Goal: Information Seeking & Learning: Learn about a topic

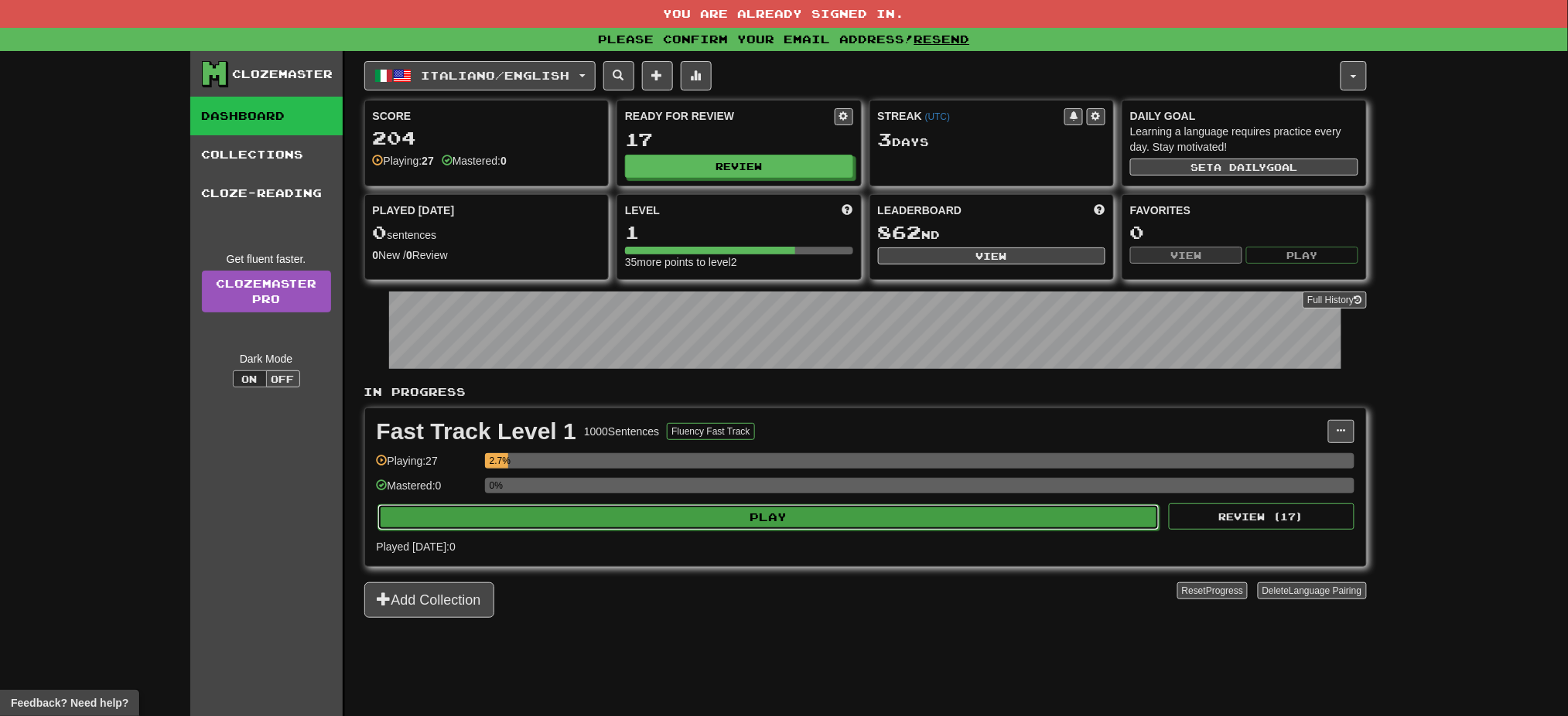
click at [759, 521] on button "Play" at bounding box center [768, 517] width 783 height 26
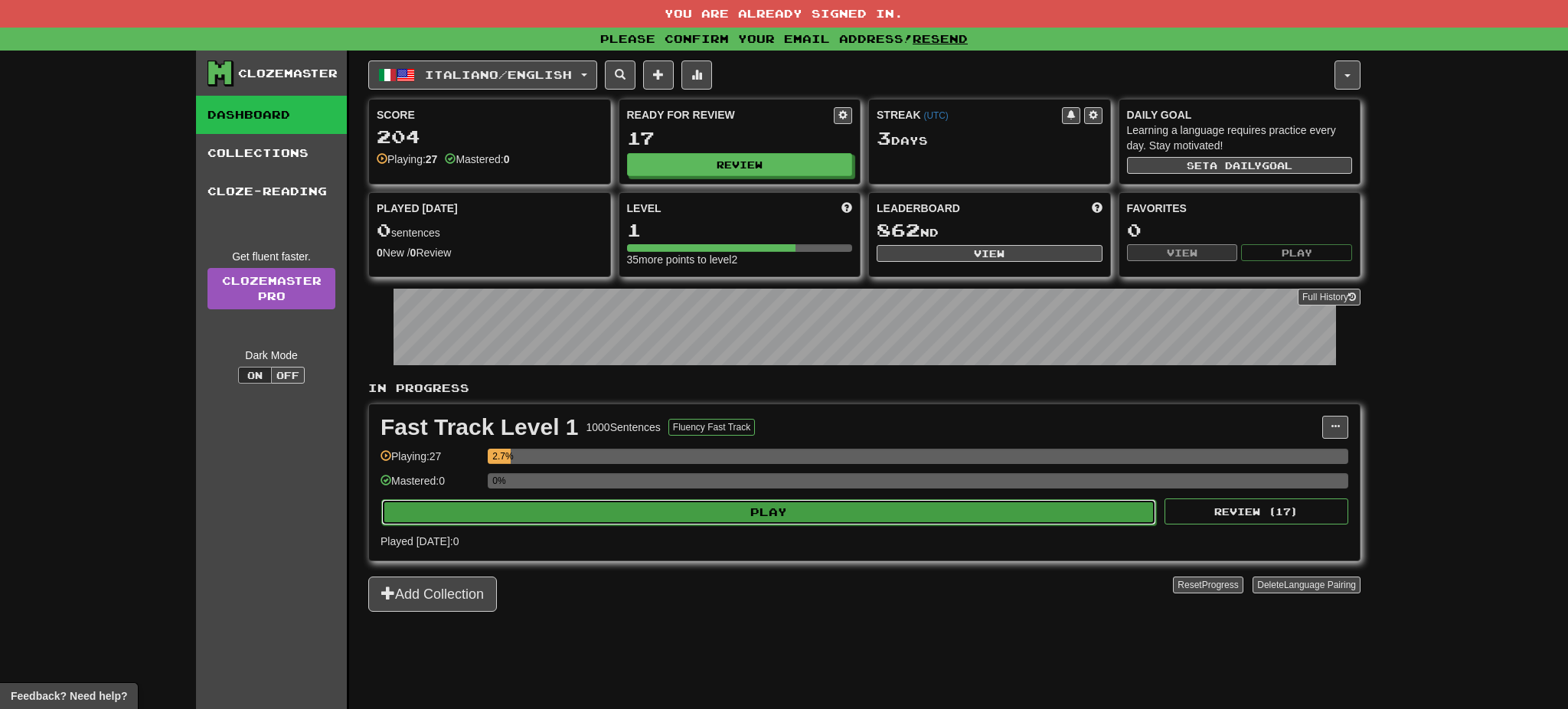
select select "**"
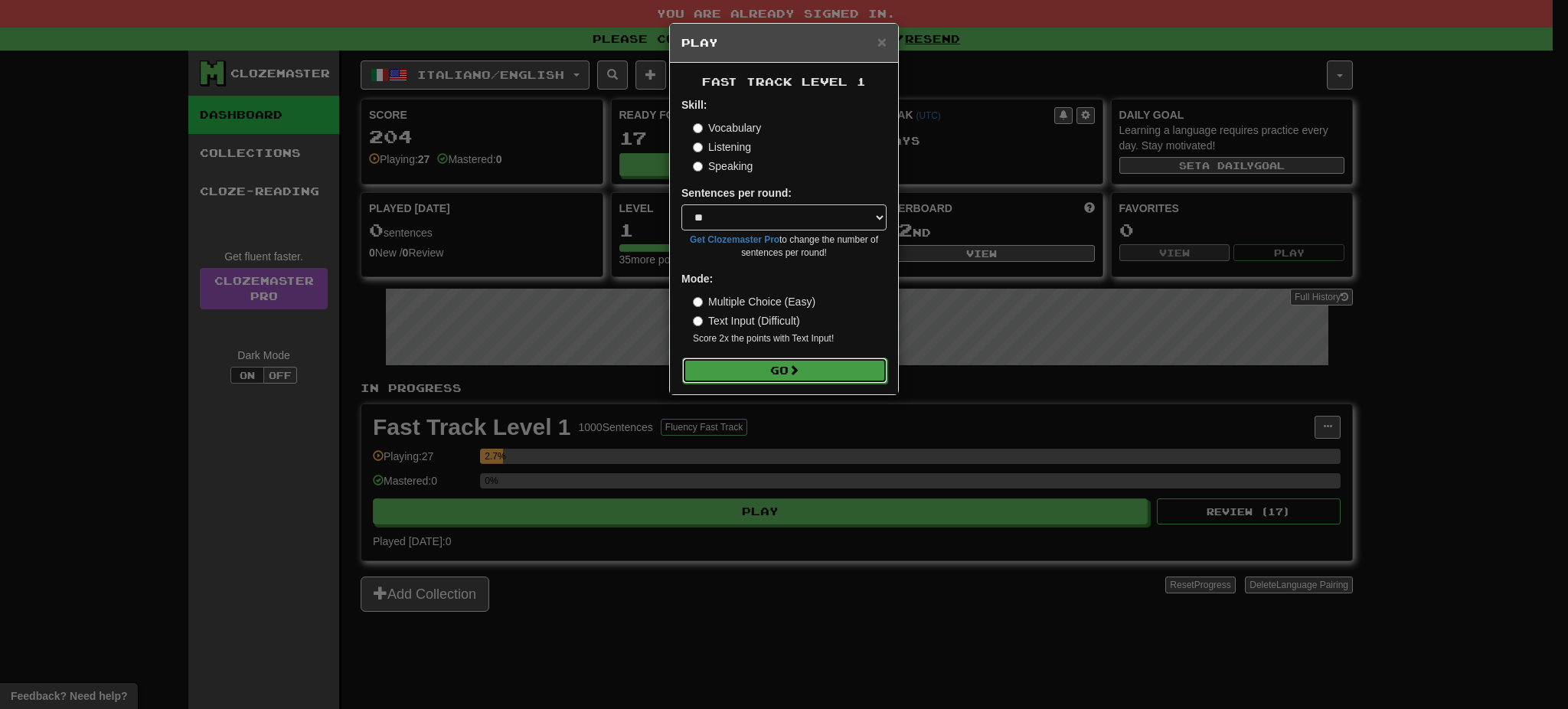
click at [759, 373] on button "Go" at bounding box center [784, 371] width 205 height 26
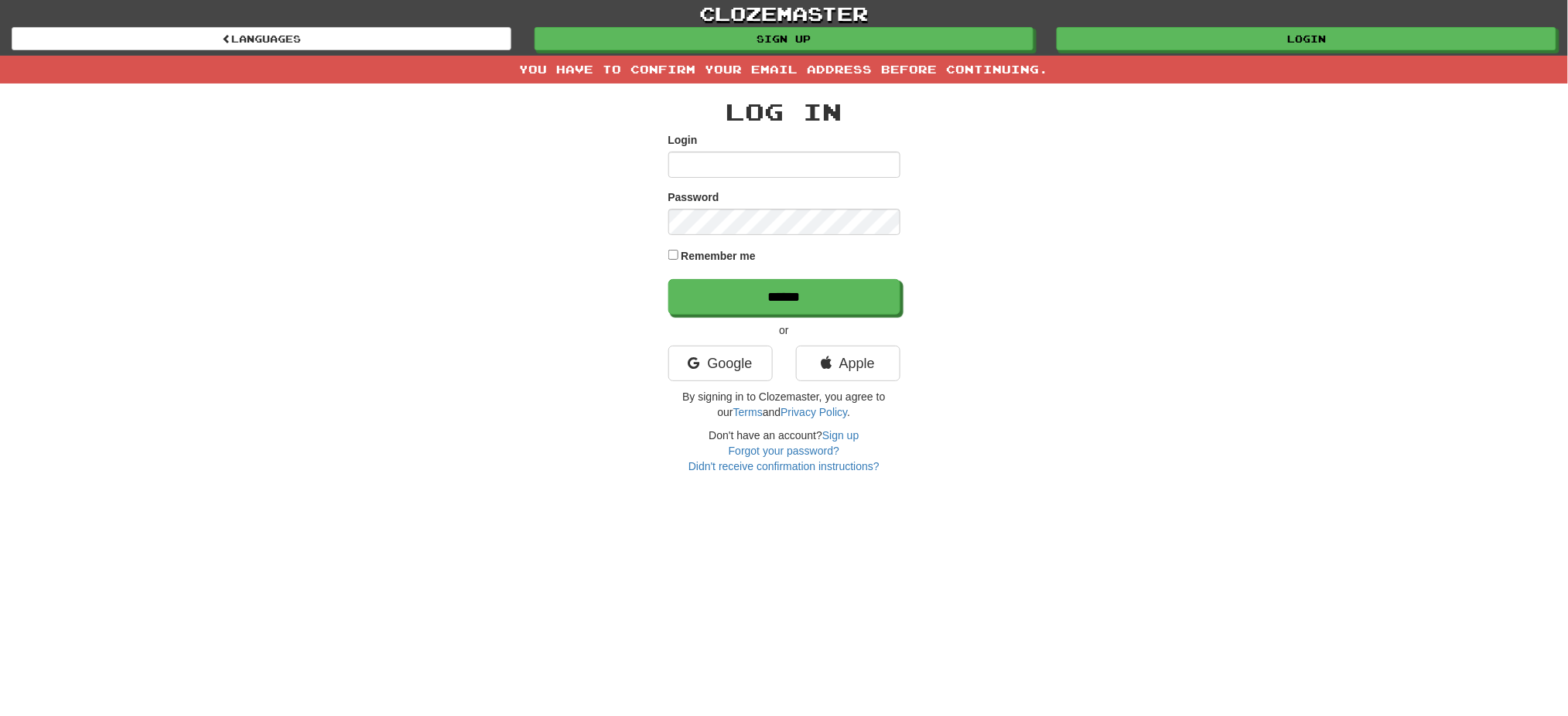
type input "**********"
click at [702, 249] on label "Remember me" at bounding box center [718, 256] width 75 height 16
click at [758, 302] on input "******" at bounding box center [785, 298] width 232 height 36
type input "**********"
click at [756, 304] on input "******" at bounding box center [785, 298] width 232 height 36
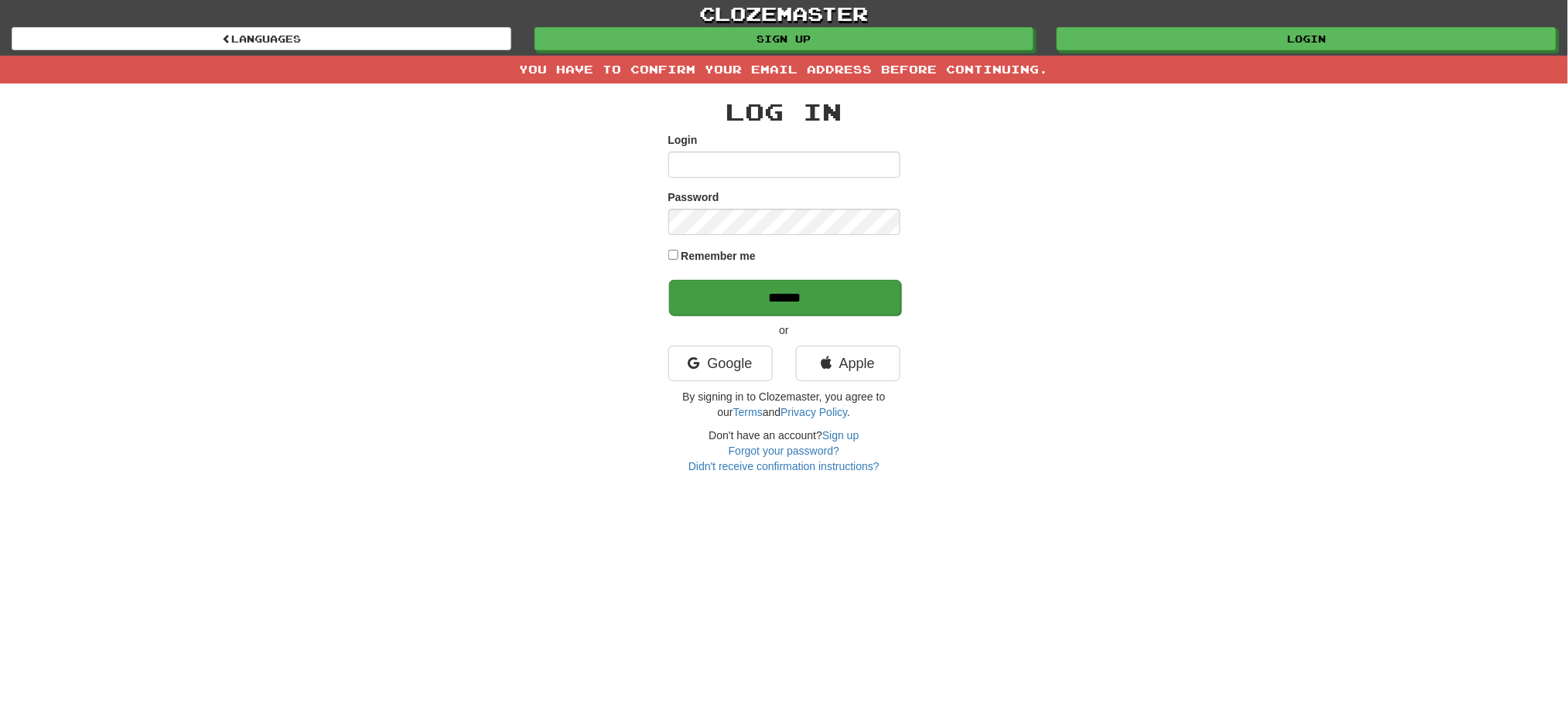
type input "**********"
click at [753, 290] on input "******" at bounding box center [785, 298] width 232 height 36
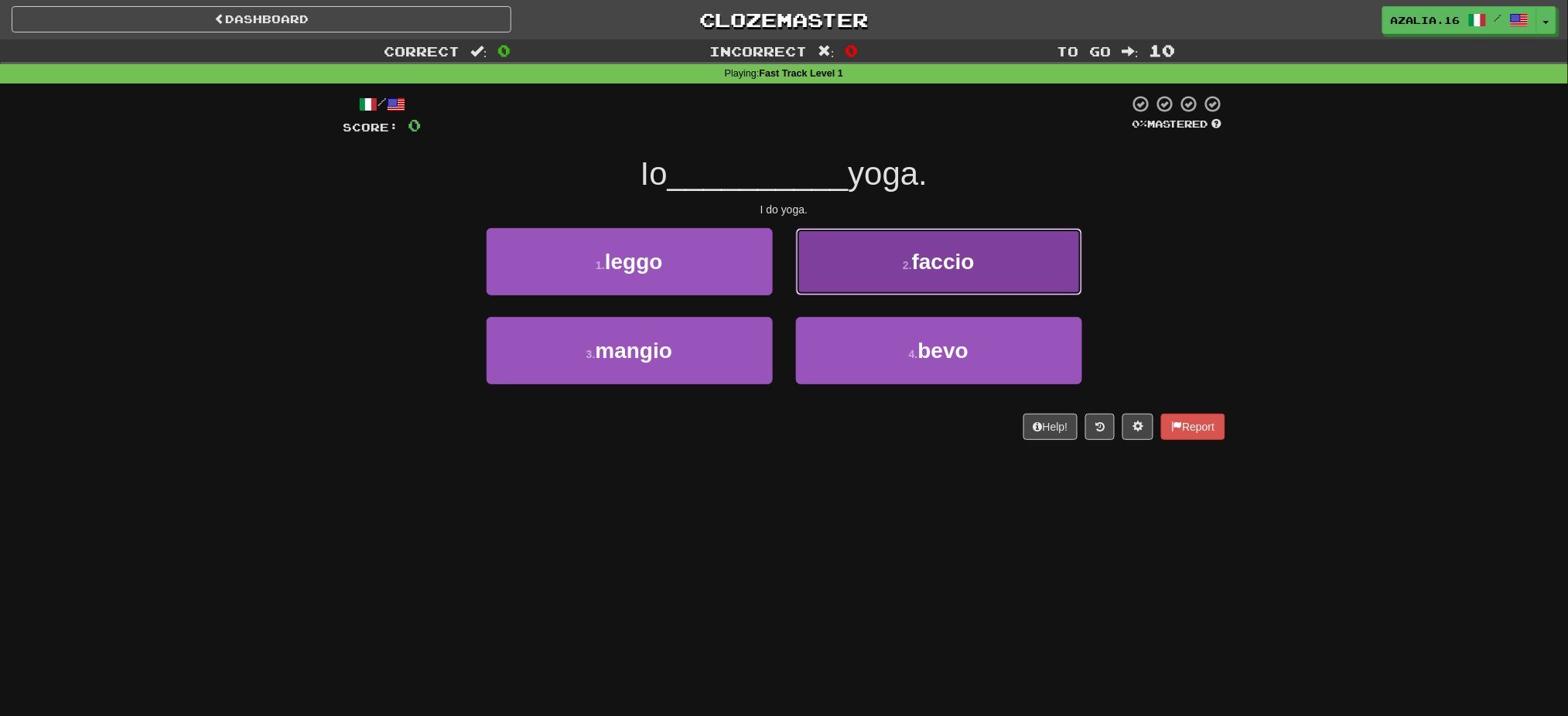
click at [920, 250] on span "faccio" at bounding box center [943, 262] width 63 height 24
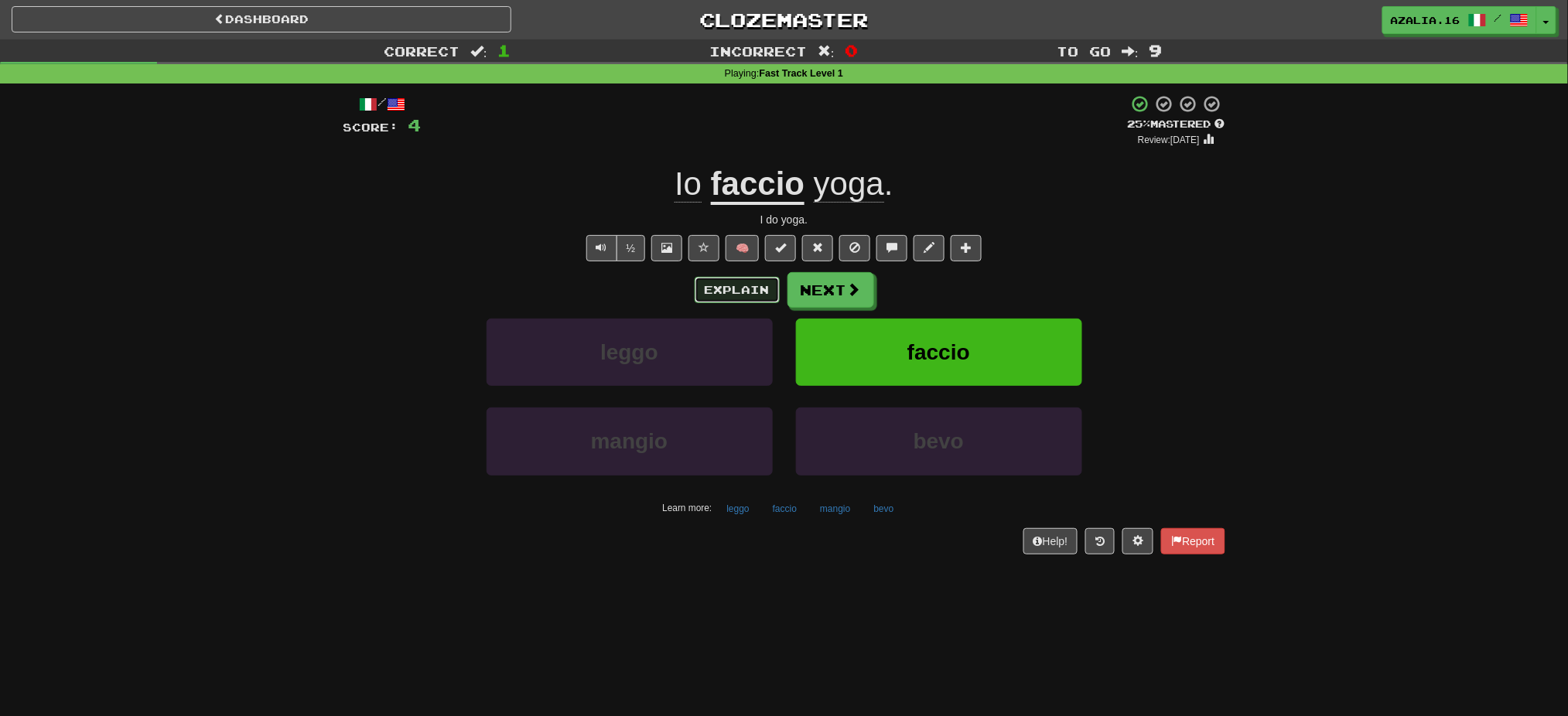
click at [732, 291] on button "Explain" at bounding box center [737, 290] width 85 height 26
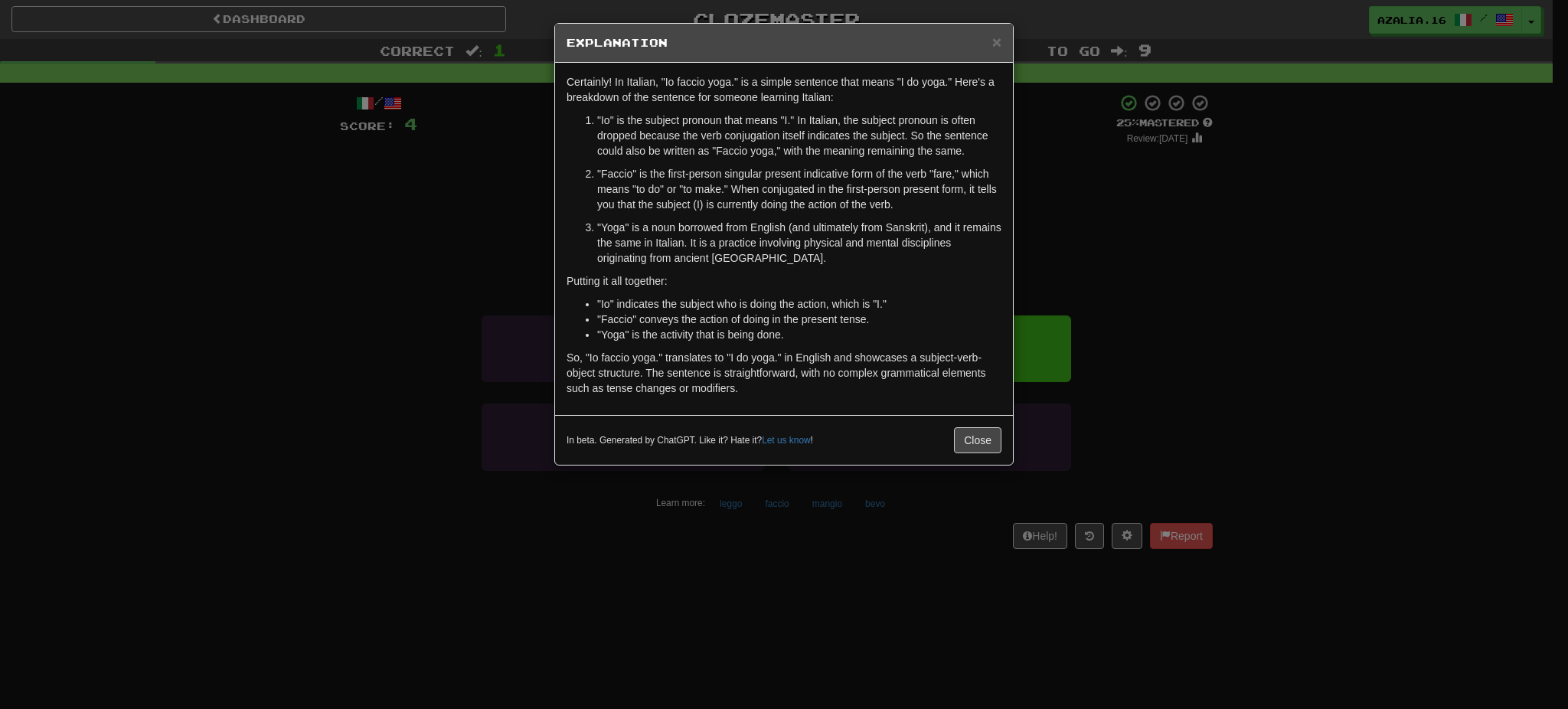
click at [1278, 348] on div "× Explanation Certainly! In Italian, "Io faccio yoga." is a simple sentence tha…" at bounding box center [784, 354] width 1568 height 709
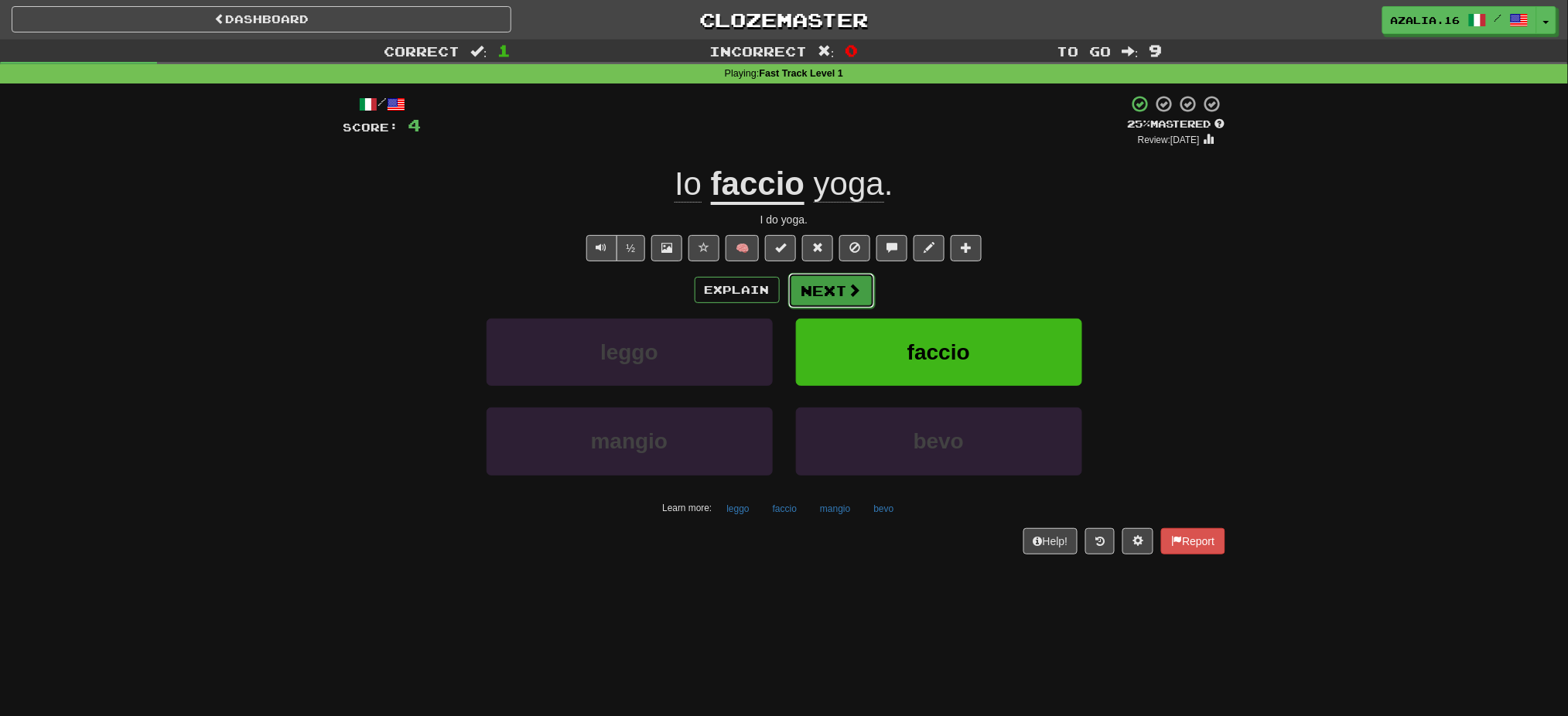
click at [857, 295] on span at bounding box center [854, 290] width 14 height 14
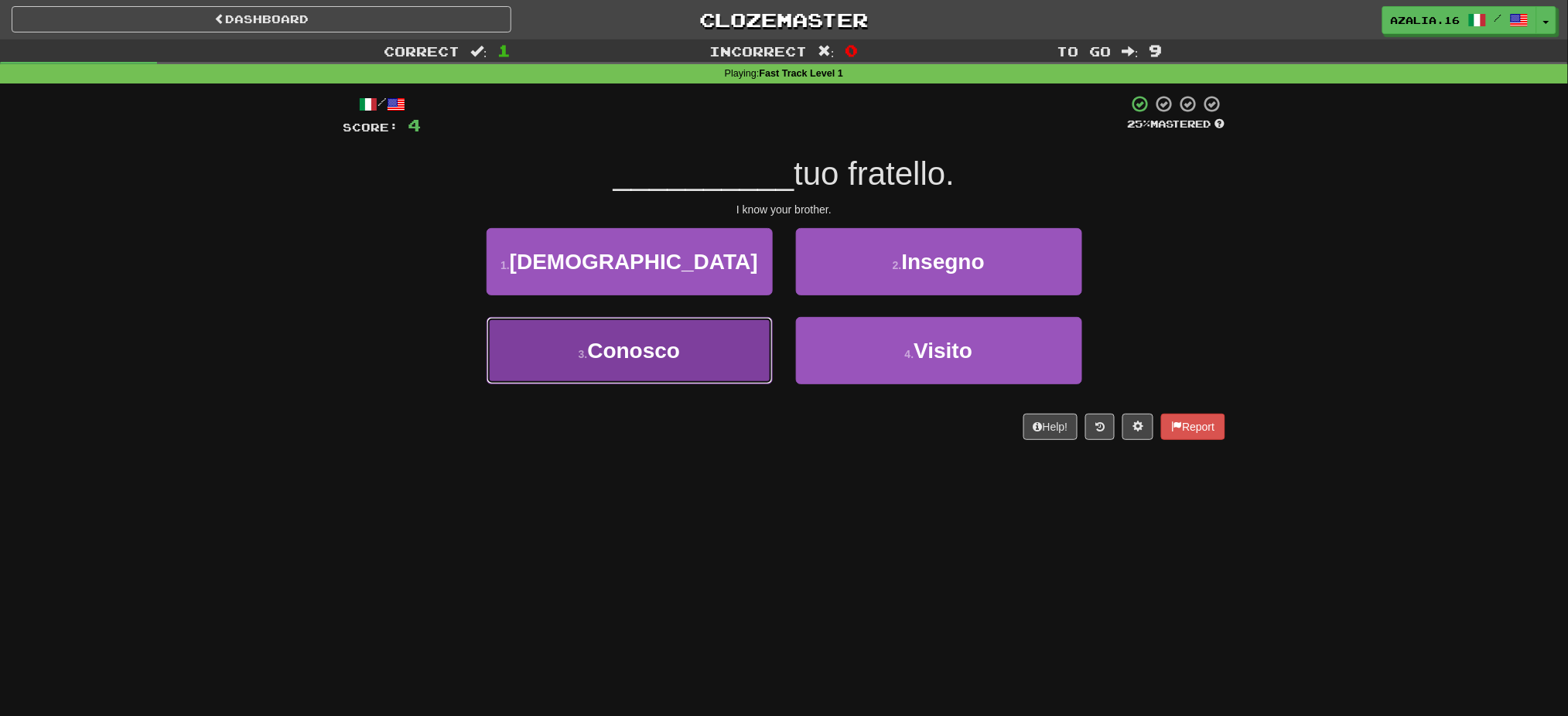
click at [699, 374] on button "3 . Conosco" at bounding box center [629, 351] width 286 height 68
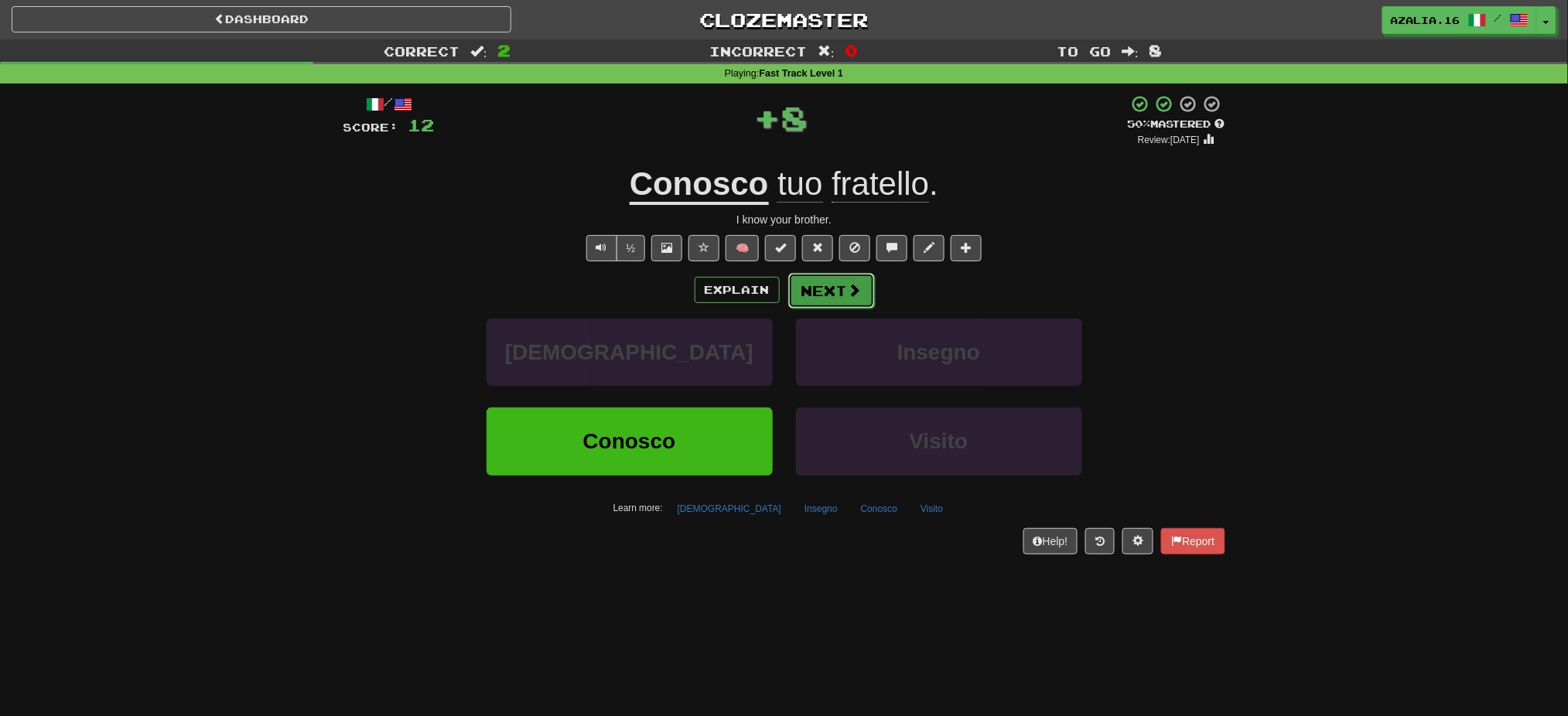
click at [819, 284] on button "Next" at bounding box center [831, 290] width 87 height 36
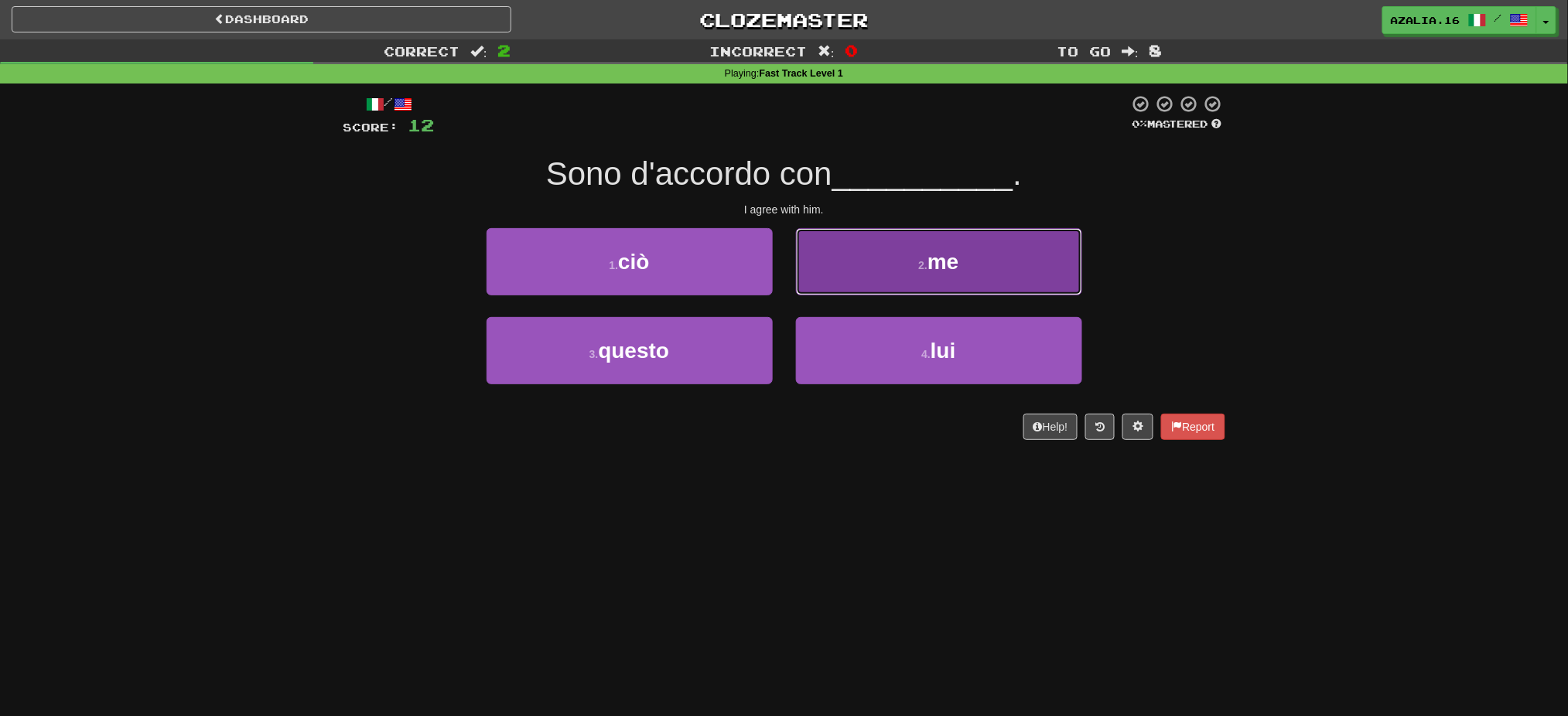
click at [832, 264] on button "2 . me" at bounding box center [939, 262] width 286 height 68
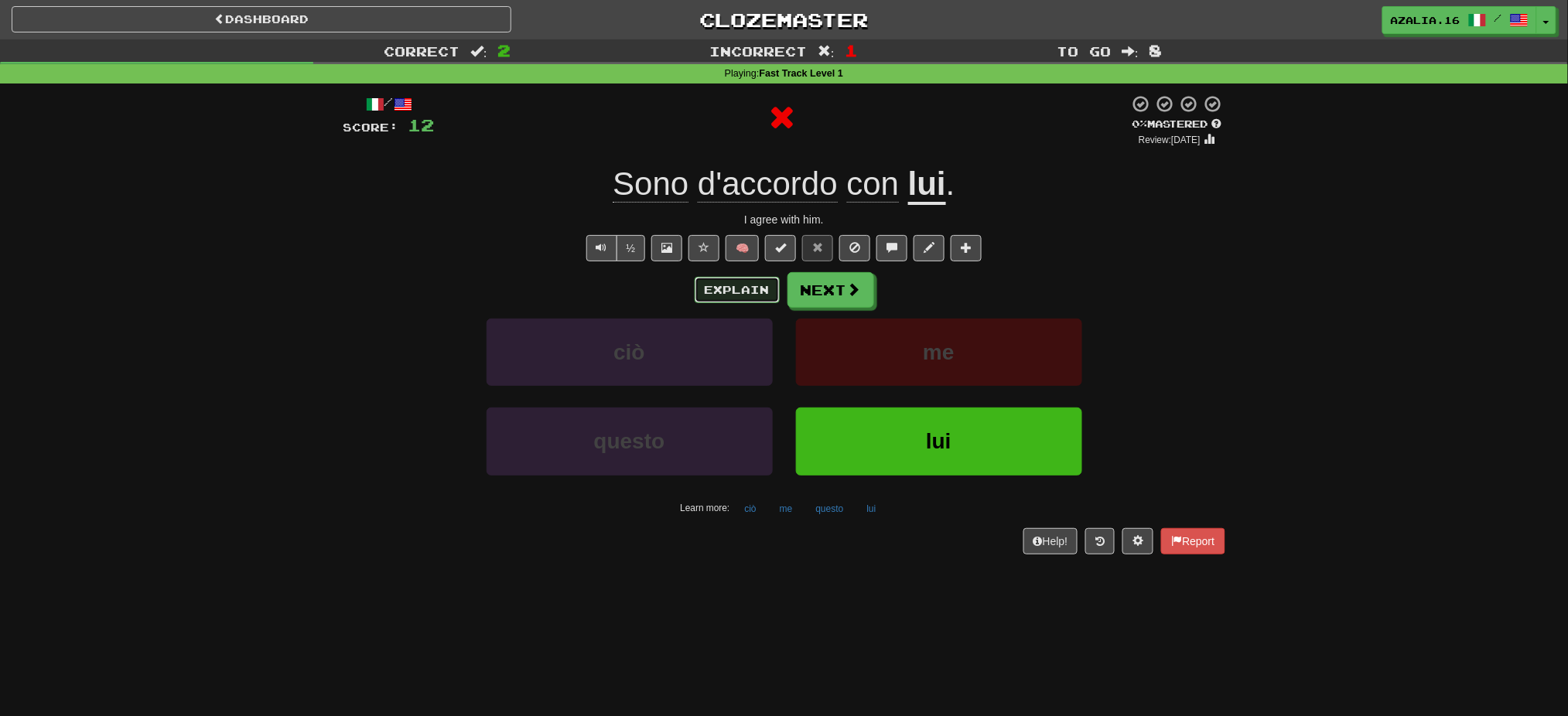
click at [752, 300] on button "Explain" at bounding box center [737, 290] width 85 height 26
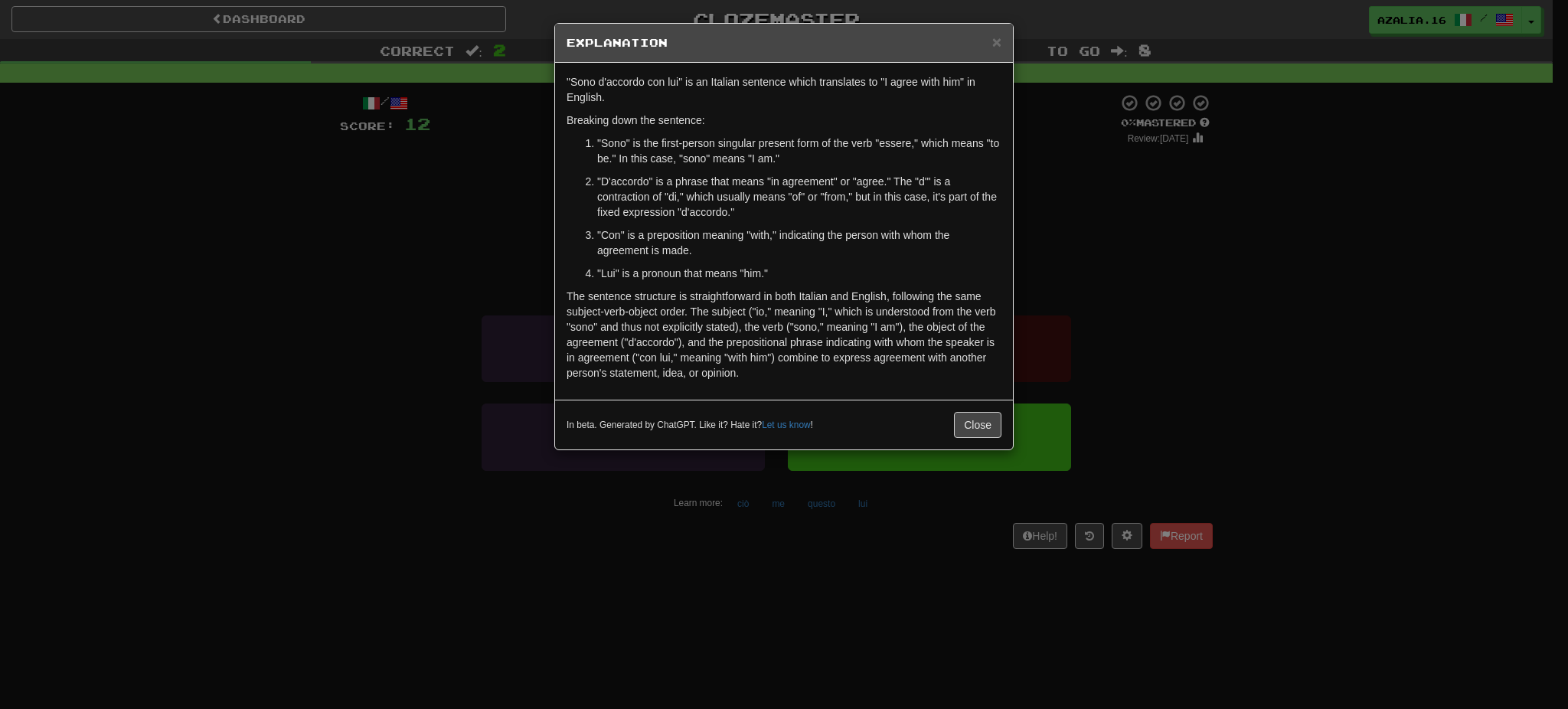
drag, startPoint x: 670, startPoint y: 594, endPoint x: 681, endPoint y: 534, distance: 61.0
click at [670, 594] on div "× Explanation "Sono d'accordo con lui" is an Italian sentence which translates …" at bounding box center [784, 354] width 1568 height 709
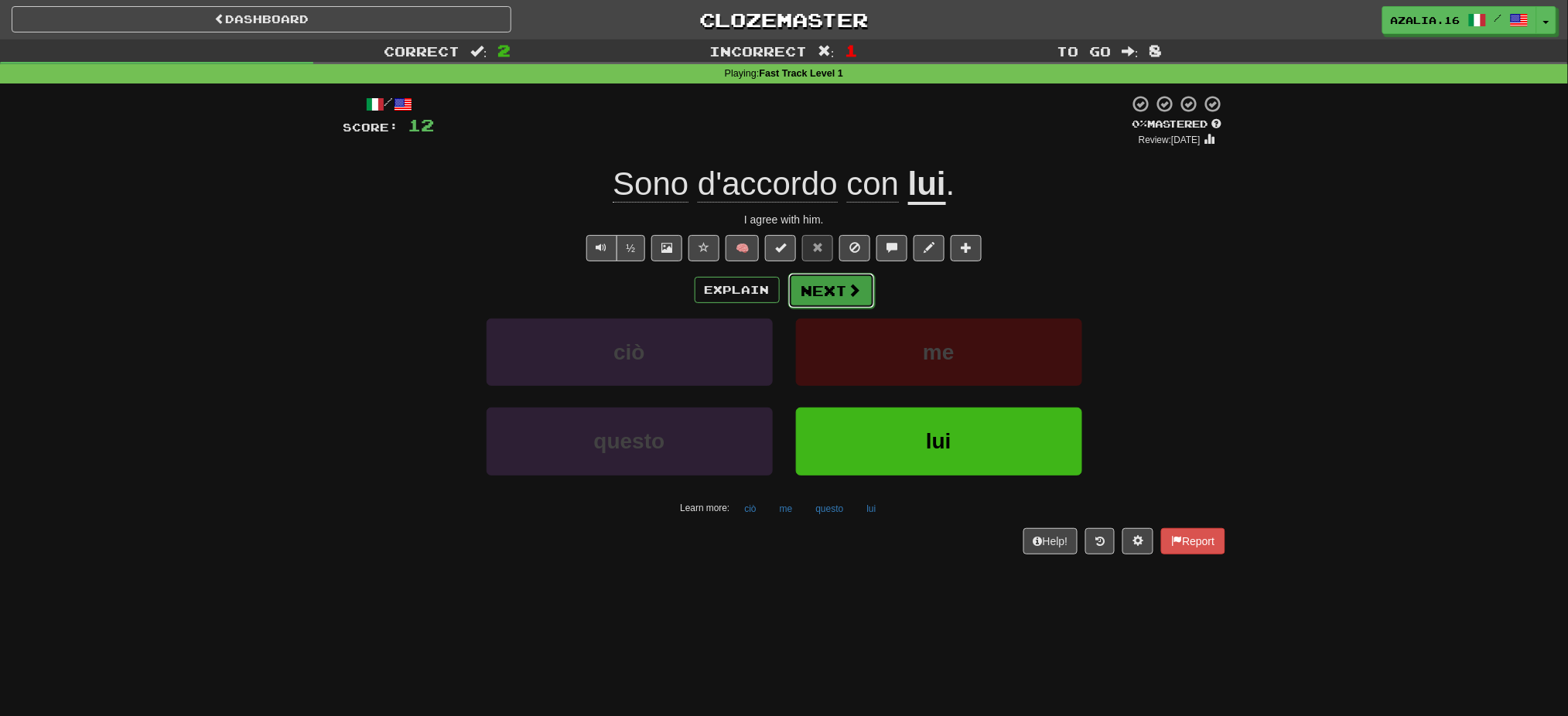
click at [815, 293] on button "Next" at bounding box center [831, 290] width 87 height 36
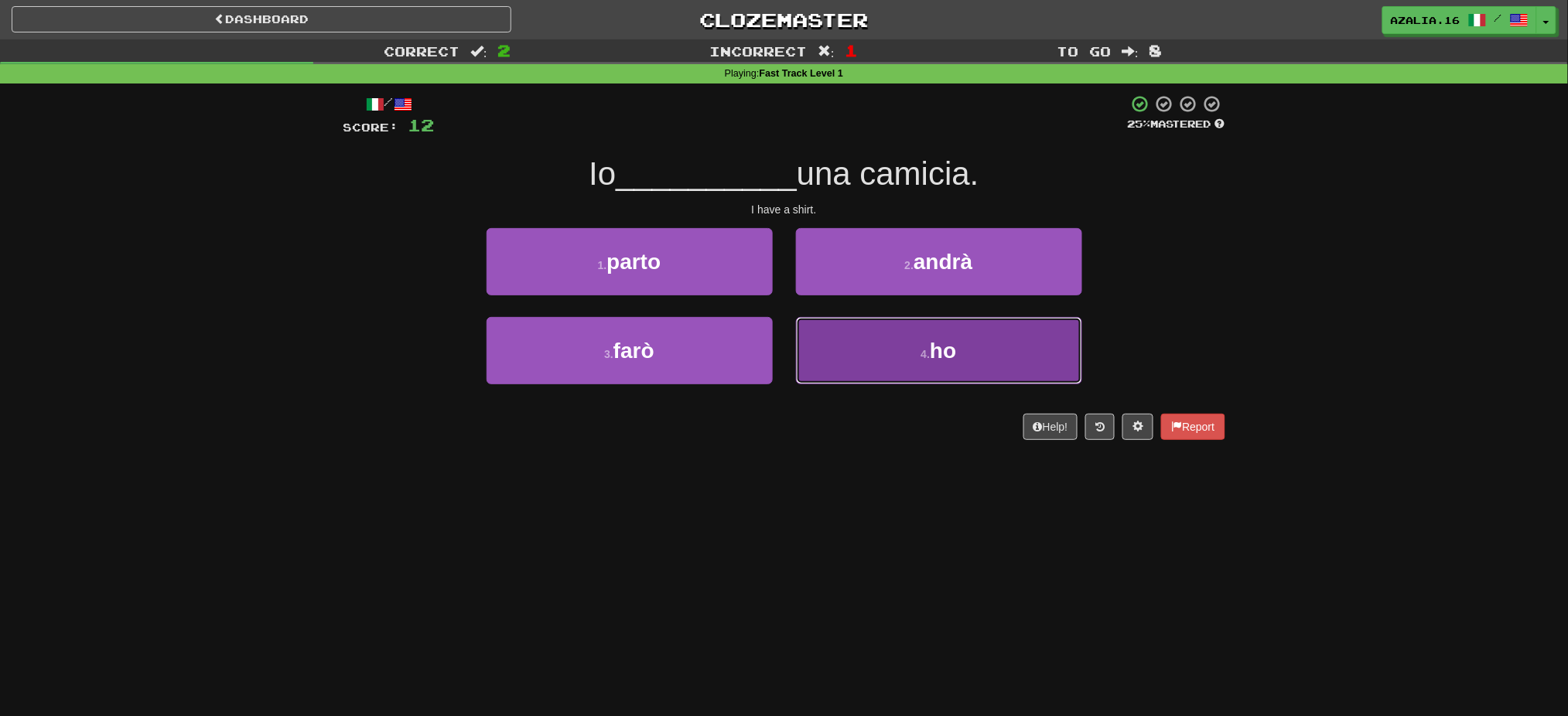
click at [930, 330] on button "4 . ho" at bounding box center [939, 351] width 286 height 68
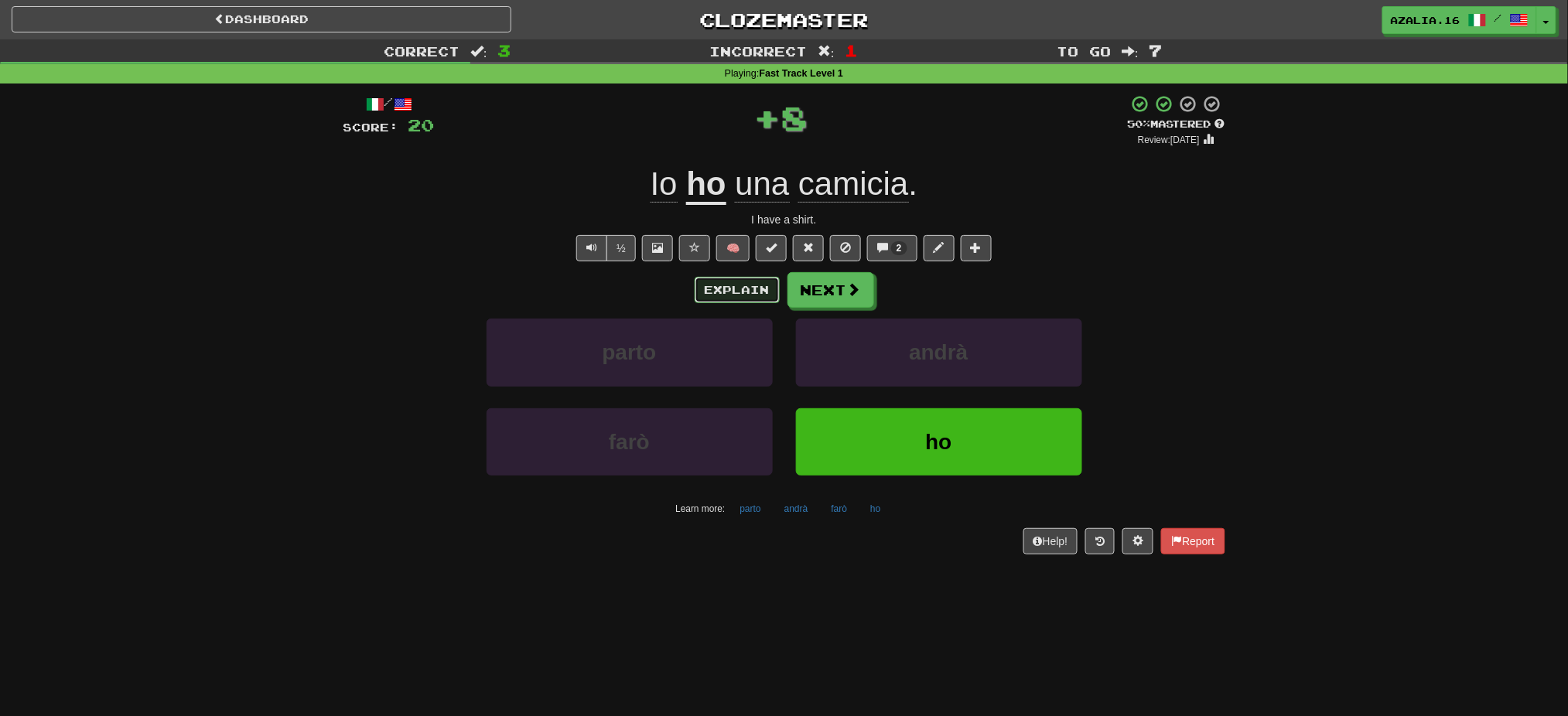
click at [741, 290] on button "Explain" at bounding box center [737, 290] width 85 height 26
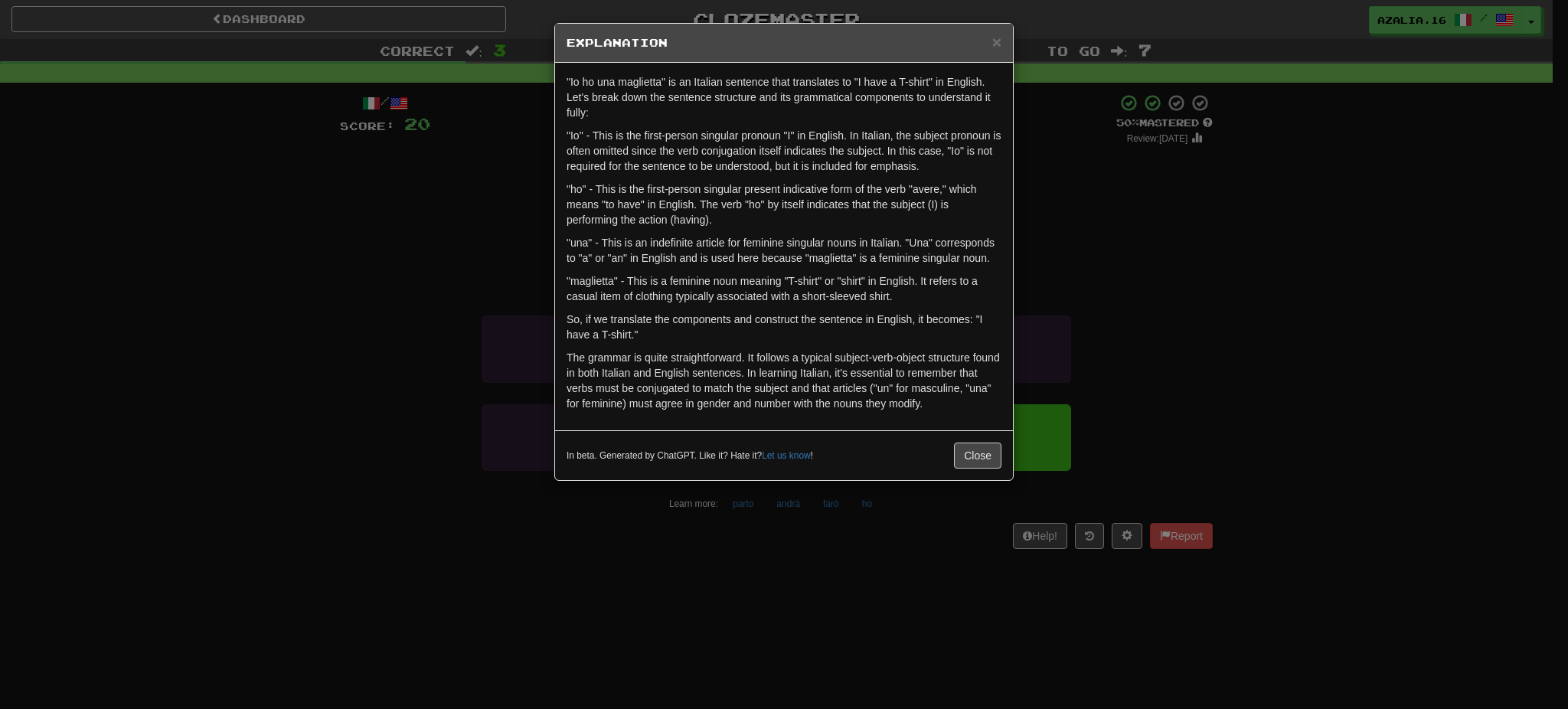
drag, startPoint x: 580, startPoint y: 609, endPoint x: 572, endPoint y: 610, distance: 8.1
click at [579, 609] on div "× Explanation "Io ho una maglietta" is an Italian sentence that translates to "…" at bounding box center [784, 354] width 1568 height 709
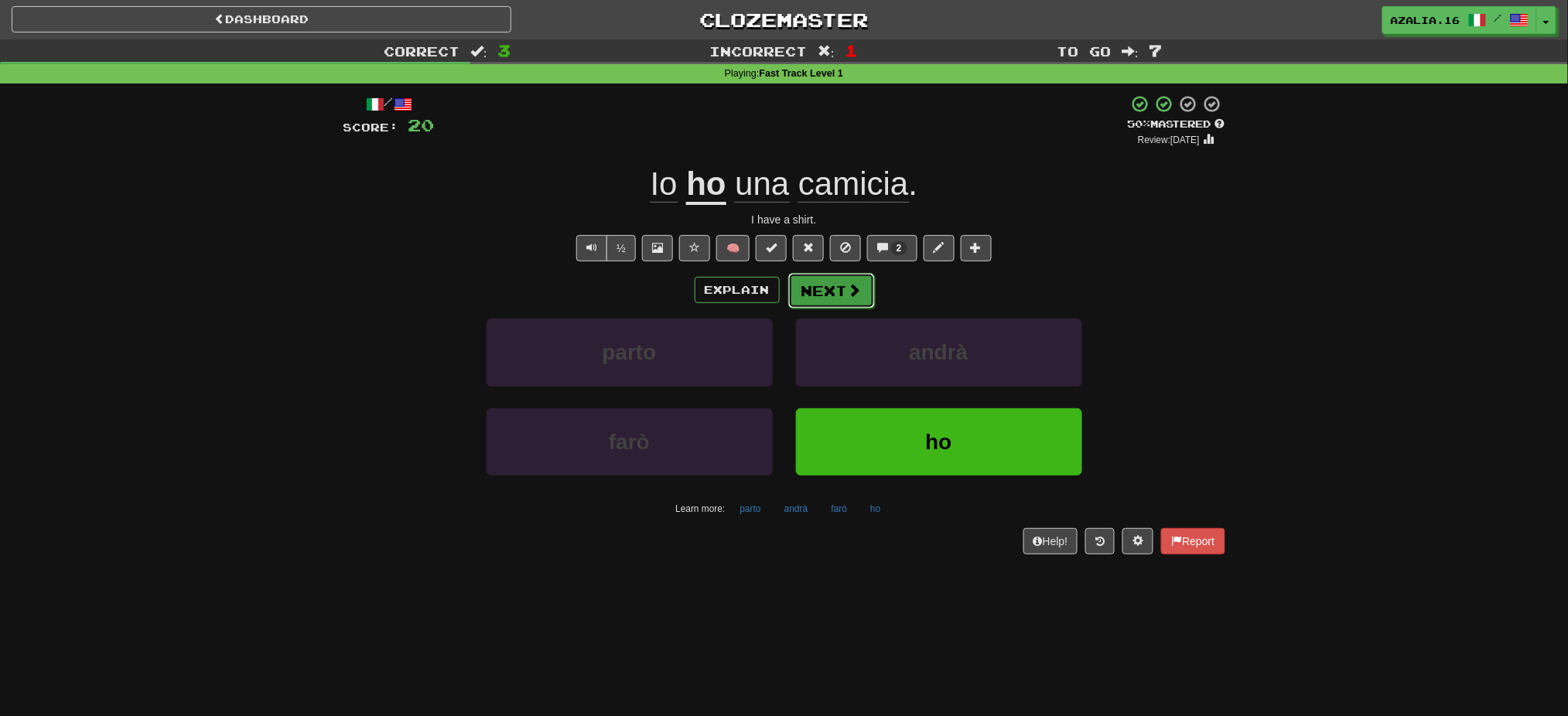
click at [827, 279] on button "Next" at bounding box center [831, 290] width 87 height 36
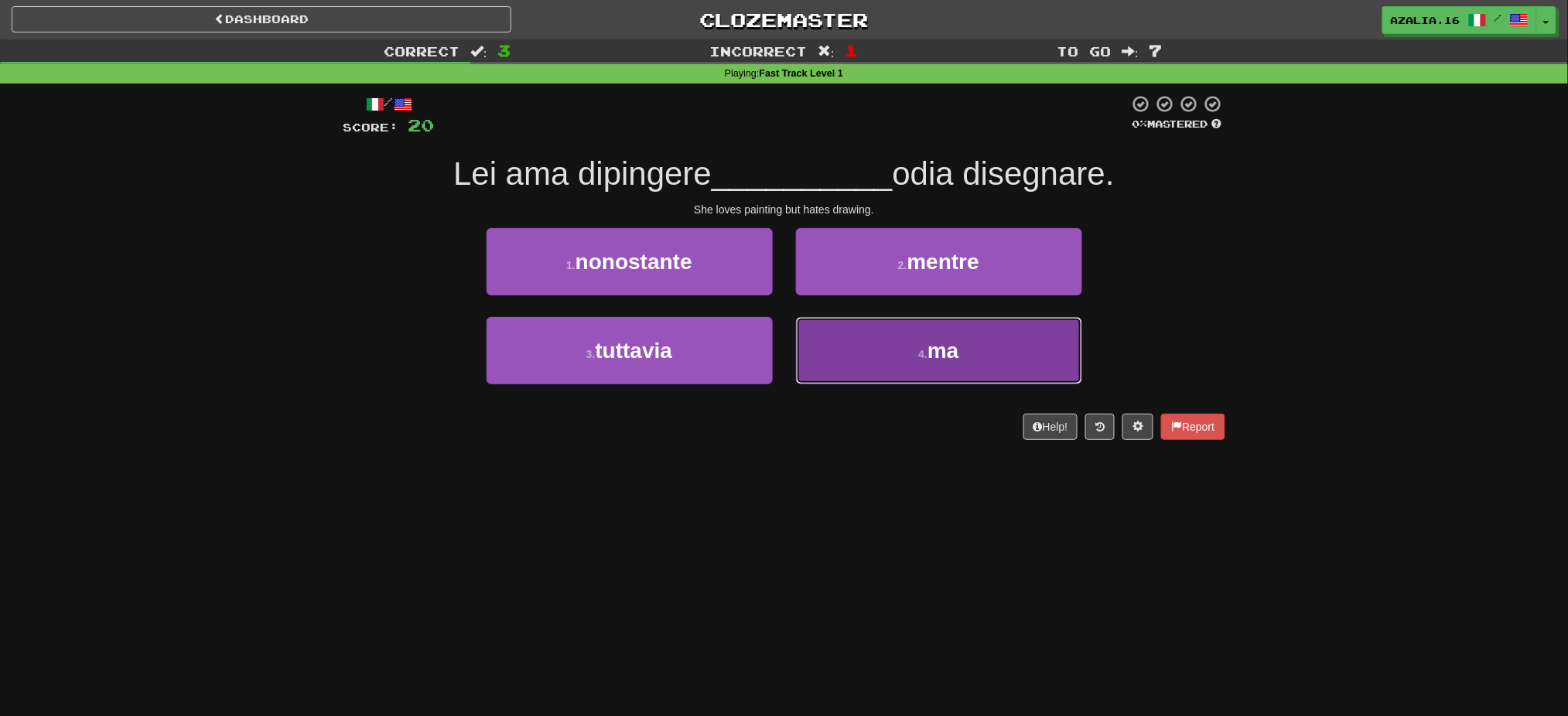
click at [863, 340] on button "4 . ma" at bounding box center [939, 351] width 286 height 68
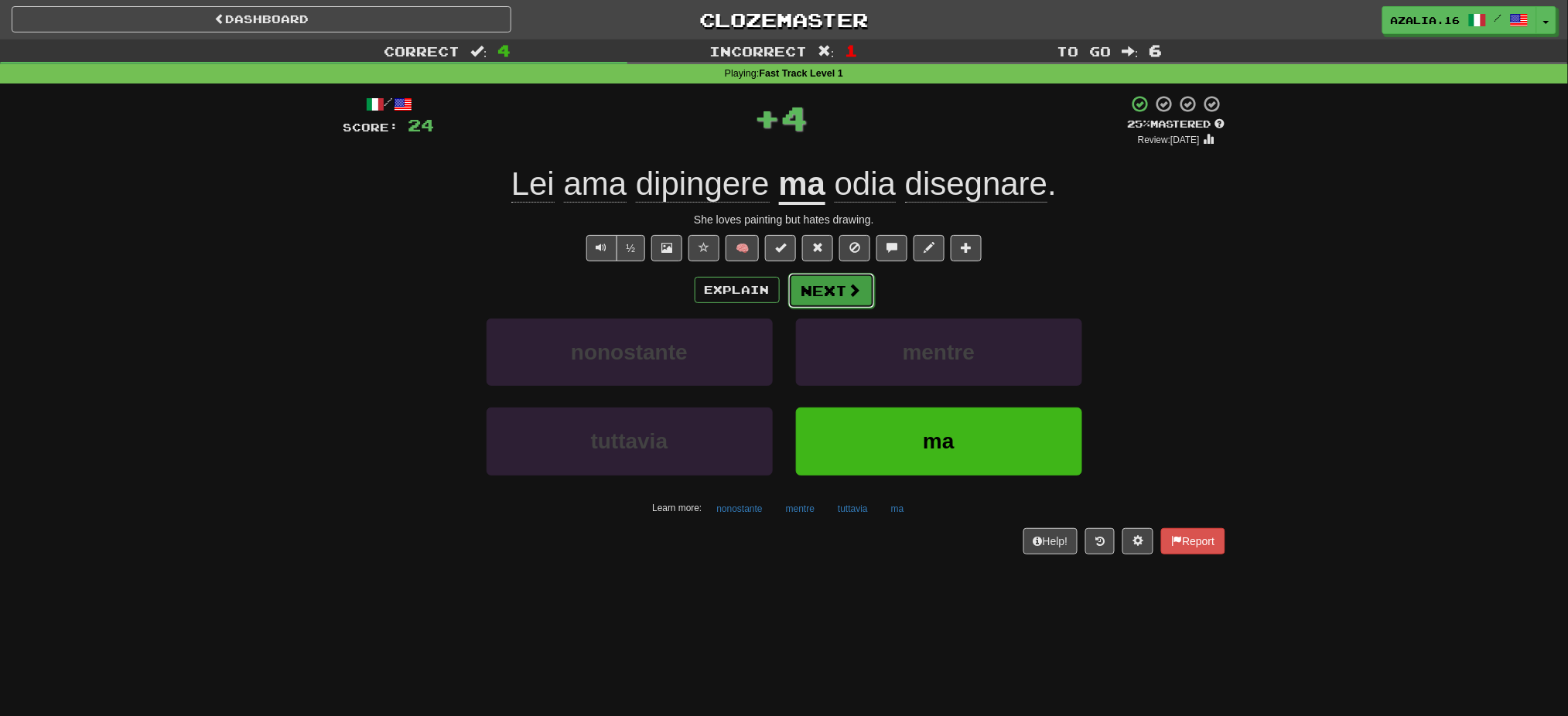
click at [850, 300] on button "Next" at bounding box center [831, 290] width 87 height 36
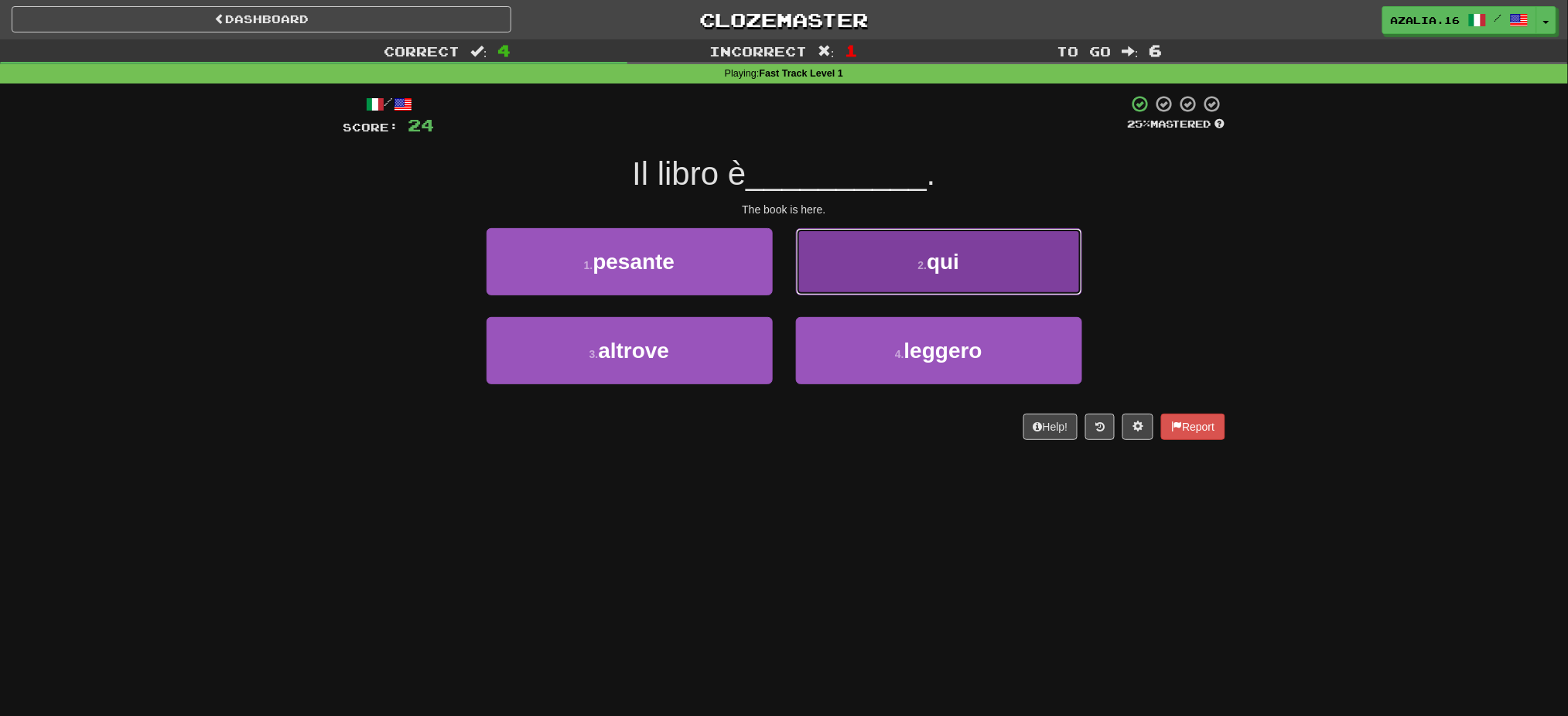
click at [994, 276] on button "2 . qui" at bounding box center [939, 262] width 286 height 68
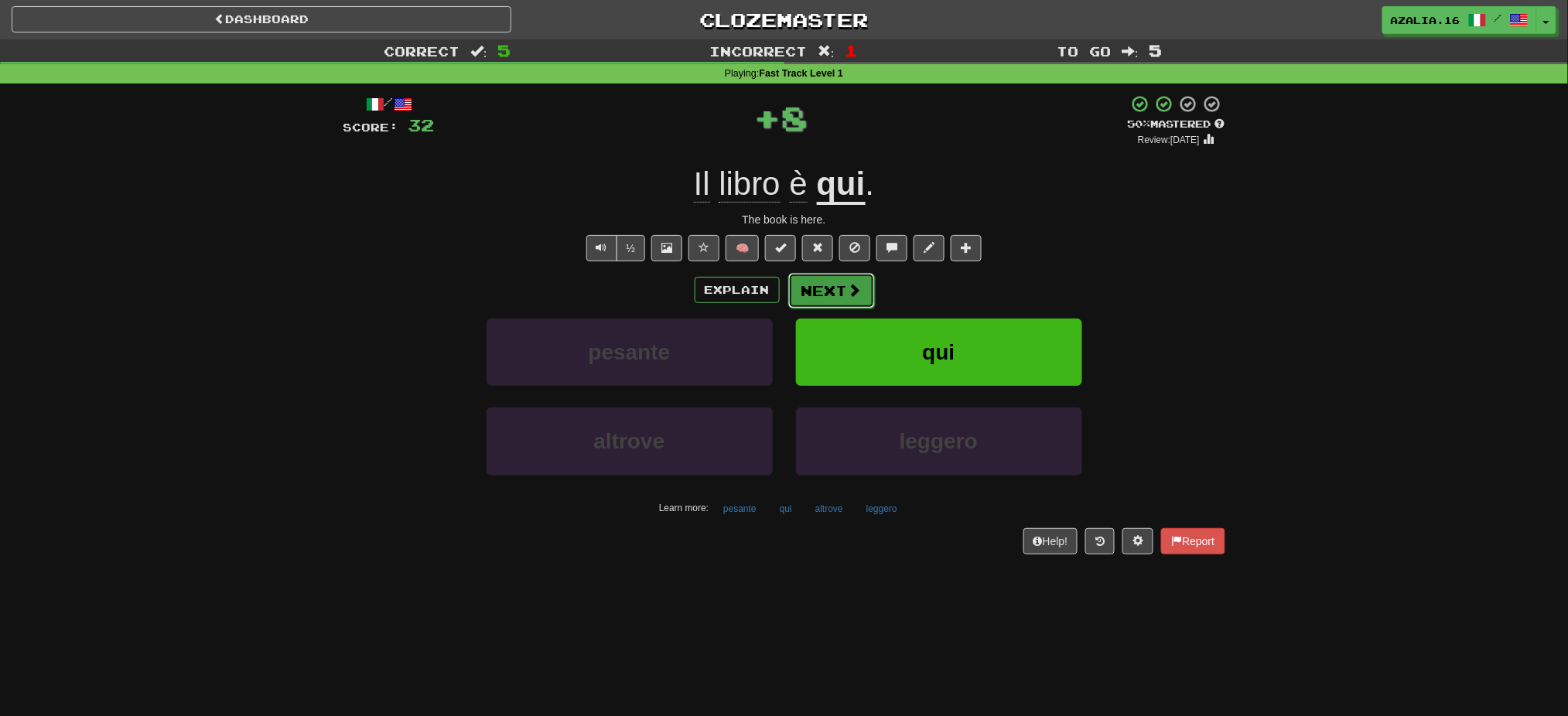
click at [847, 291] on span at bounding box center [854, 290] width 14 height 14
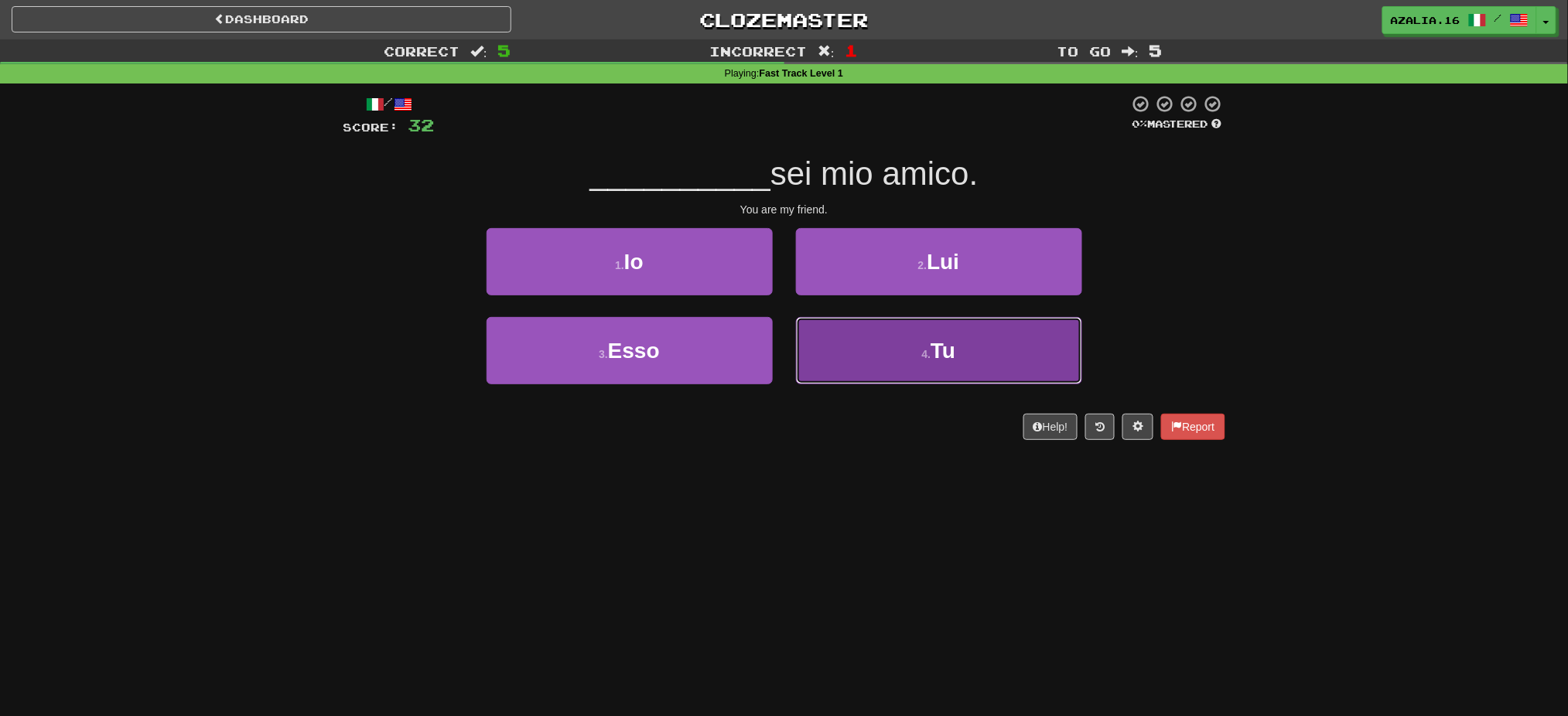
click at [911, 354] on button "4 . Tu" at bounding box center [939, 351] width 286 height 68
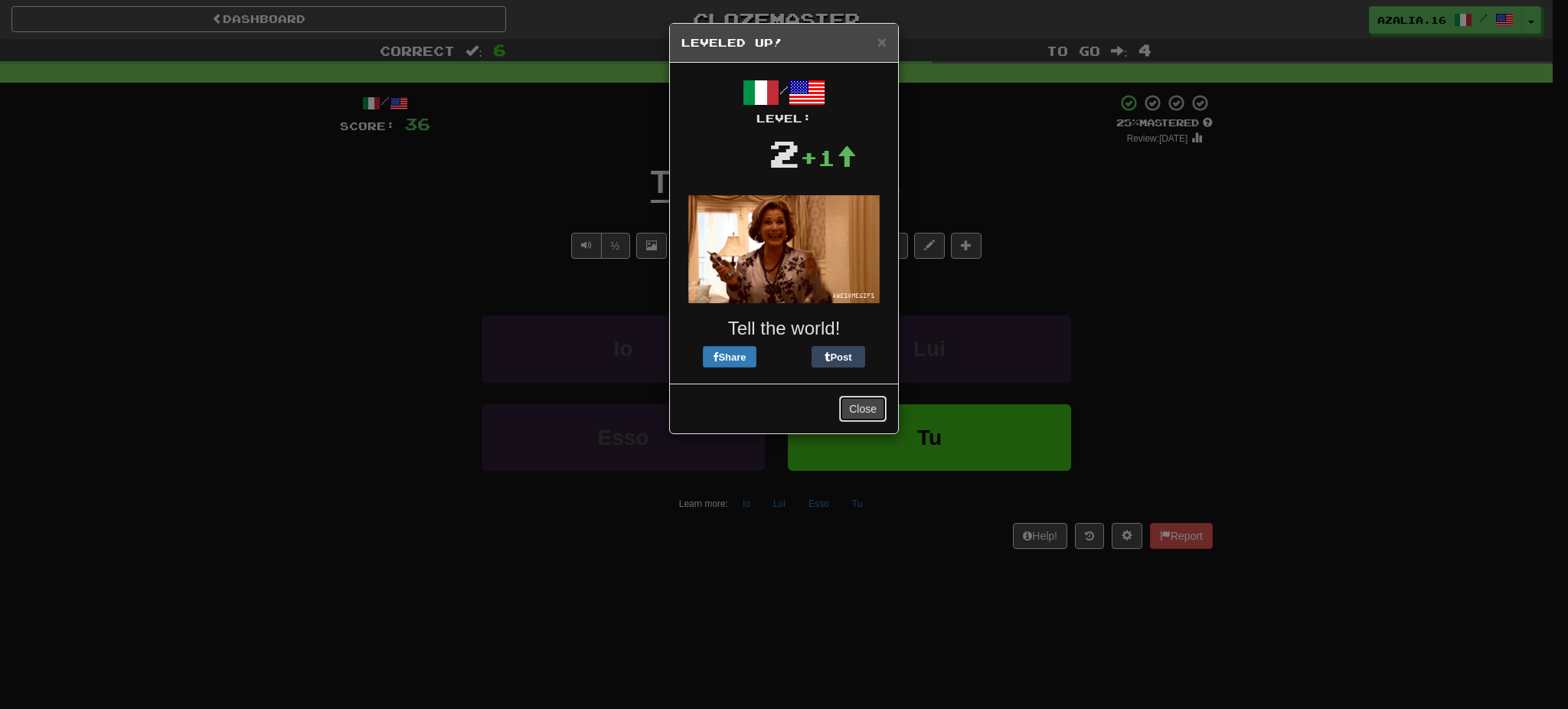
click at [859, 402] on button "Close" at bounding box center [862, 409] width 48 height 26
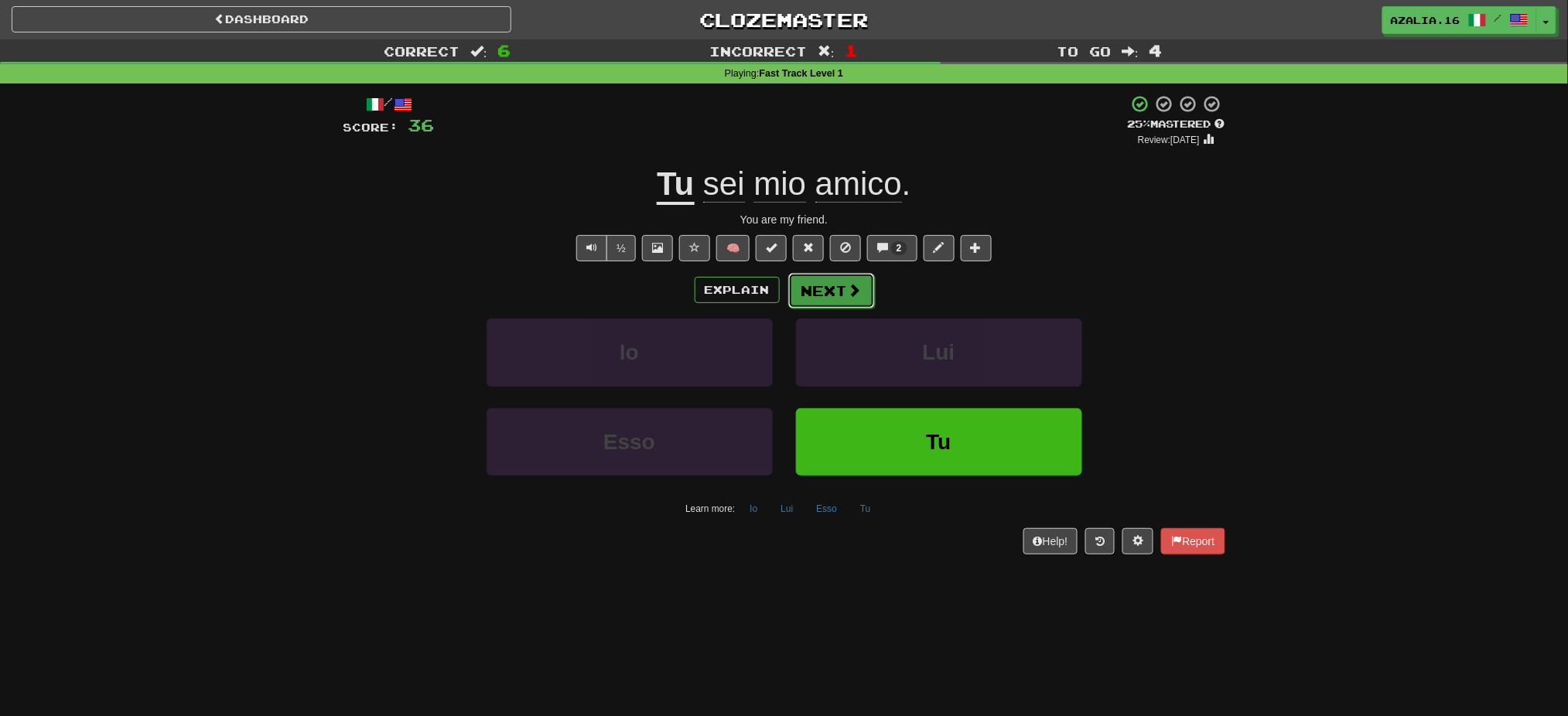
click at [833, 304] on button "Next" at bounding box center [831, 290] width 87 height 36
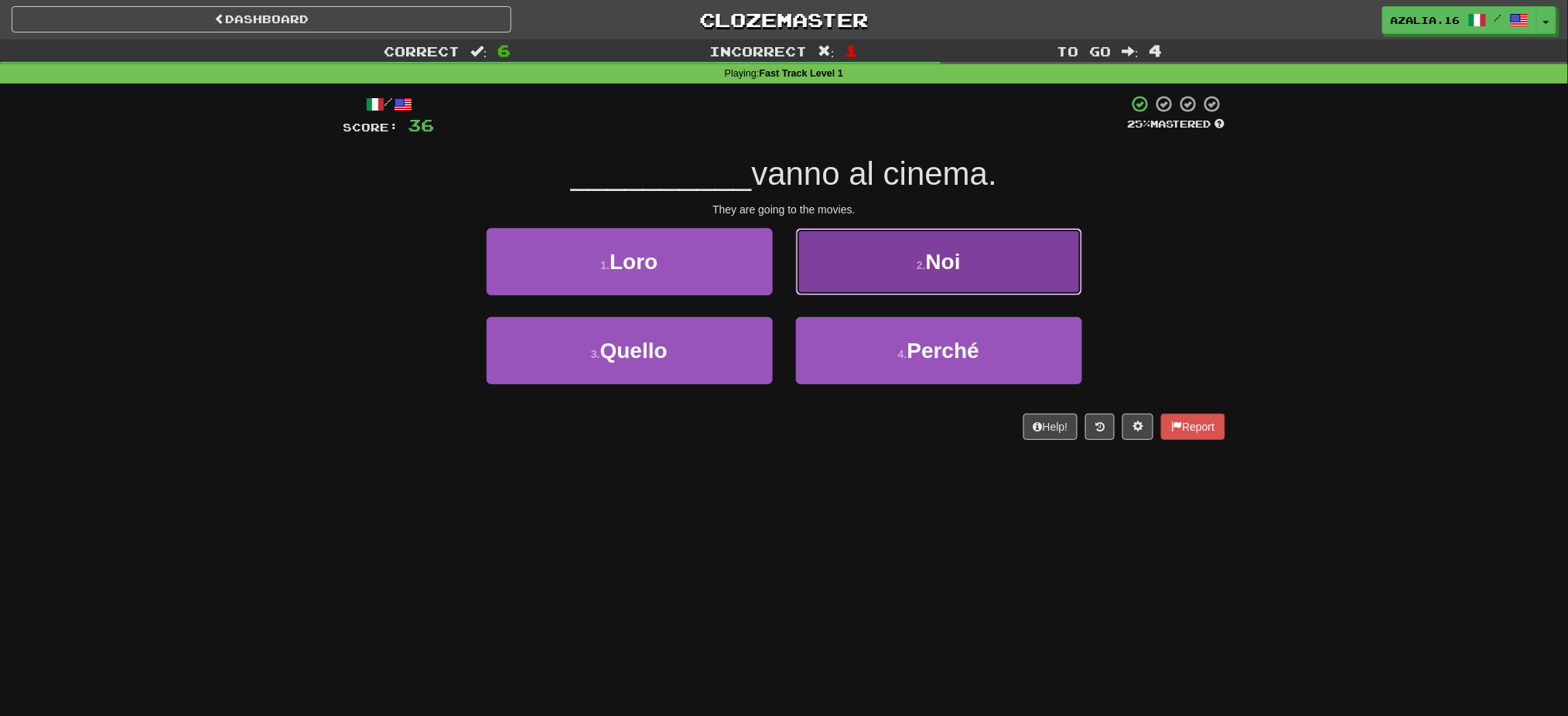
click at [932, 265] on span "Noi" at bounding box center [943, 262] width 35 height 24
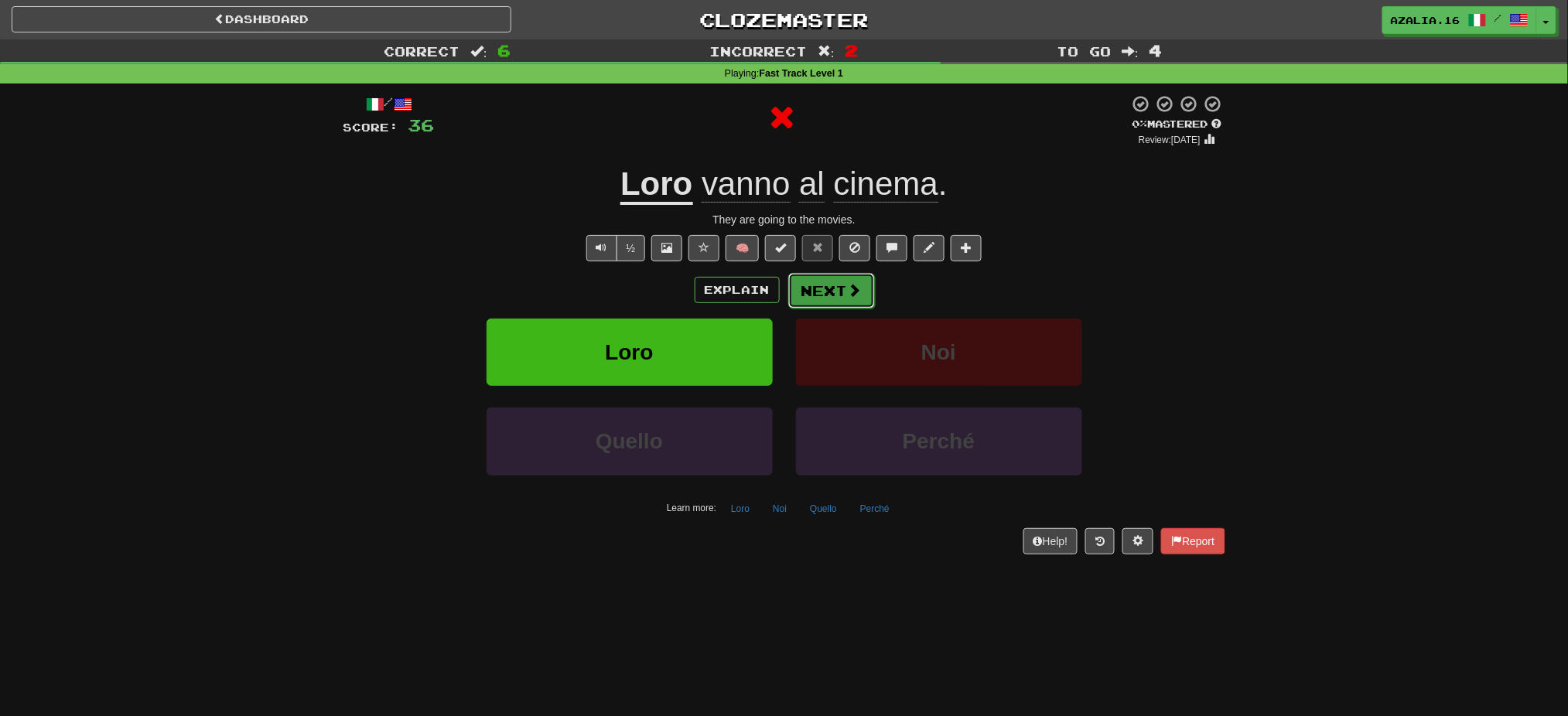
click at [808, 290] on button "Next" at bounding box center [831, 290] width 87 height 36
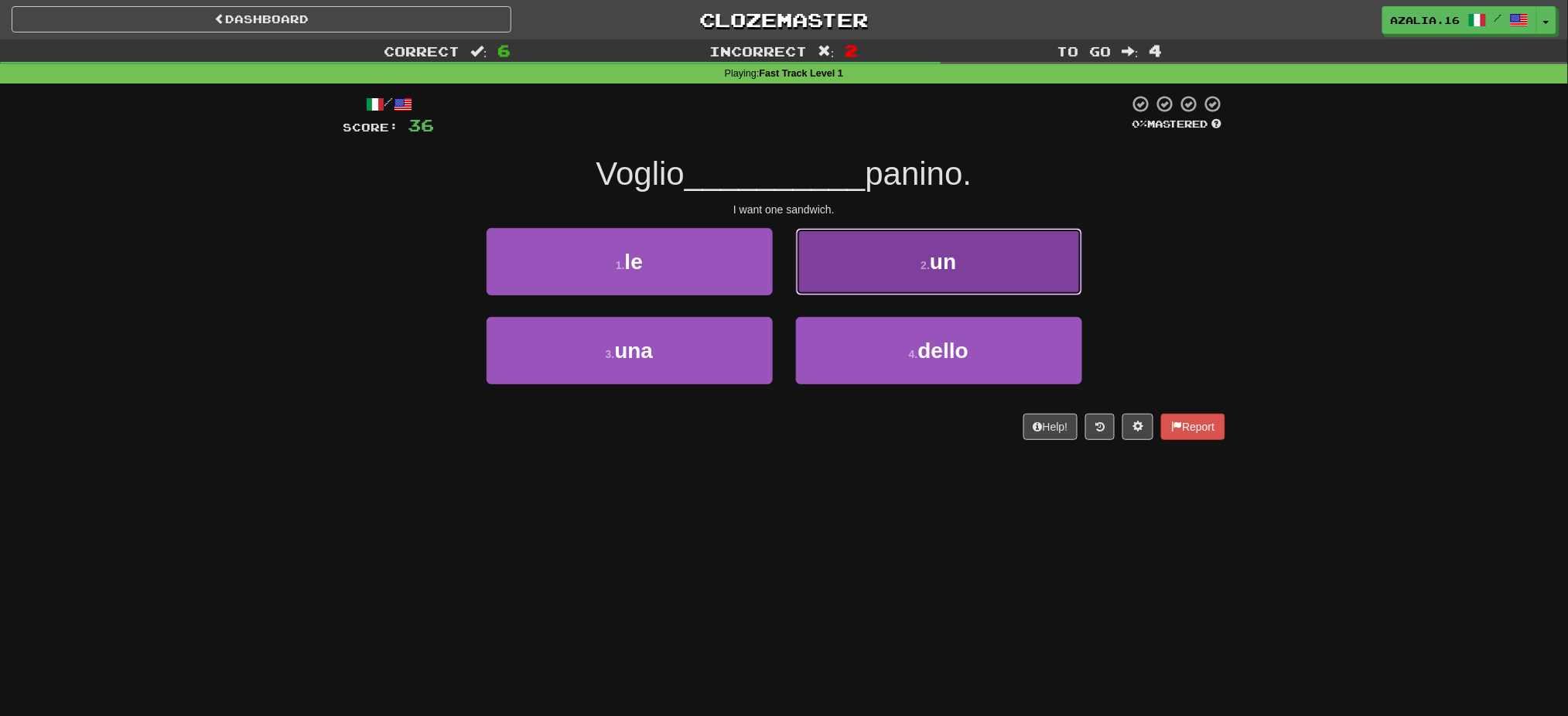
click at [900, 246] on button "2 . un" at bounding box center [939, 262] width 286 height 68
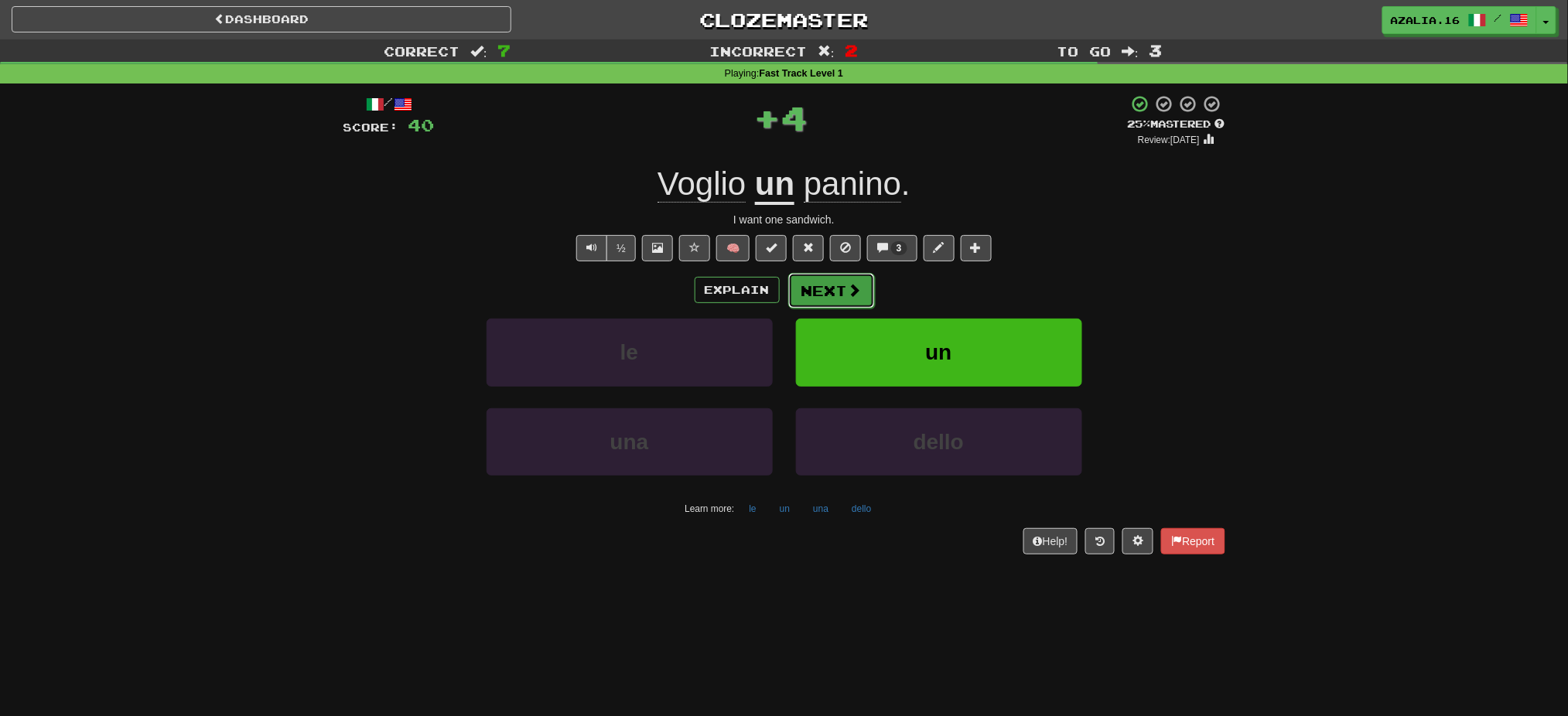
click at [832, 294] on button "Next" at bounding box center [831, 290] width 87 height 36
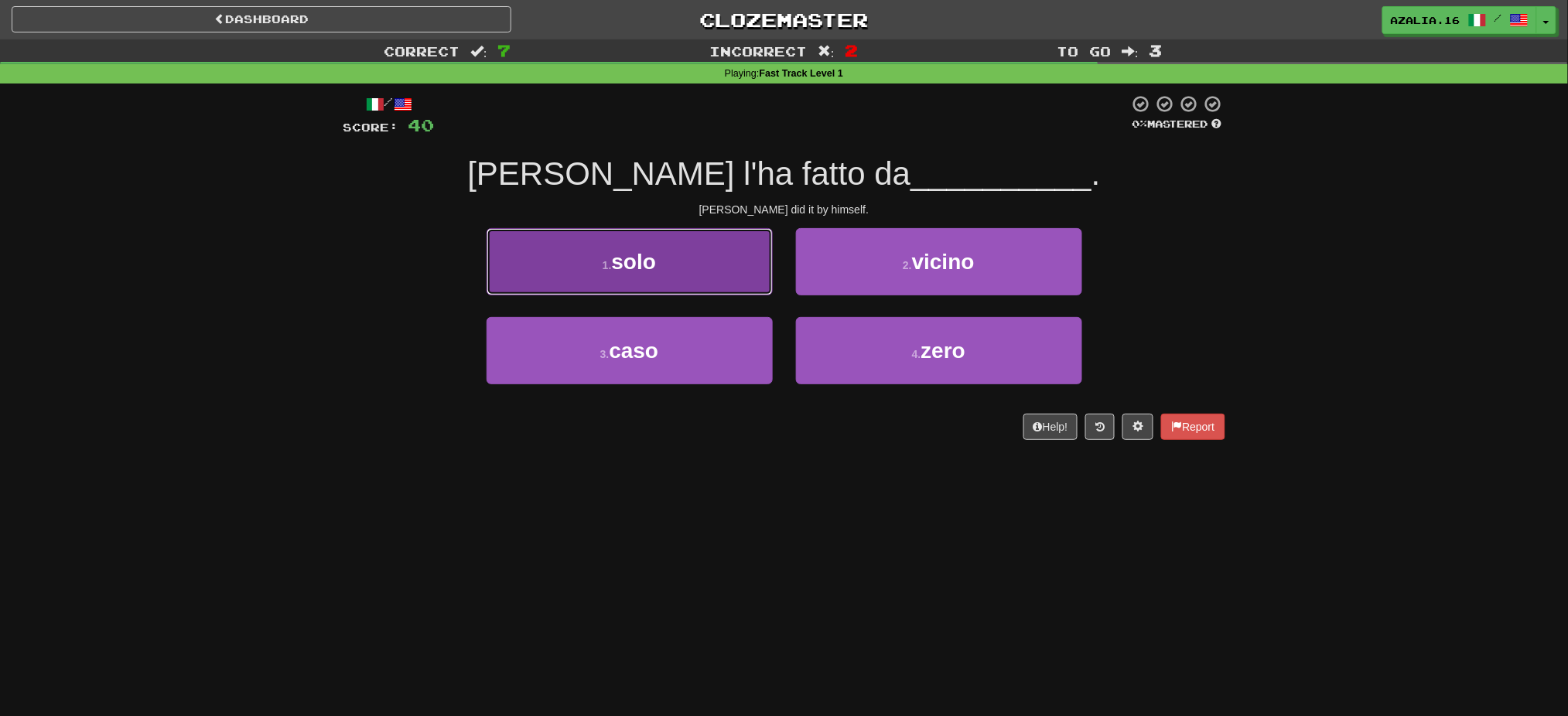
click at [638, 272] on span "solo" at bounding box center [634, 262] width 45 height 24
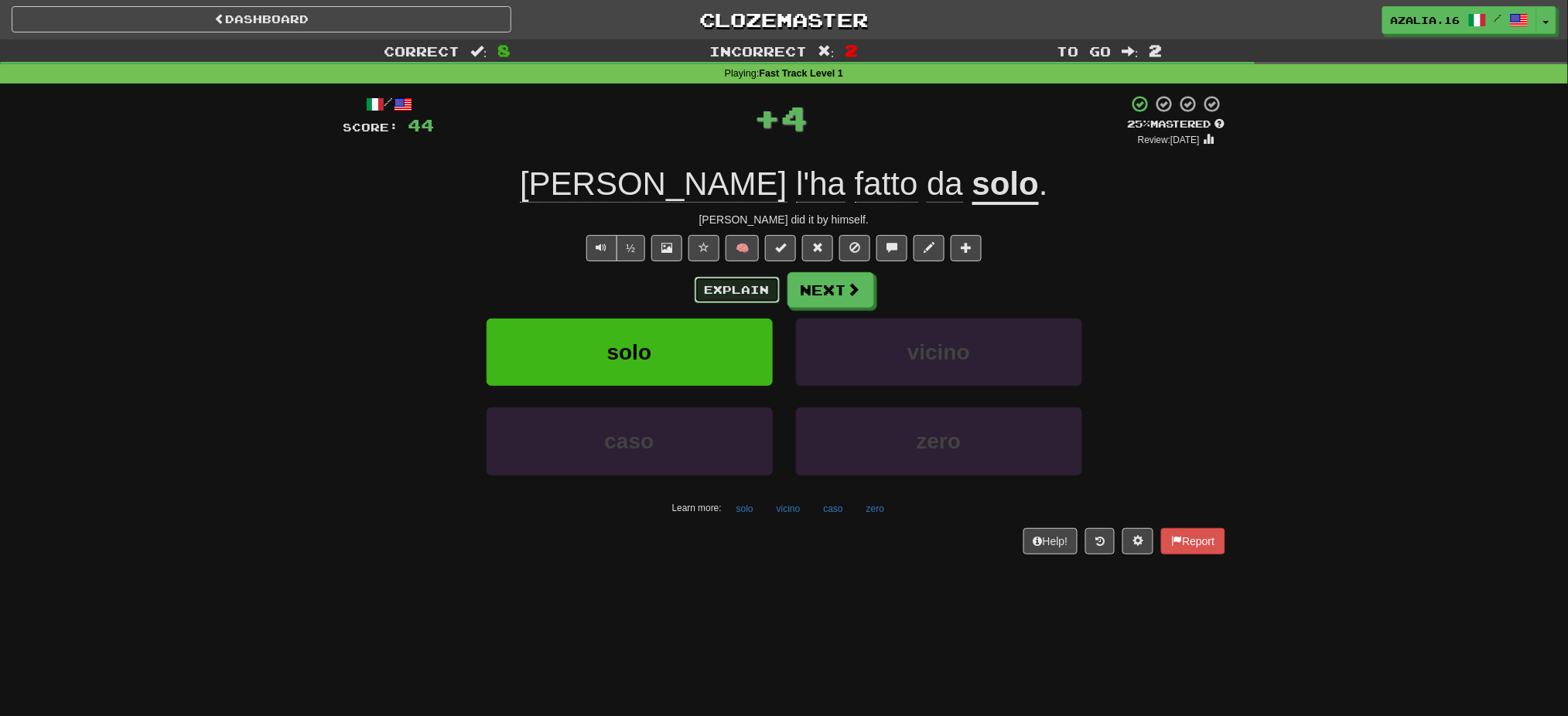
click at [727, 282] on button "Explain" at bounding box center [737, 290] width 85 height 26
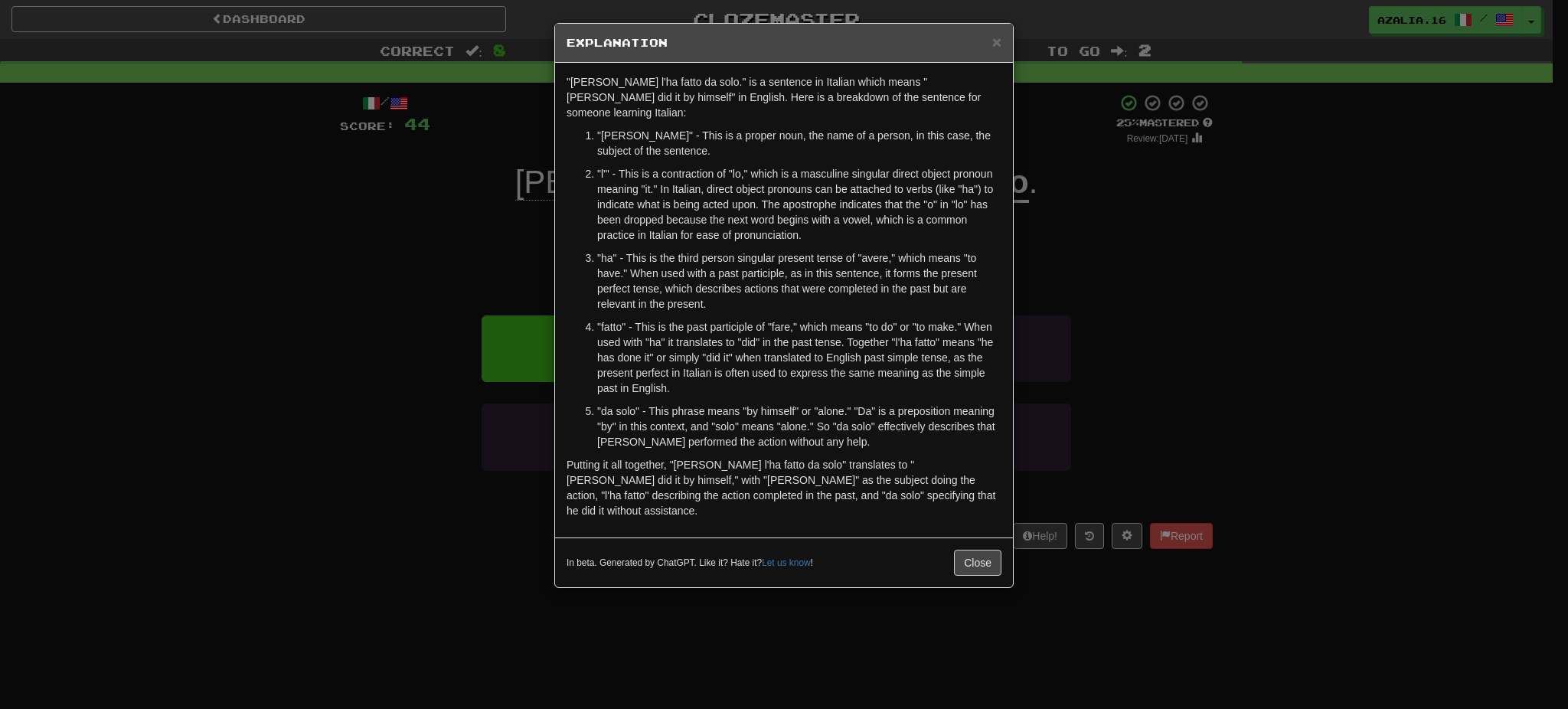
drag, startPoint x: 286, startPoint y: 589, endPoint x: 503, endPoint y: 382, distance: 299.9
click at [286, 589] on div "× Explanation "Tom l'ha fatto da solo." is a sentence in Italian which means "T…" at bounding box center [784, 354] width 1568 height 709
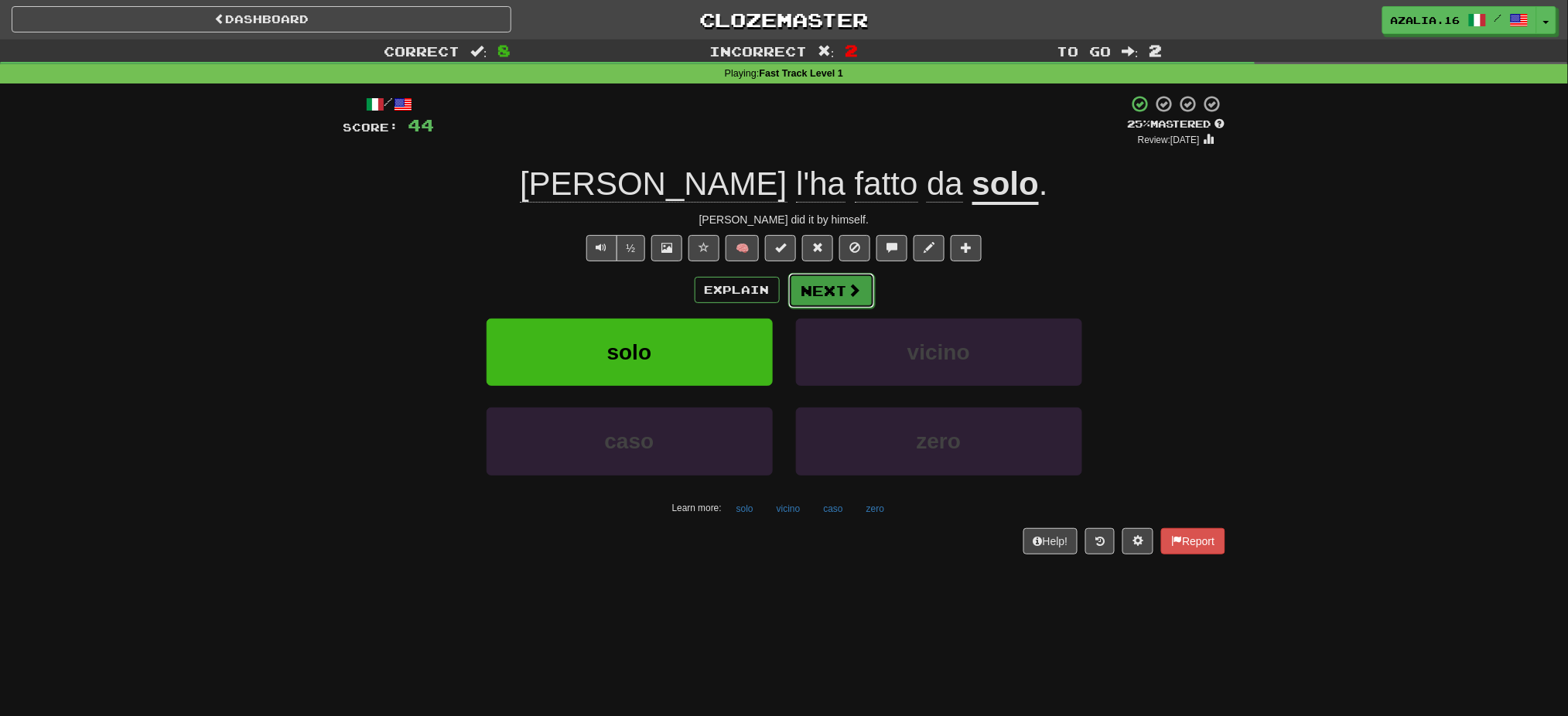
click at [836, 281] on button "Next" at bounding box center [831, 290] width 87 height 36
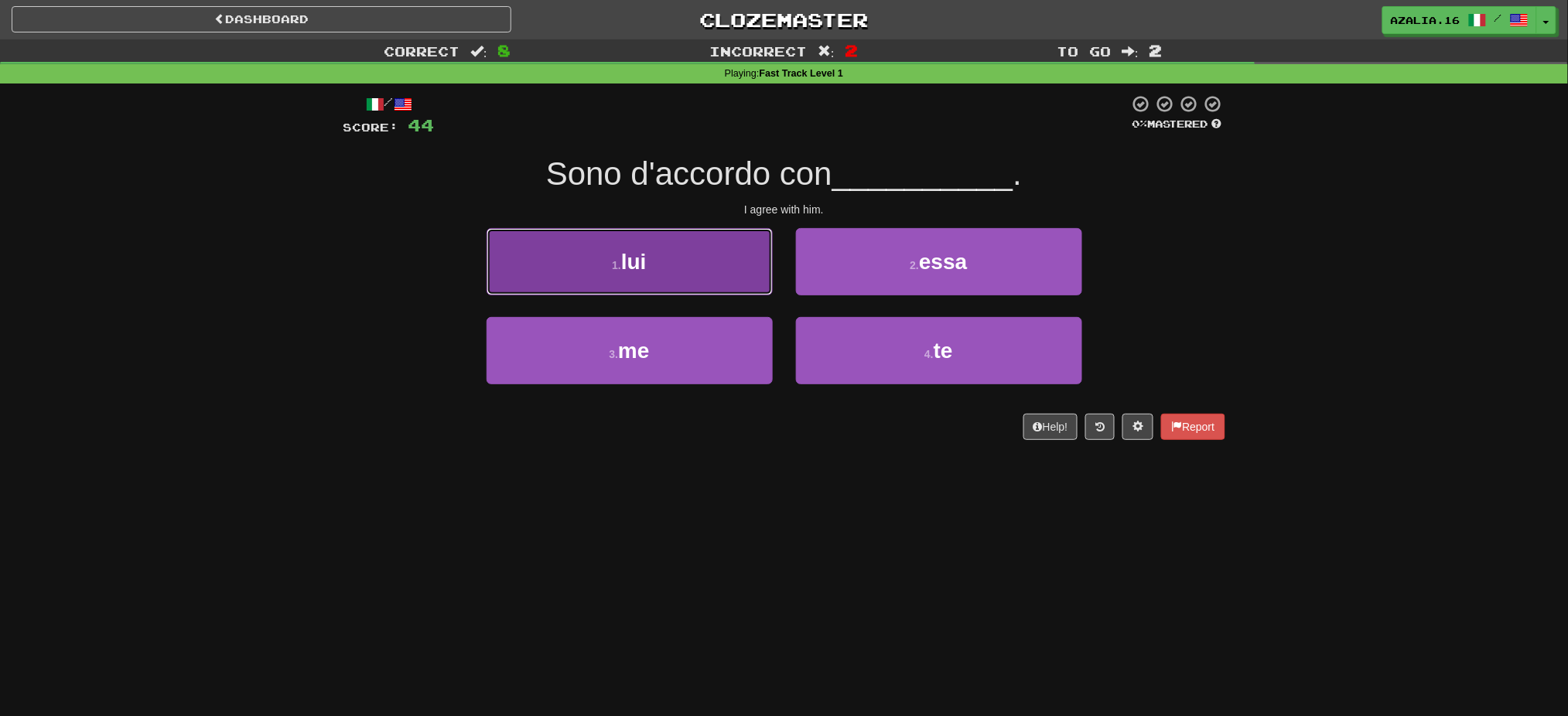
click at [621, 272] on button "1 . lui" at bounding box center [629, 262] width 286 height 68
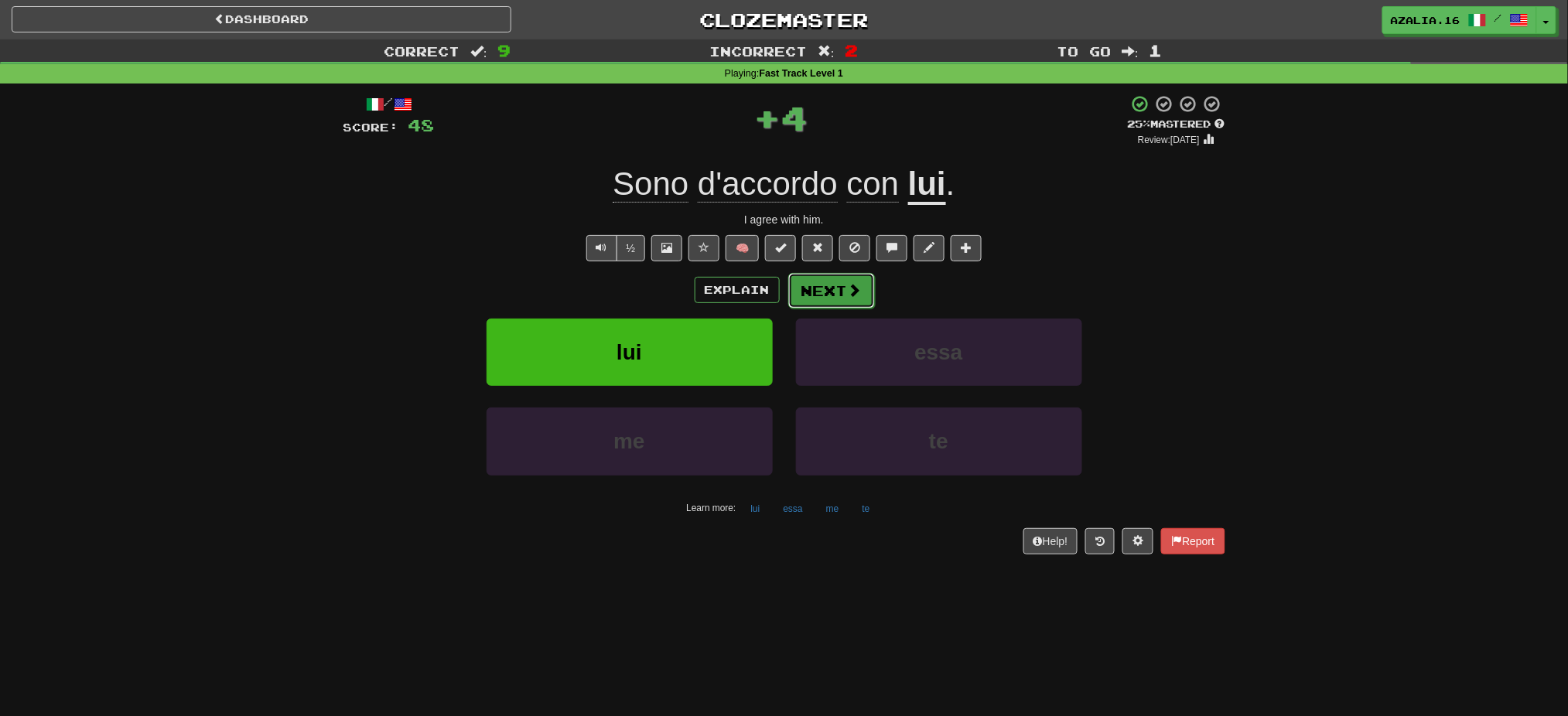
click at [815, 284] on button "Next" at bounding box center [831, 290] width 87 height 36
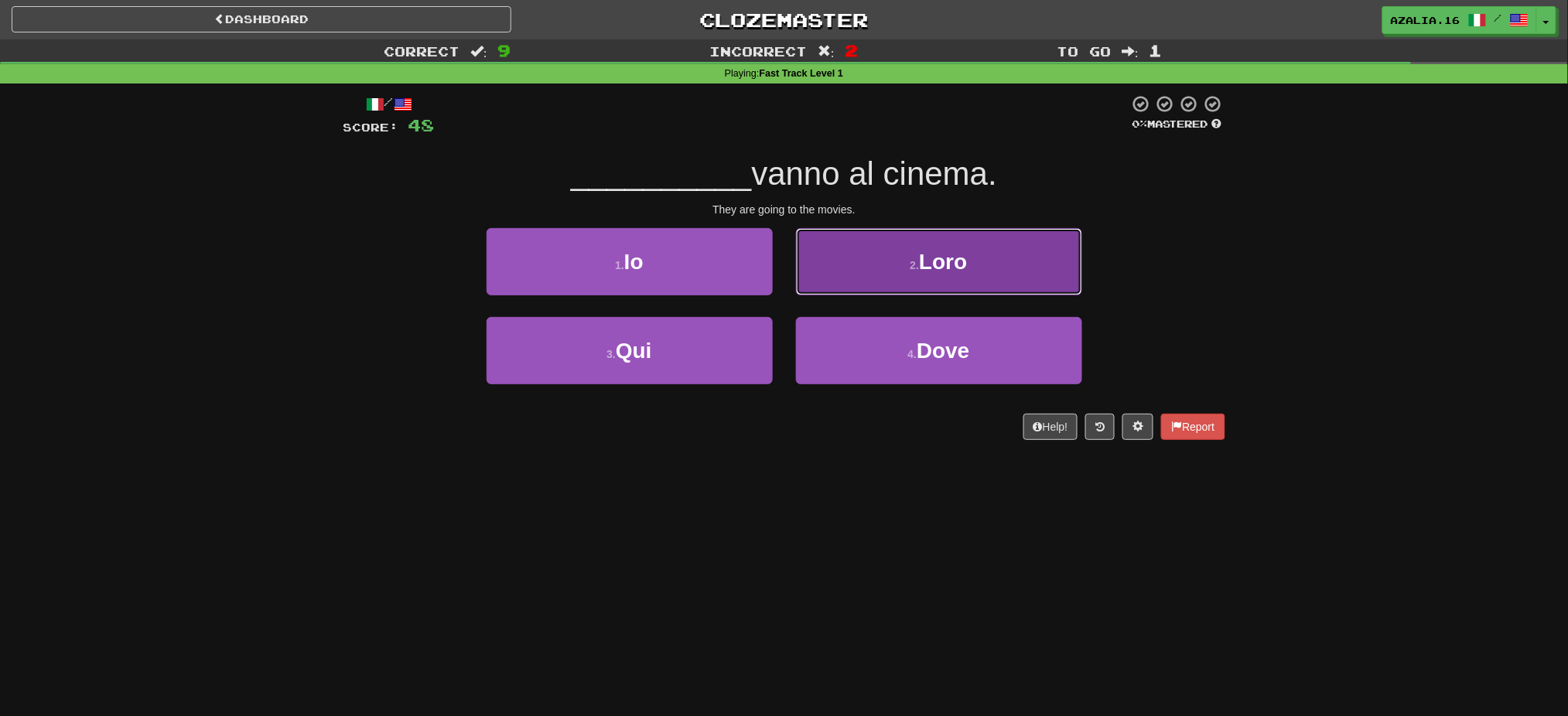
click at [870, 246] on button "2 . Loro" at bounding box center [939, 262] width 286 height 68
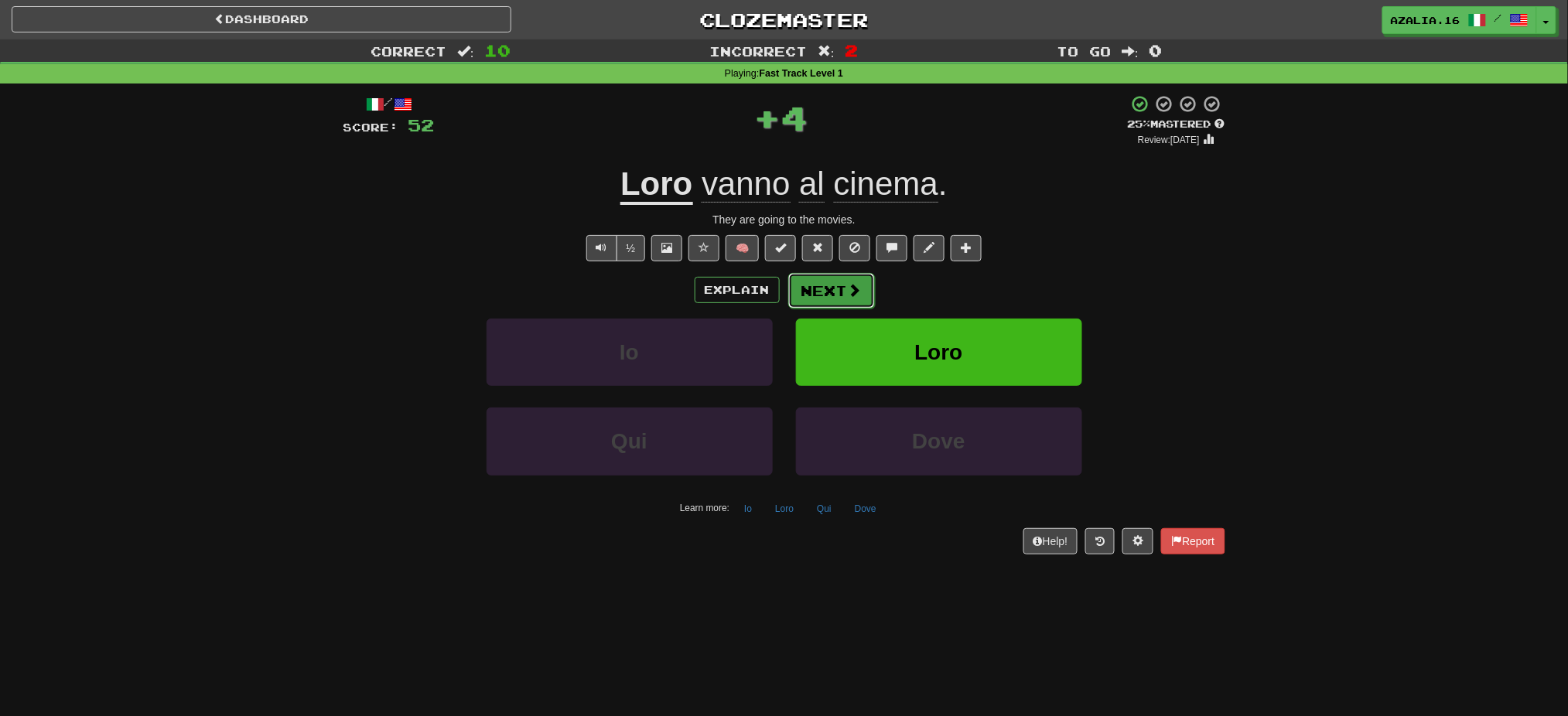
click at [822, 286] on button "Next" at bounding box center [831, 290] width 87 height 36
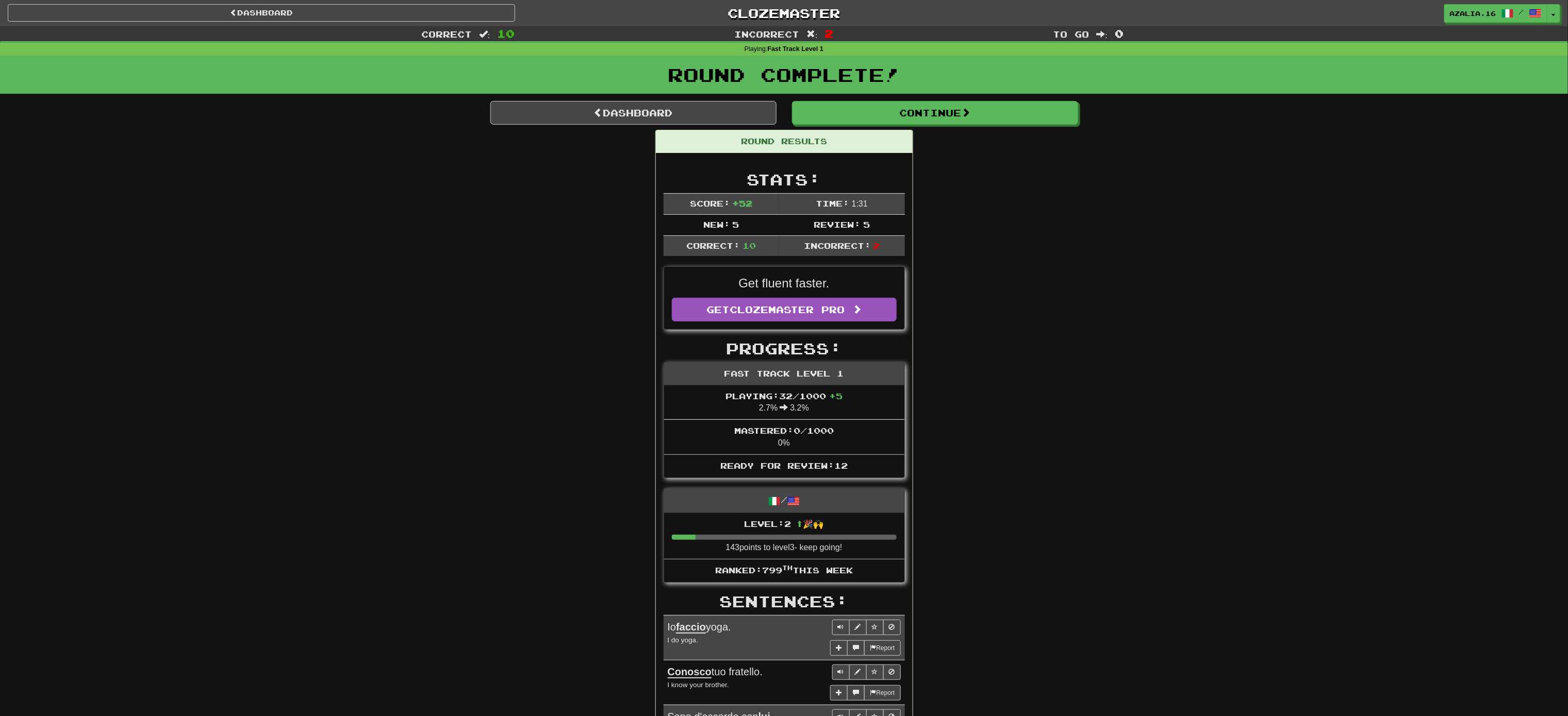
click at [1045, 128] on div "Correct : 10 Incorrect : 2 To go : 0 Playing : Fast Track Level 1 Round Complet…" at bounding box center [784, 573] width 1568 height 1094
click at [1045, 153] on div "Correct : 10 Incorrect : 2 To go : 0 Playing : Fast Track Level 1 Round Complet…" at bounding box center [784, 573] width 1568 height 1094
click at [1045, 187] on div "Correct : 10 Incorrect : 2 To go : 0 Playing : Fast Track Level 1 Round Complet…" at bounding box center [784, 573] width 1568 height 1094
drag, startPoint x: 383, startPoint y: 642, endPoint x: 416, endPoint y: 590, distance: 61.6
click at [383, 477] on div "Correct : 10 Incorrect : 2 To go : 0 Playing : Fast Track Level 1 Round Complet…" at bounding box center [784, 573] width 1568 height 1094
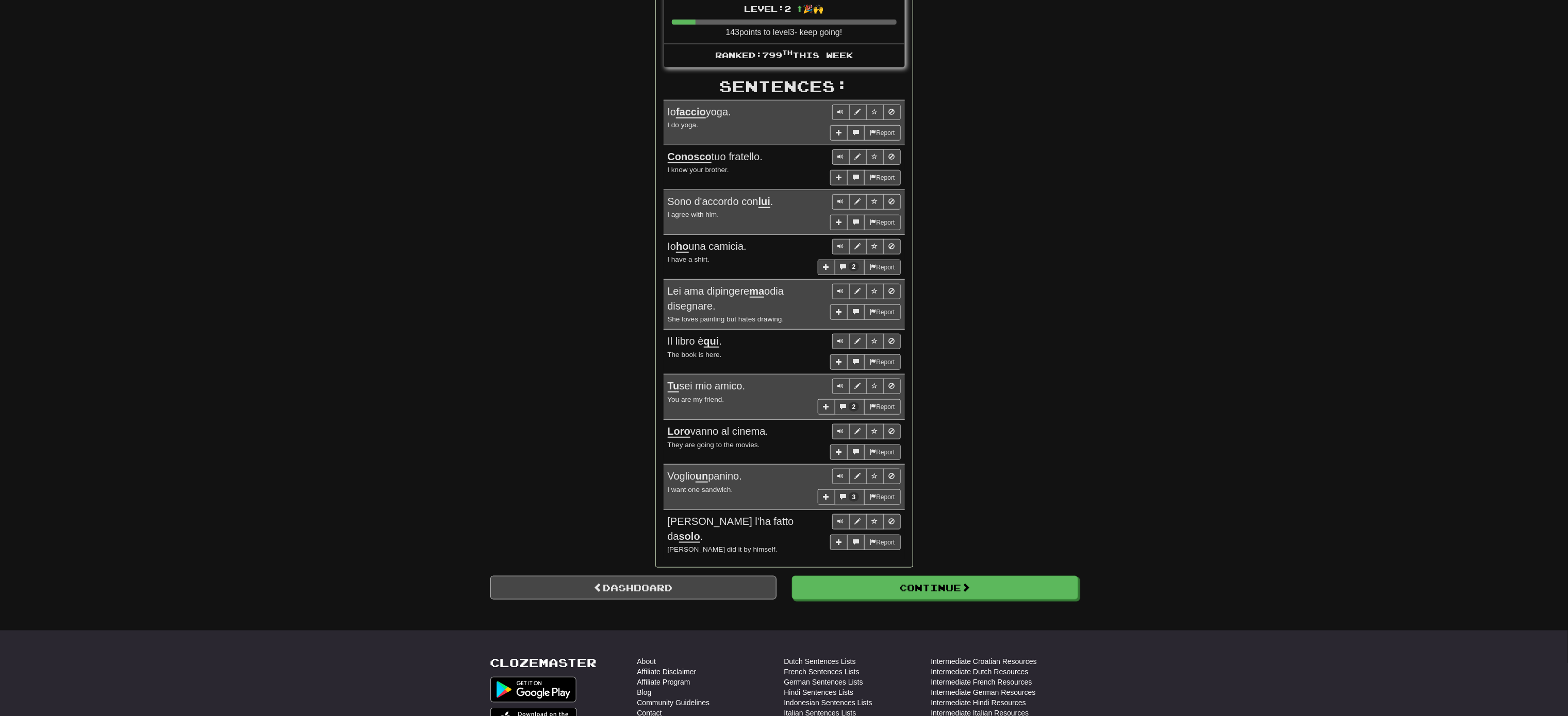
scroll to position [412, 0]
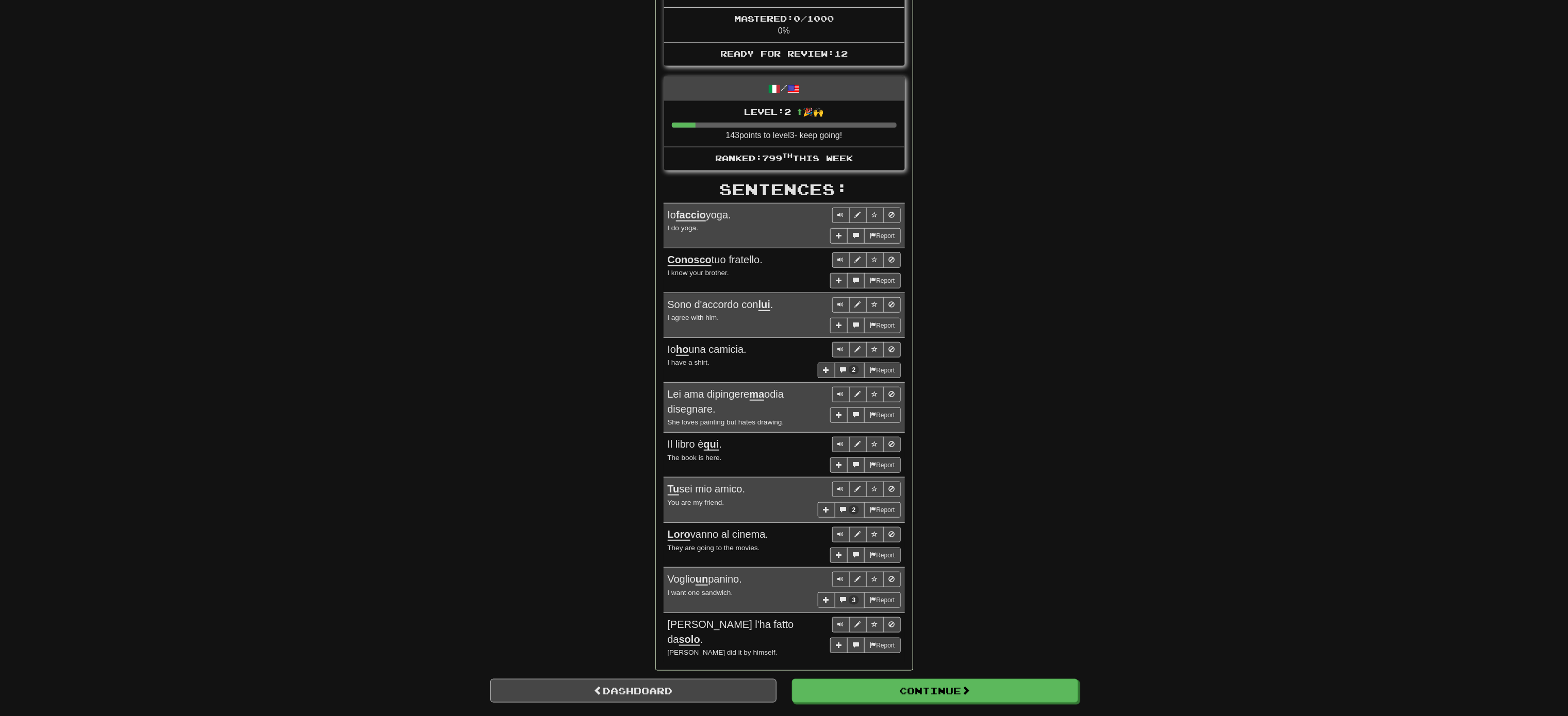
click at [530, 477] on div "Round Results Stats: Score: + 52 Time: 1 : 31 New: 5 Review: 5 Correct: 10 Inco…" at bounding box center [785, 198] width 588 height 962
click at [930, 477] on button "Continue" at bounding box center [936, 691] width 286 height 24
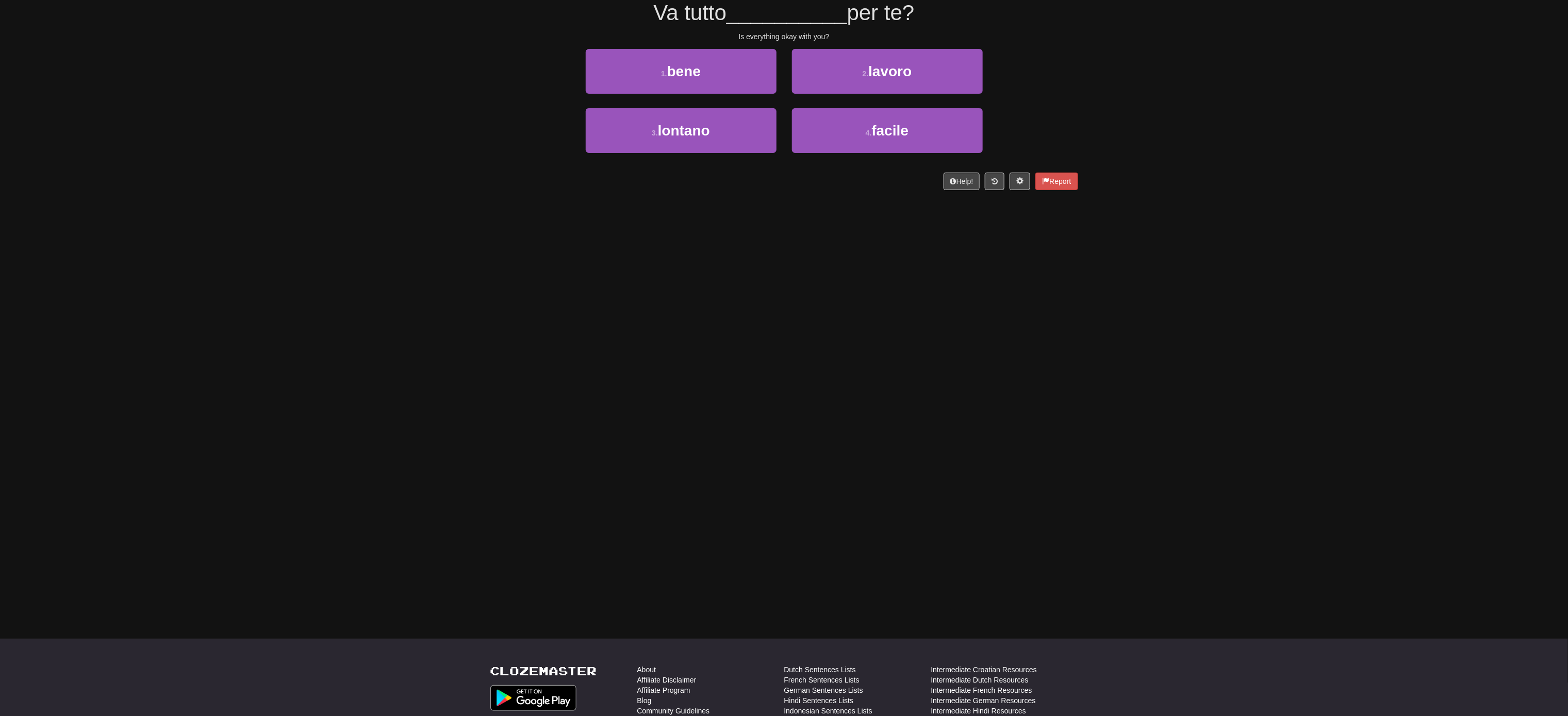
scroll to position [0, 0]
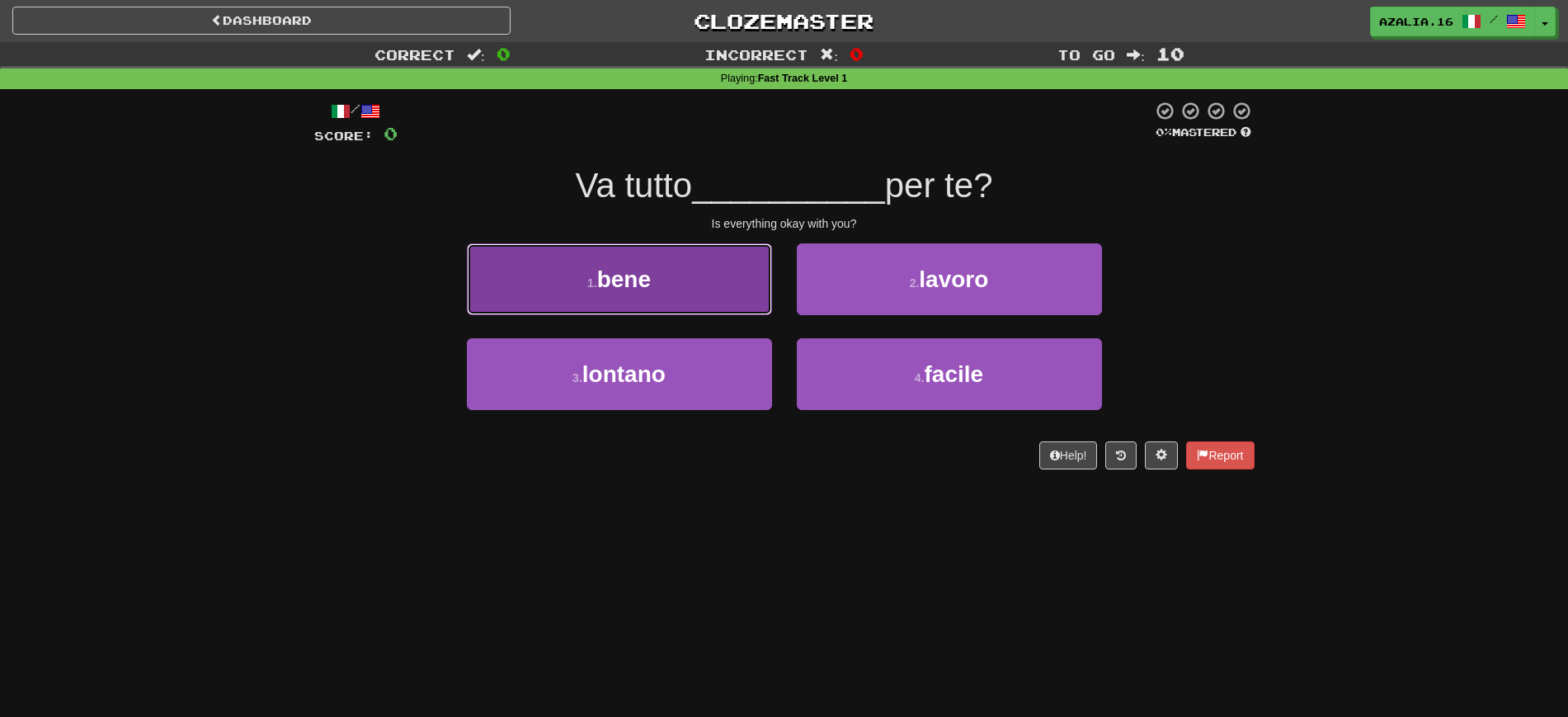
click at [698, 315] on button "1 . bene" at bounding box center [618, 280] width 305 height 72
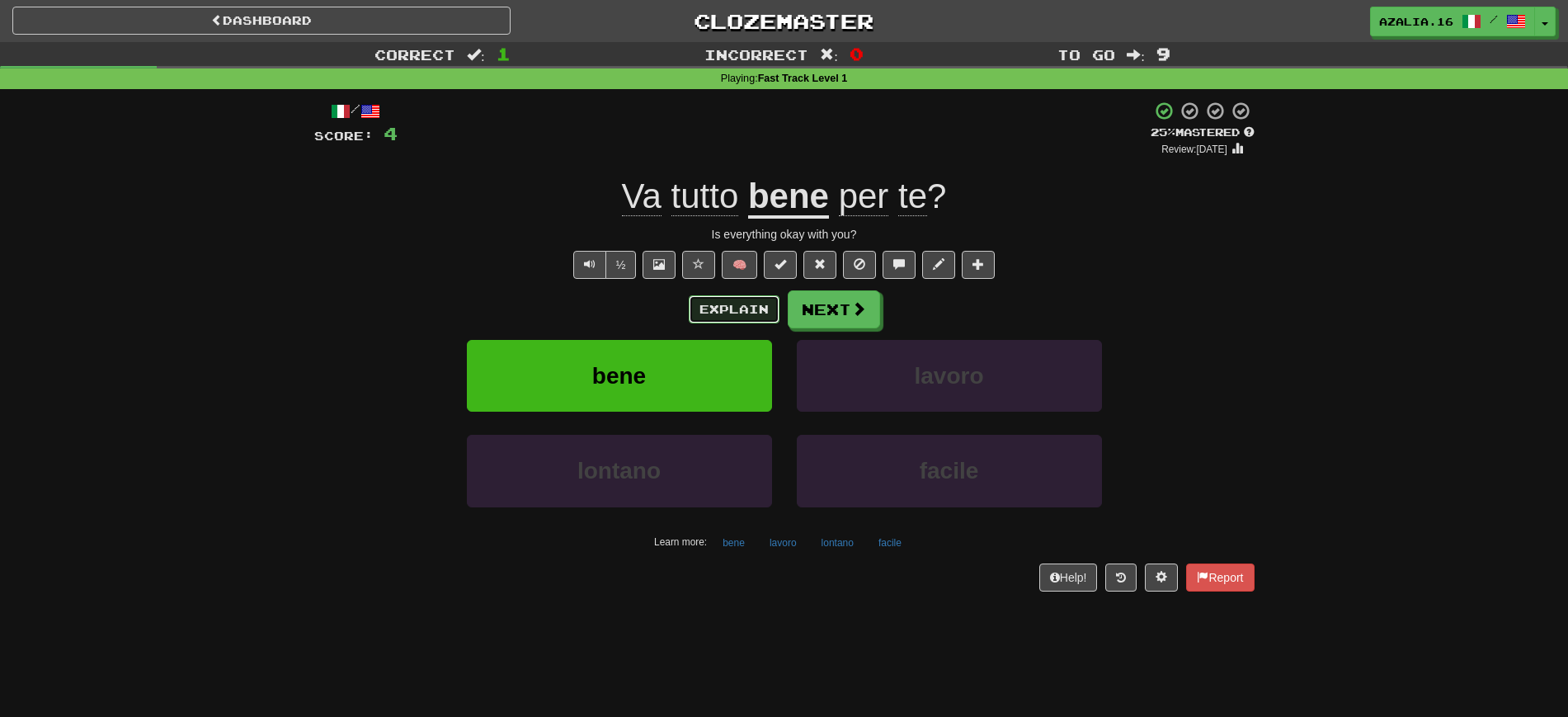
click at [725, 305] on button "Explain" at bounding box center [733, 309] width 91 height 28
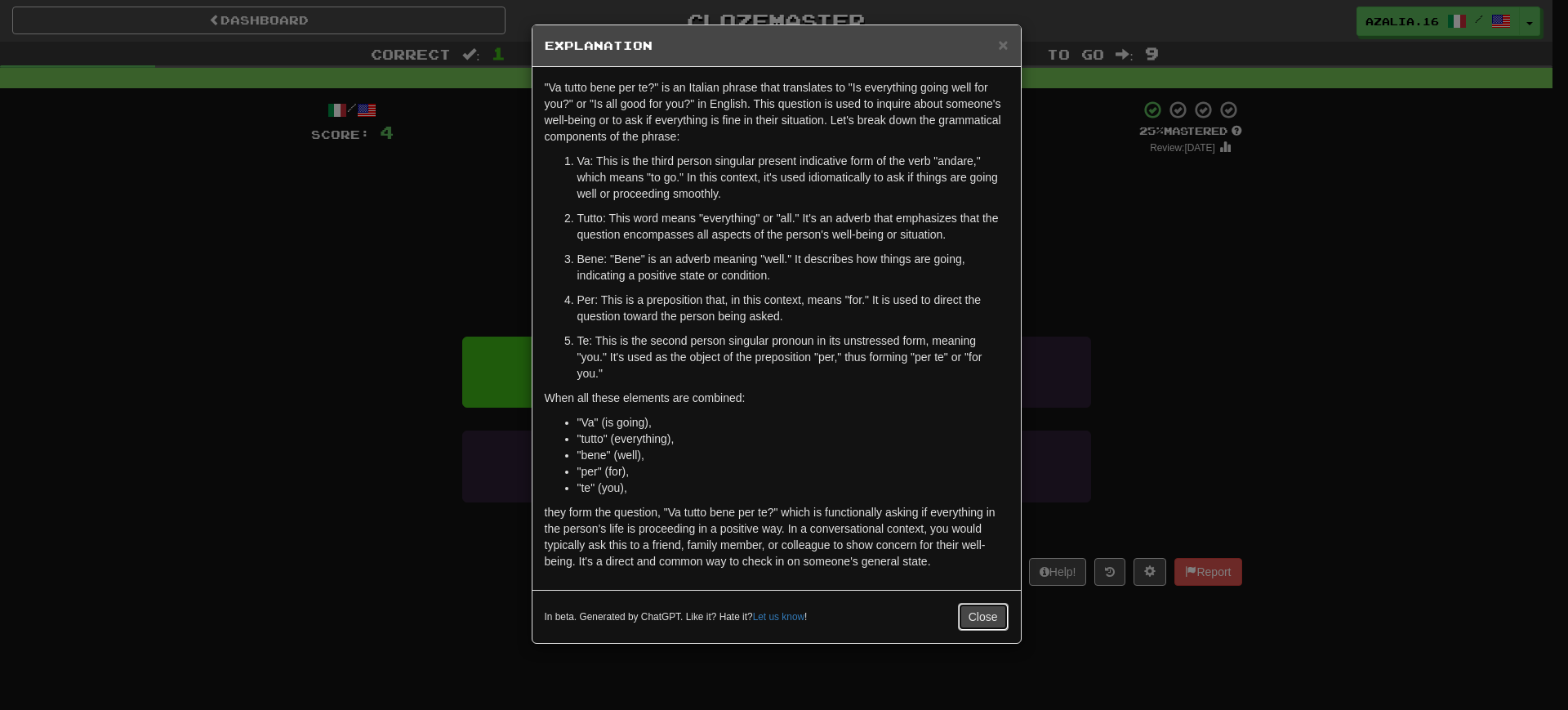
click at [972, 614] on button "Close" at bounding box center [984, 616] width 51 height 28
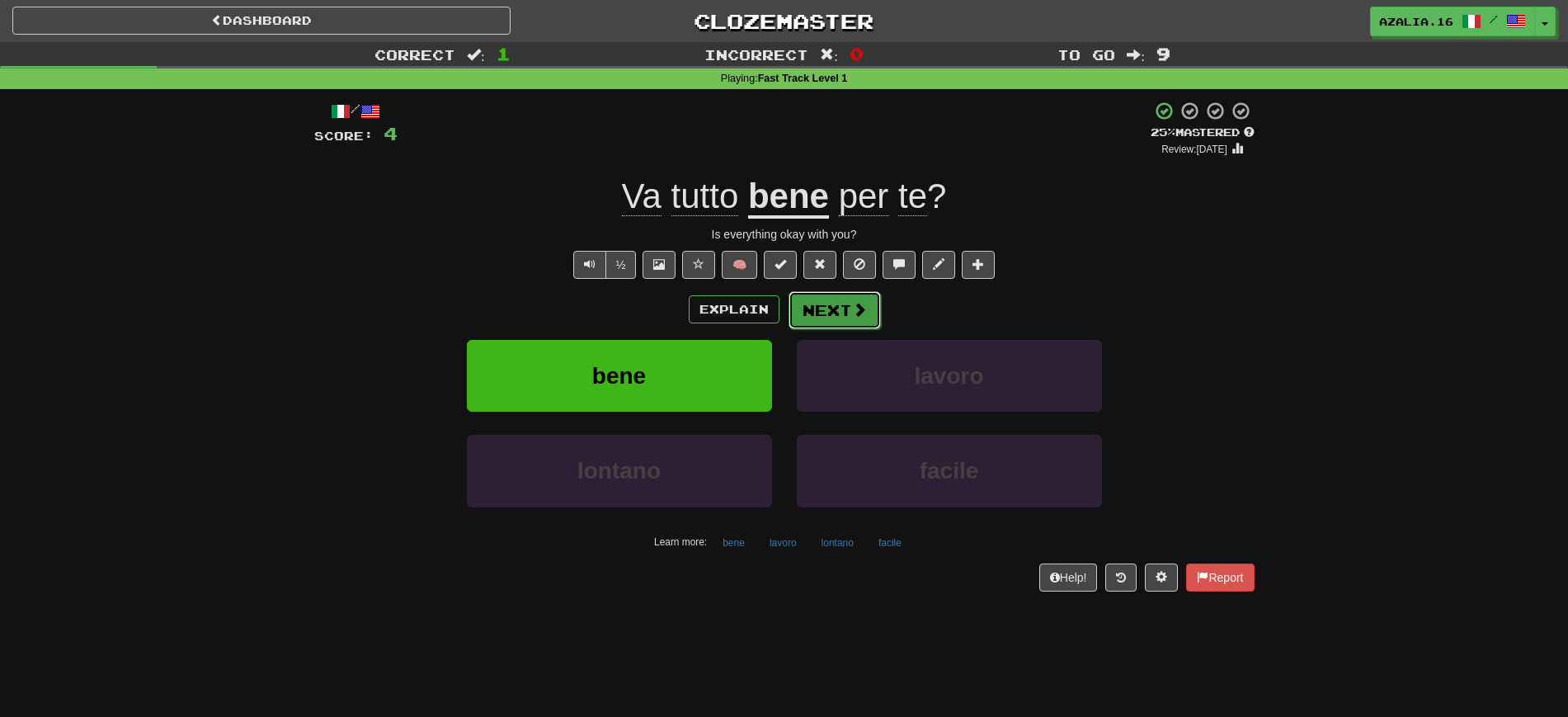
click at [805, 309] on button "Next" at bounding box center [835, 310] width 93 height 38
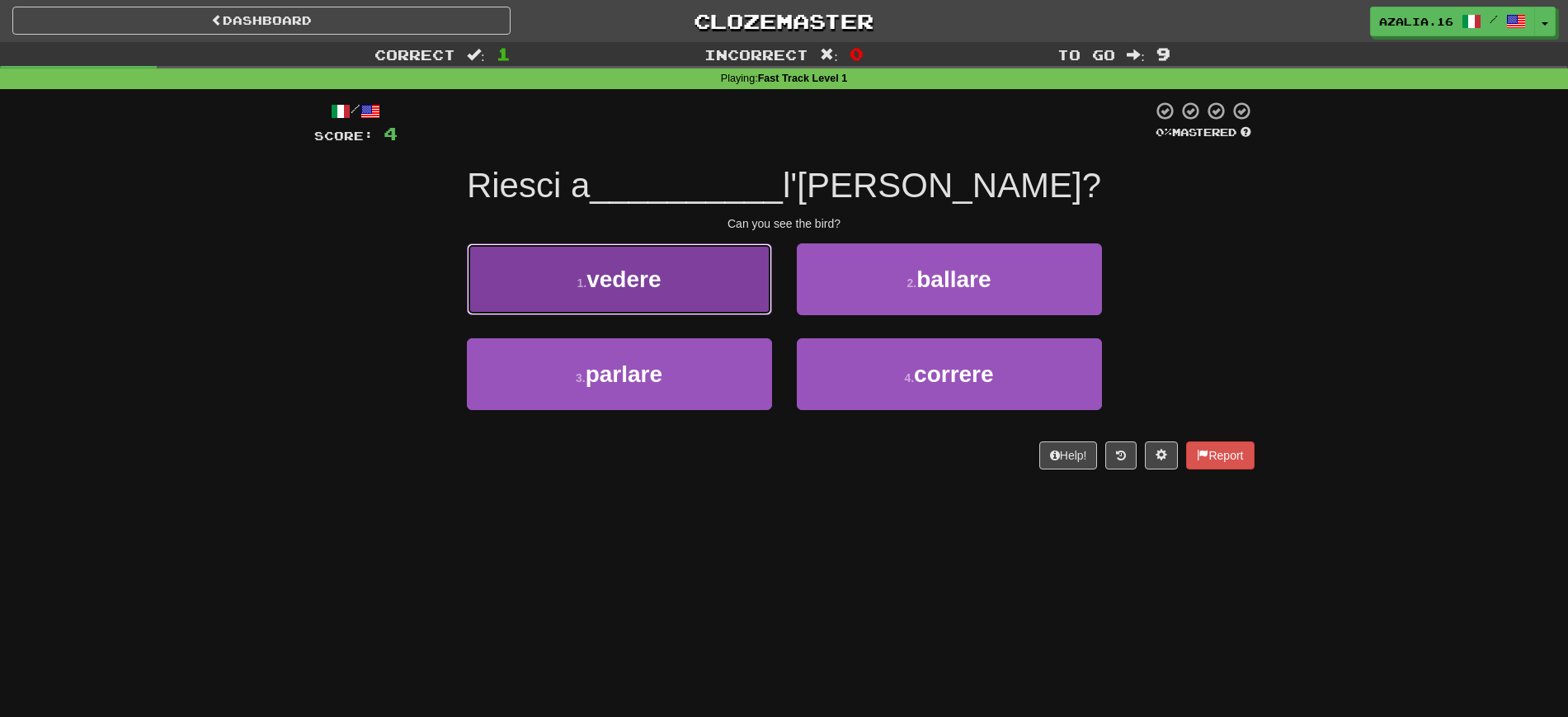
click at [749, 282] on button "1 . vedere" at bounding box center [618, 280] width 305 height 72
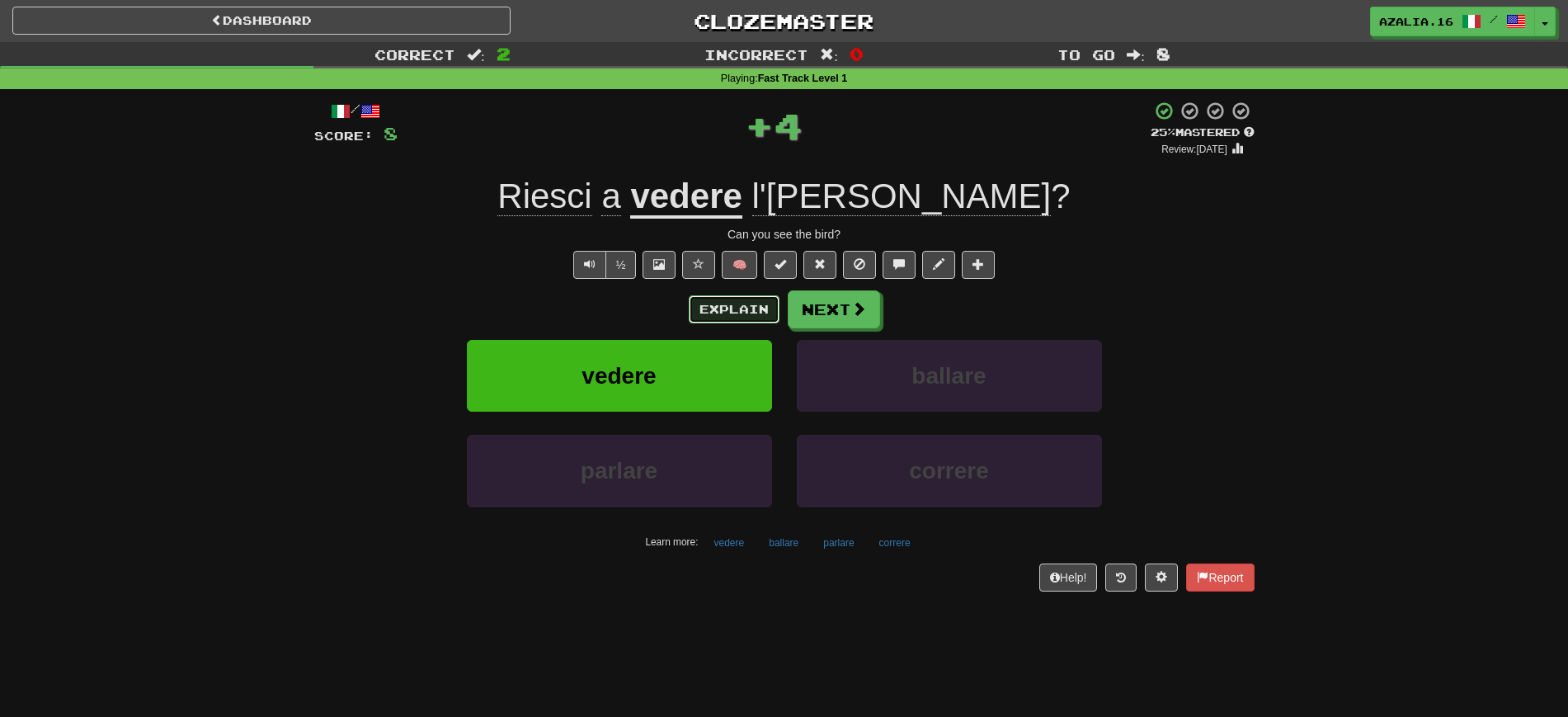
click at [743, 307] on button "Explain" at bounding box center [733, 309] width 91 height 28
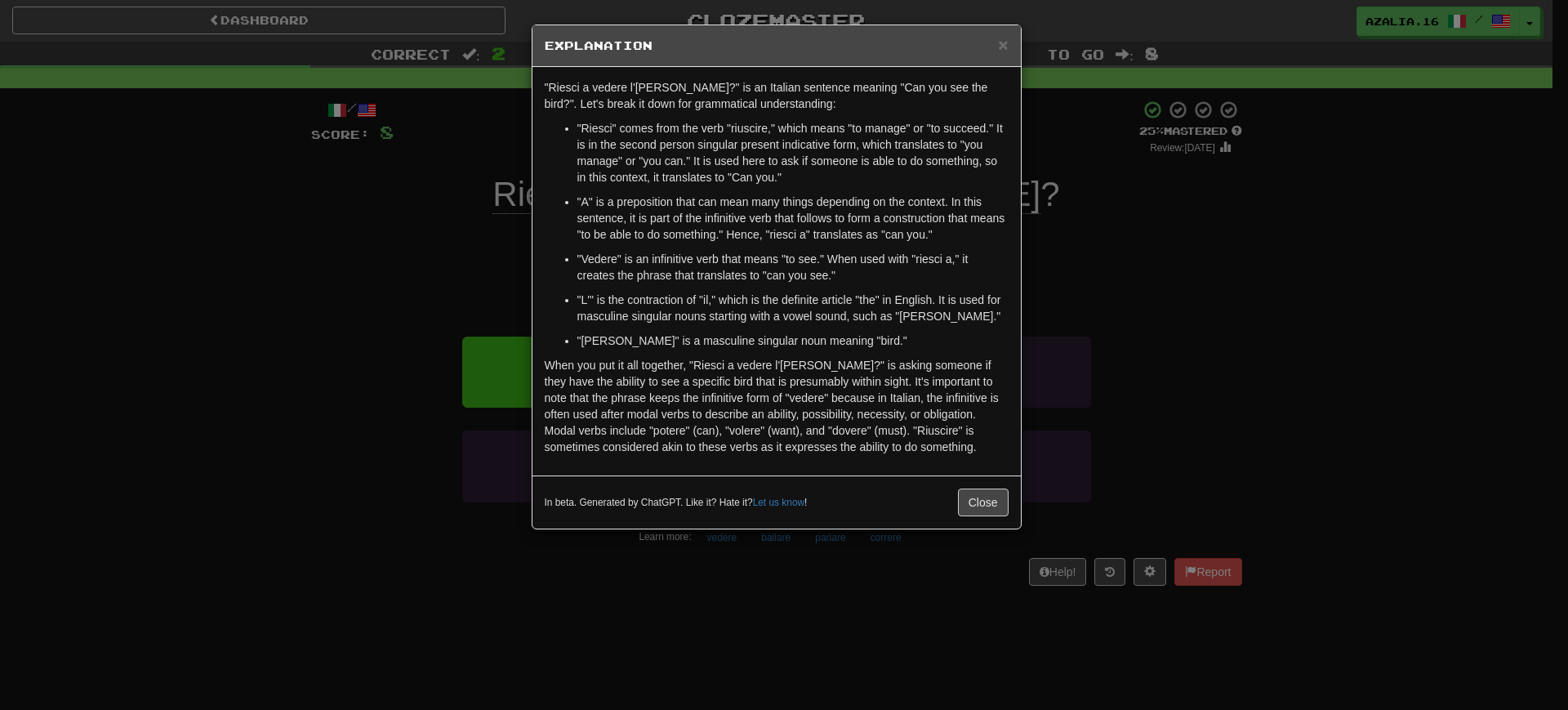
click at [562, 633] on div "× Explanation "Riesci a vedere l'uccello?" is an Italian sentence meaning "Can …" at bounding box center [784, 355] width 1568 height 710
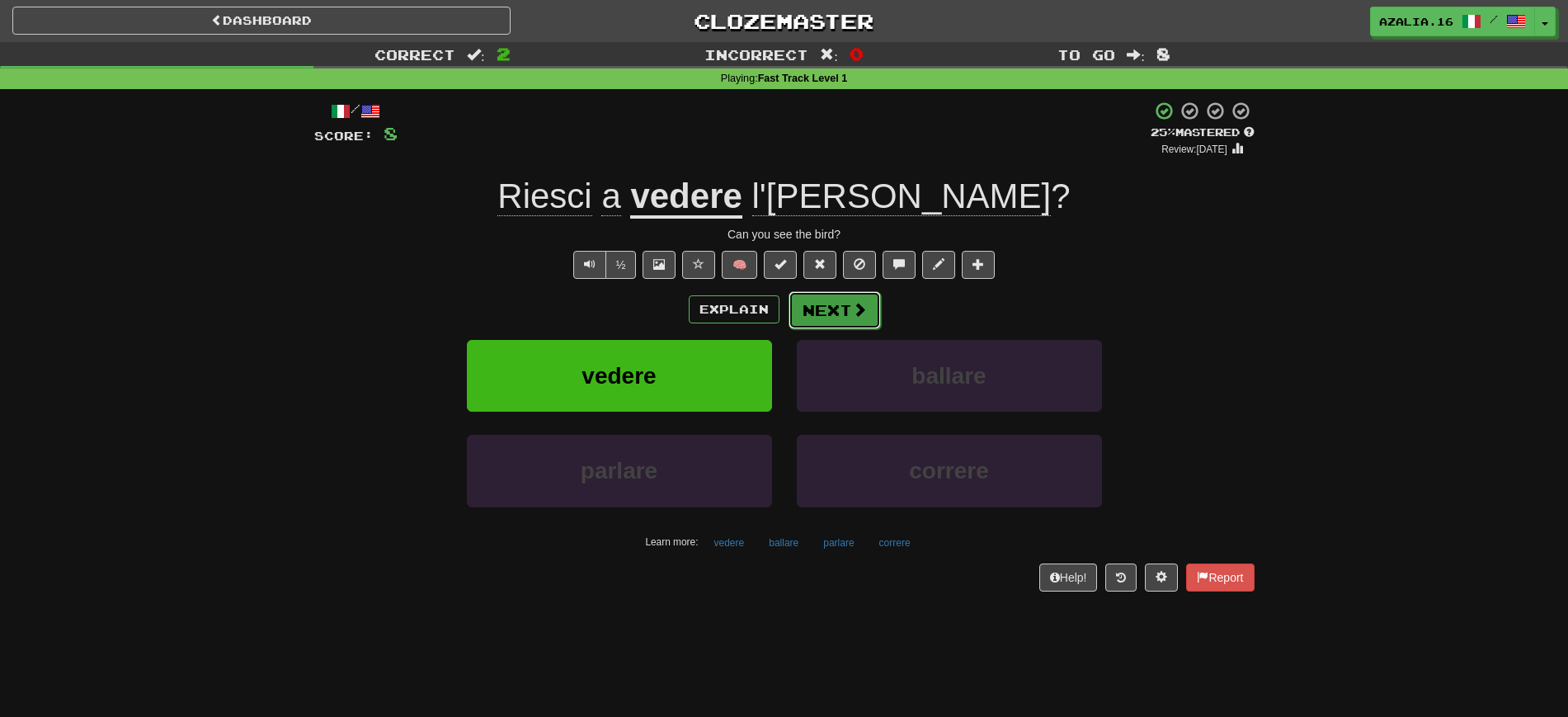
click at [840, 309] on button "Next" at bounding box center [835, 310] width 93 height 38
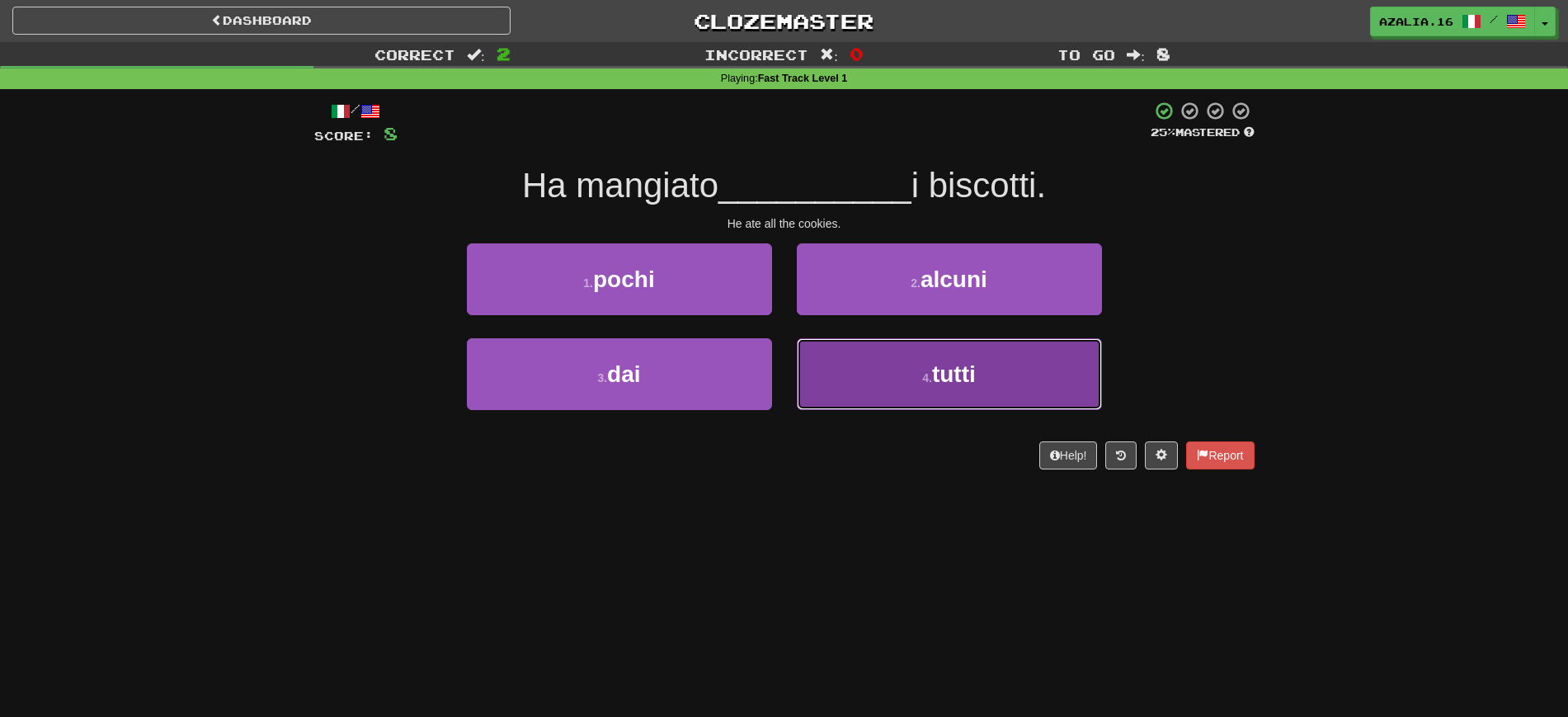
click at [901, 350] on button "4 . tutti" at bounding box center [949, 374] width 305 height 72
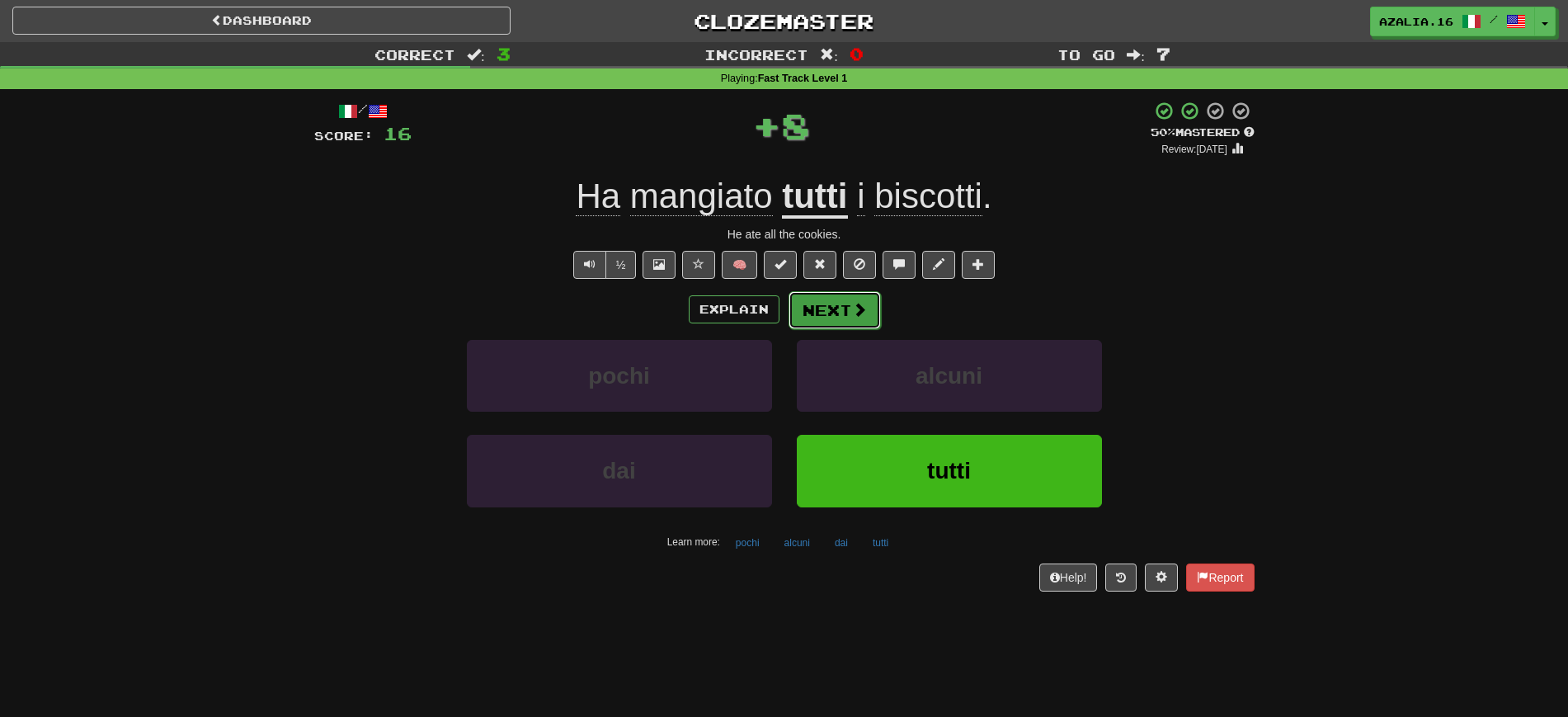
click at [823, 309] on button "Next" at bounding box center [835, 310] width 93 height 38
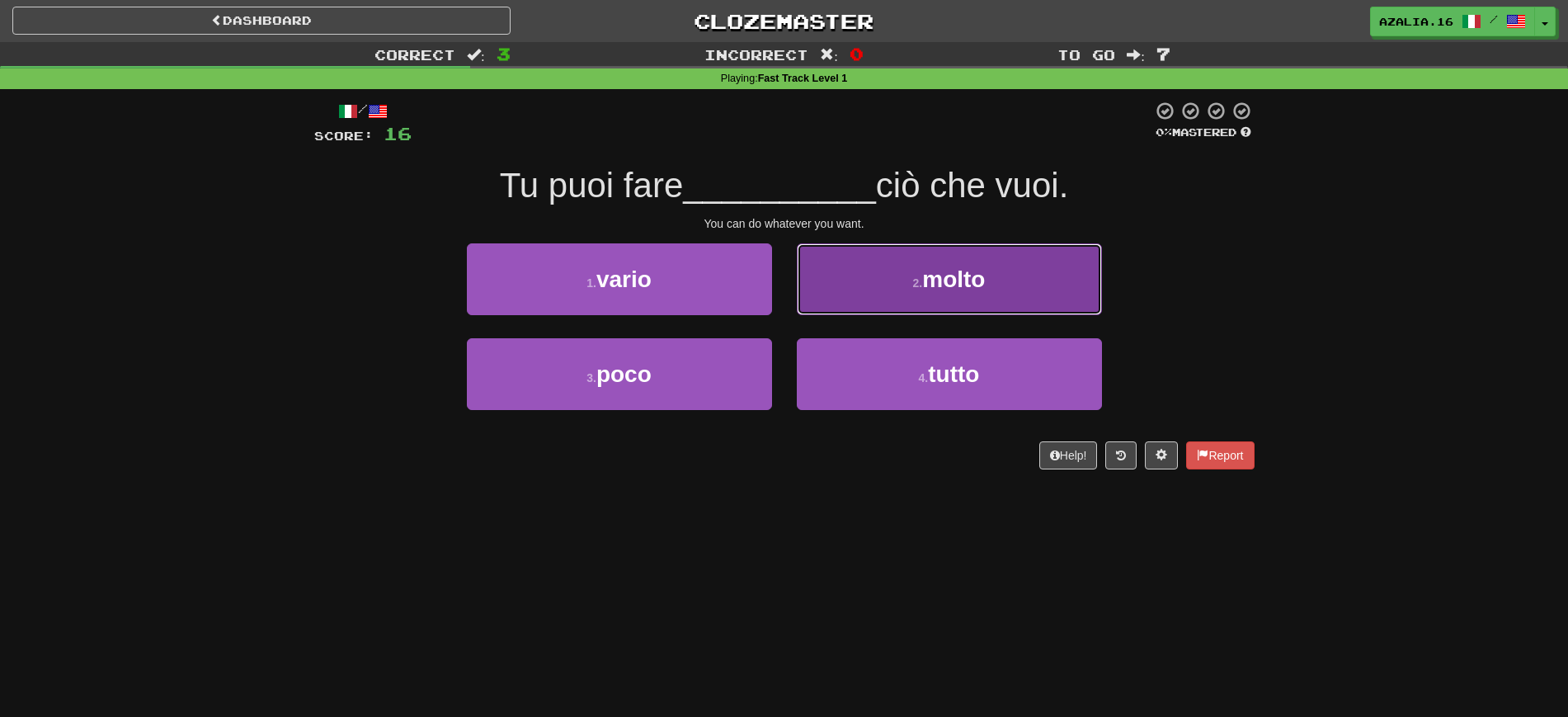
click at [1014, 274] on button "2 . molto" at bounding box center [949, 280] width 305 height 72
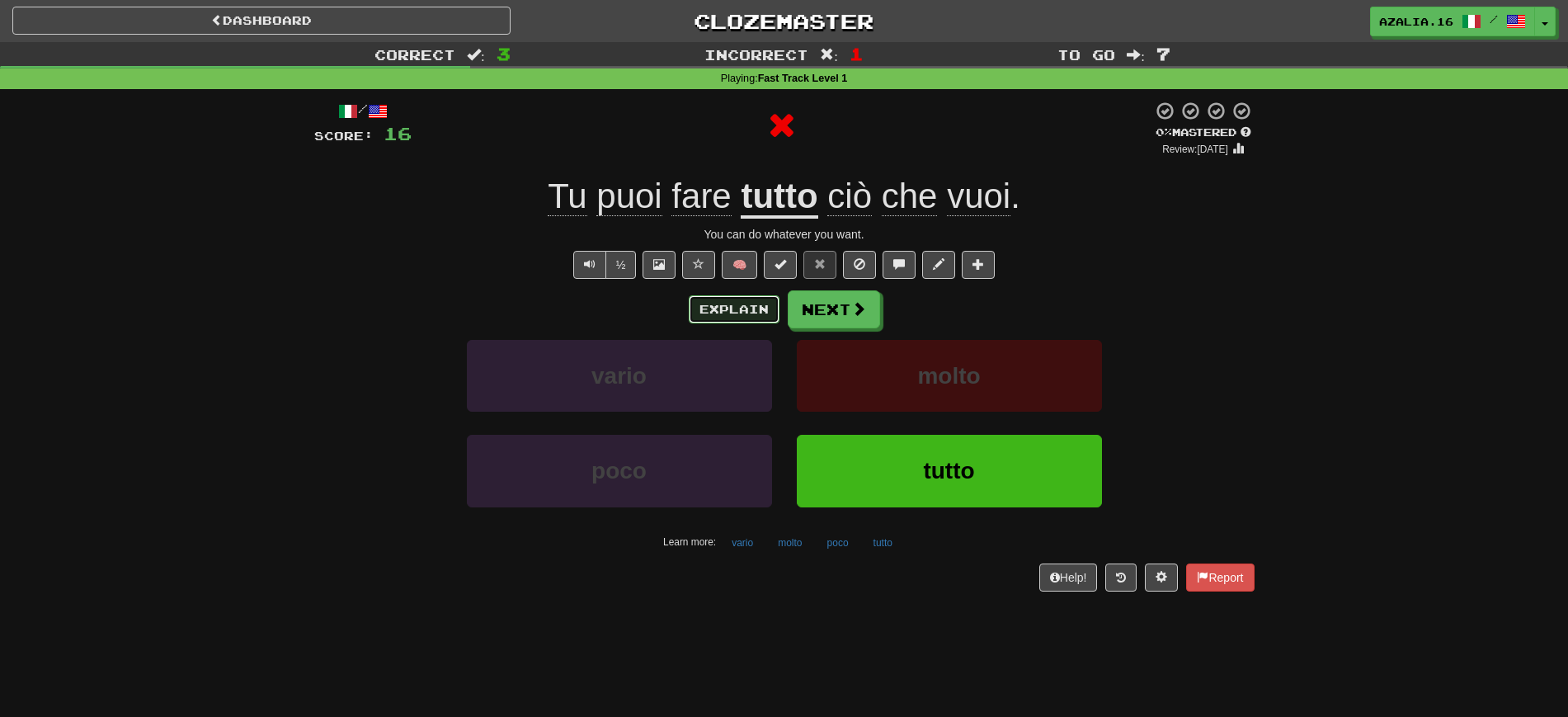
click at [752, 312] on button "Explain" at bounding box center [733, 309] width 91 height 28
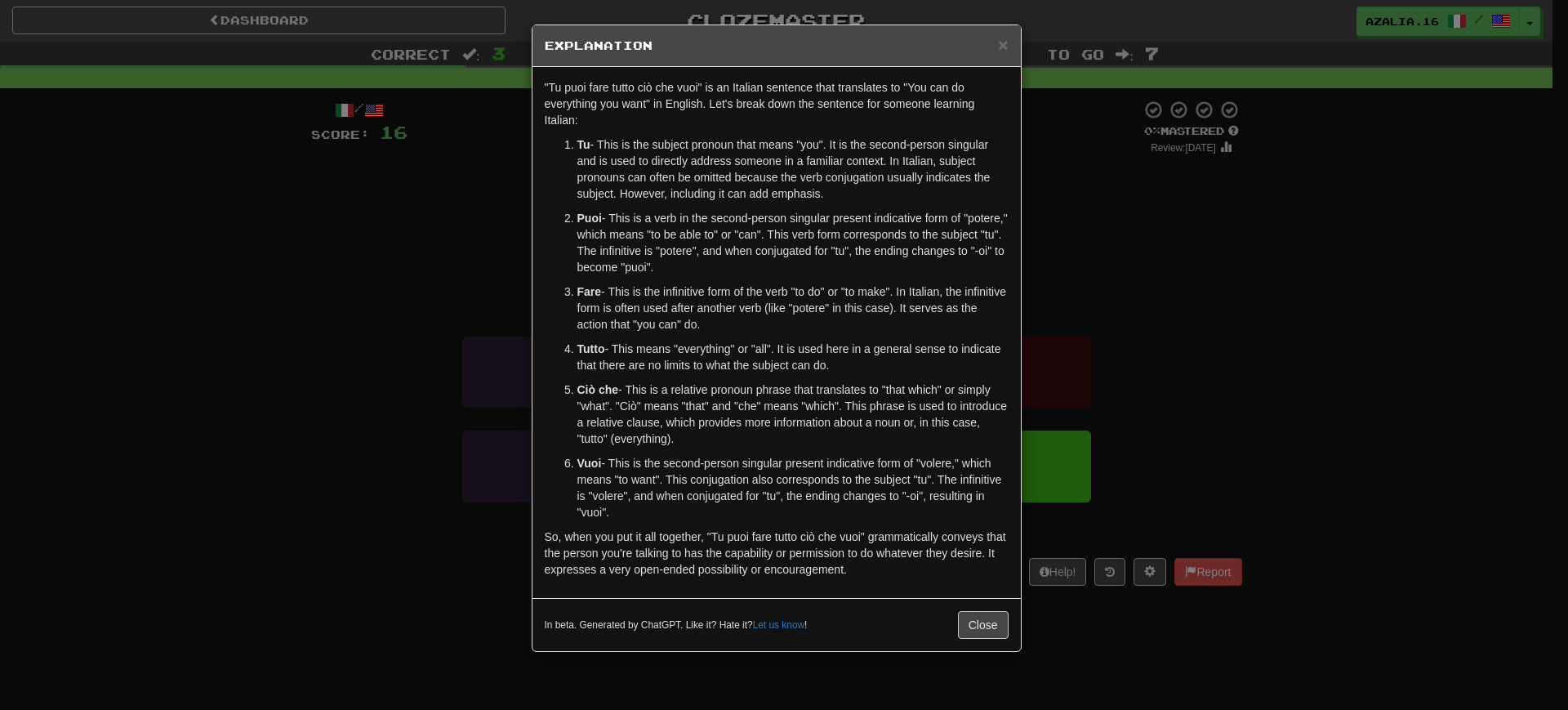
click at [462, 580] on div "× Explanation "Tu puoi fare tutto ciò che vuoi" is an Italian sentence that tra…" at bounding box center [784, 355] width 1568 height 710
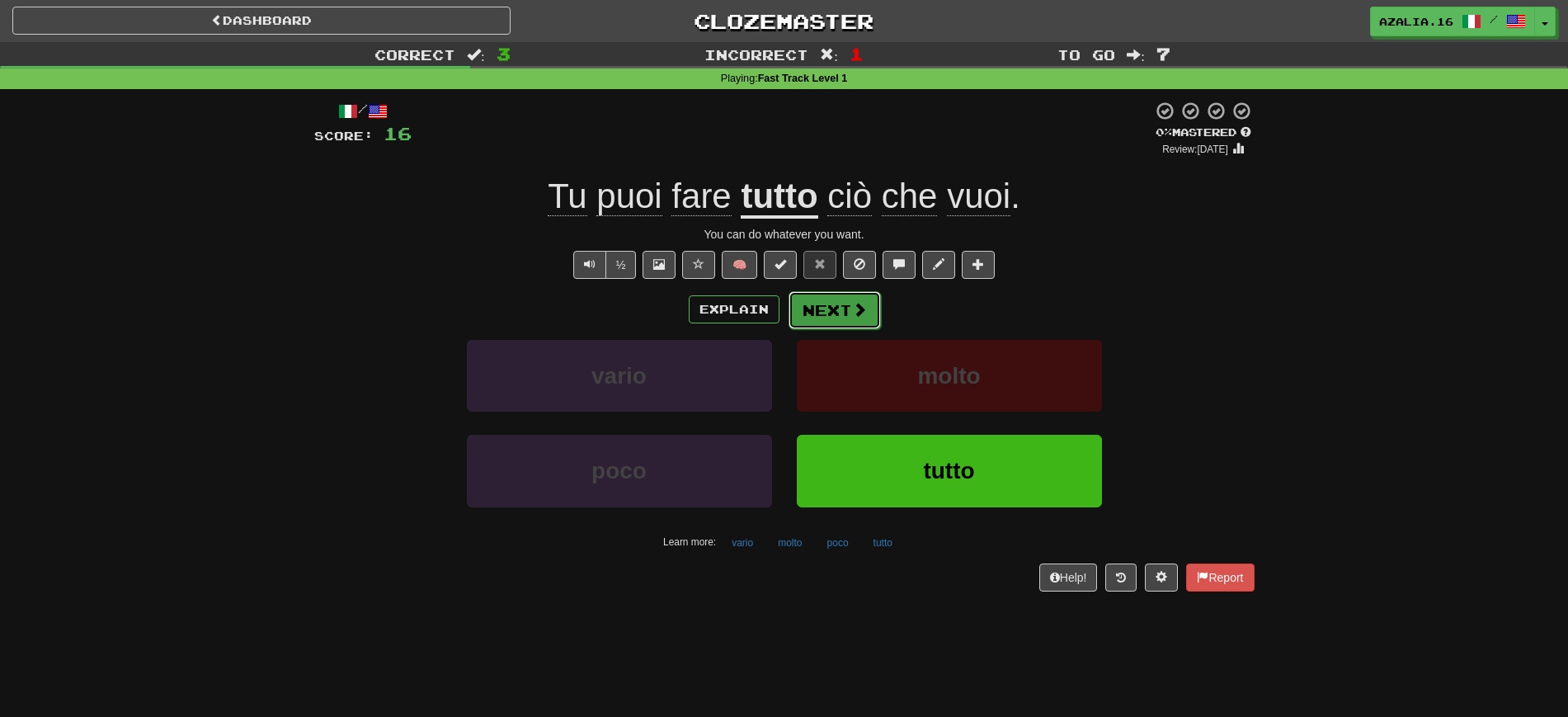
click at [843, 318] on button "Next" at bounding box center [835, 310] width 93 height 38
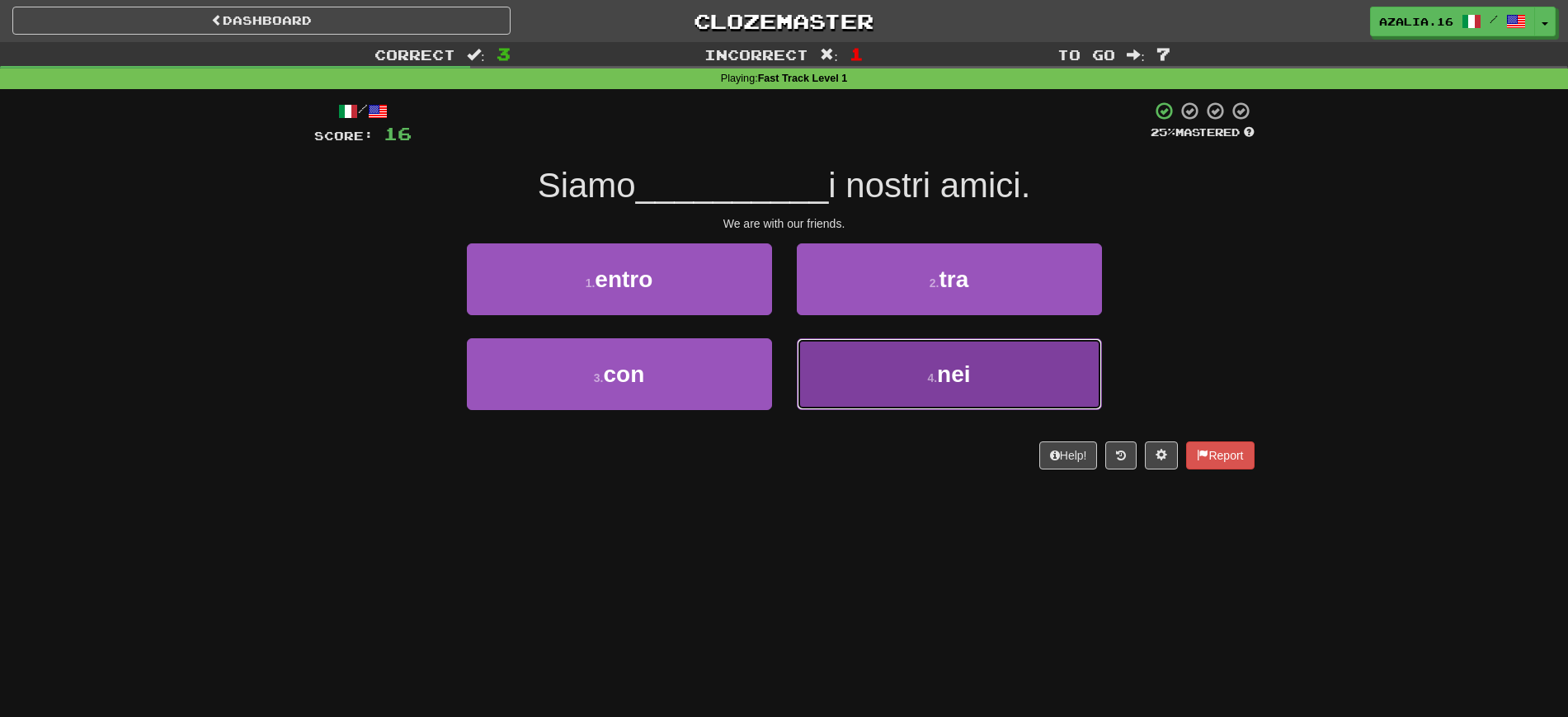
click at [925, 392] on button "4 . nei" at bounding box center [949, 374] width 305 height 72
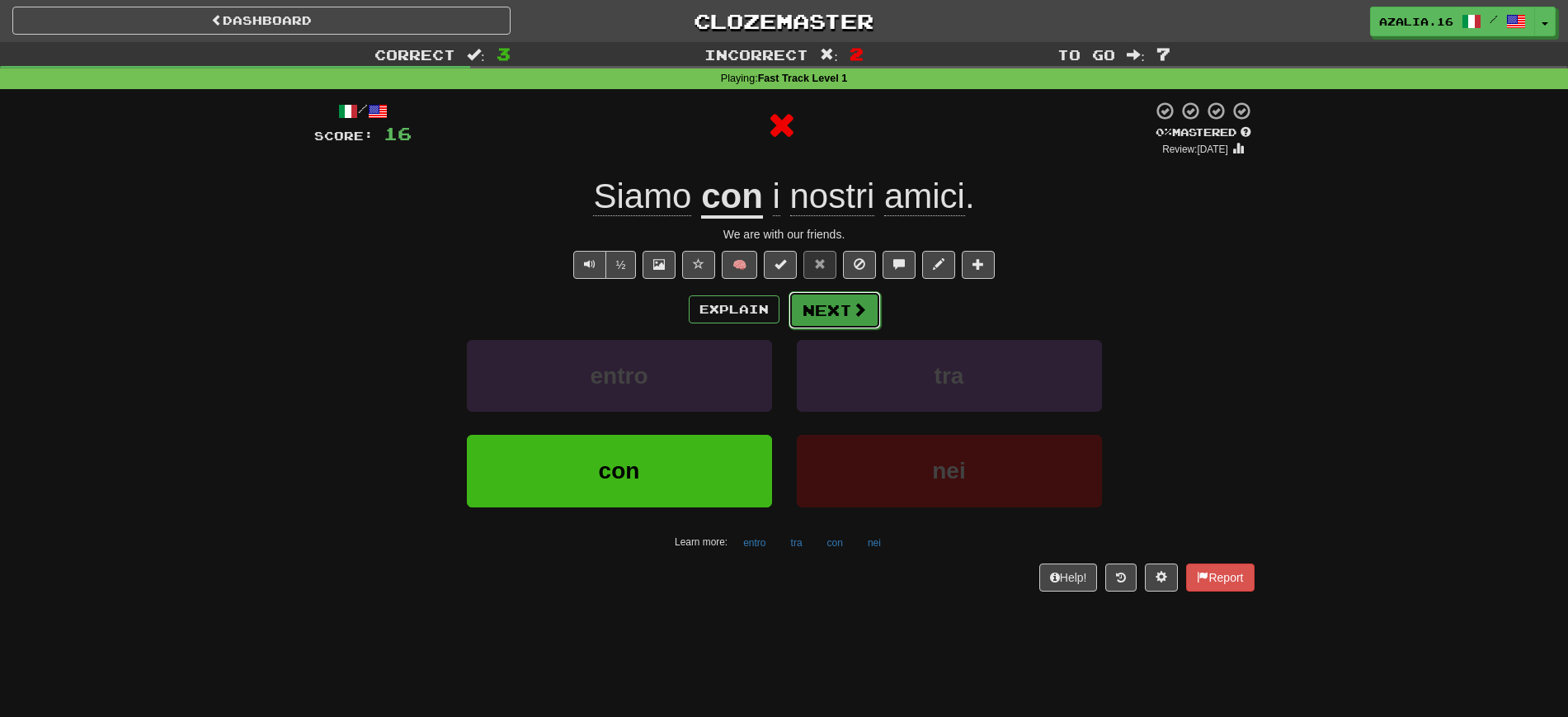
click at [849, 310] on button "Next" at bounding box center [835, 310] width 93 height 38
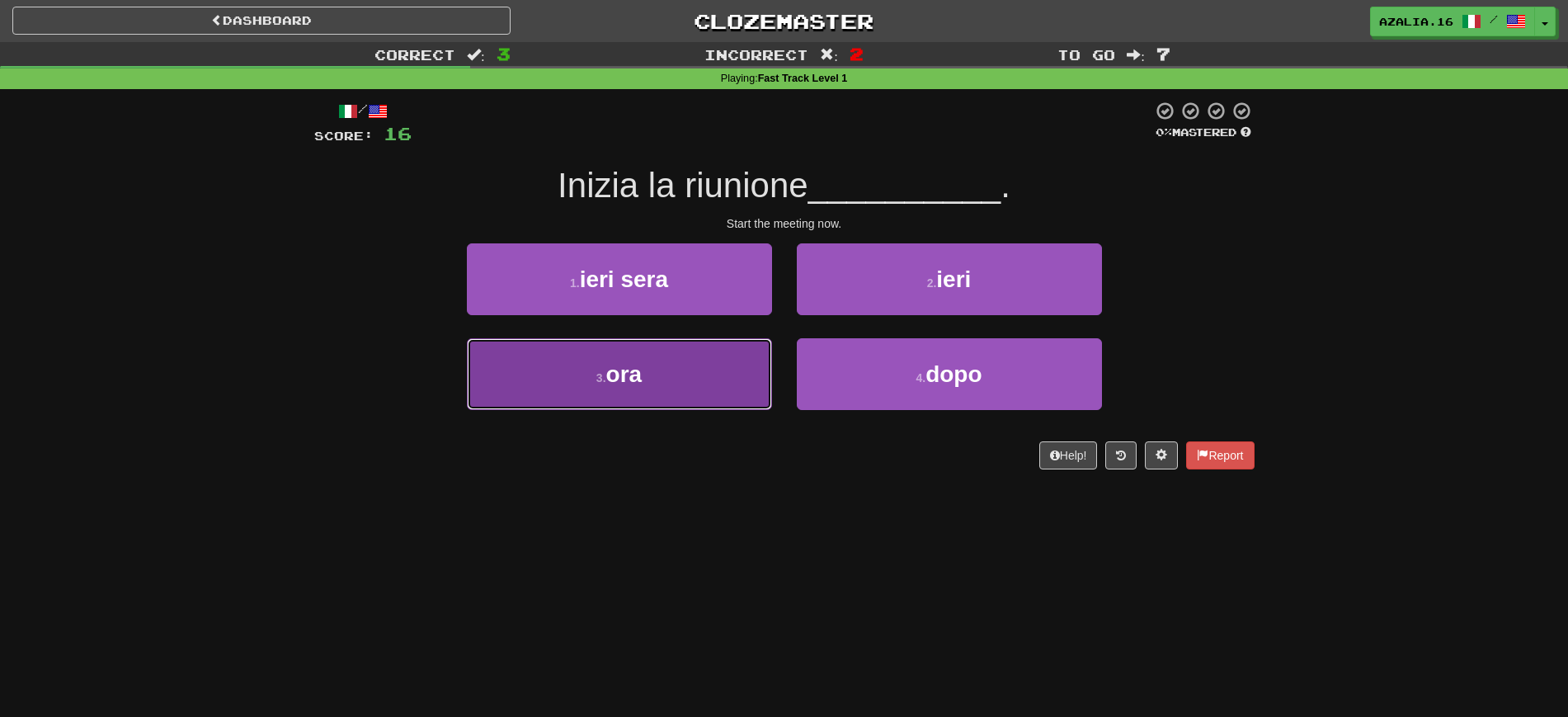
click at [651, 391] on button "3 . ora" at bounding box center [618, 374] width 305 height 72
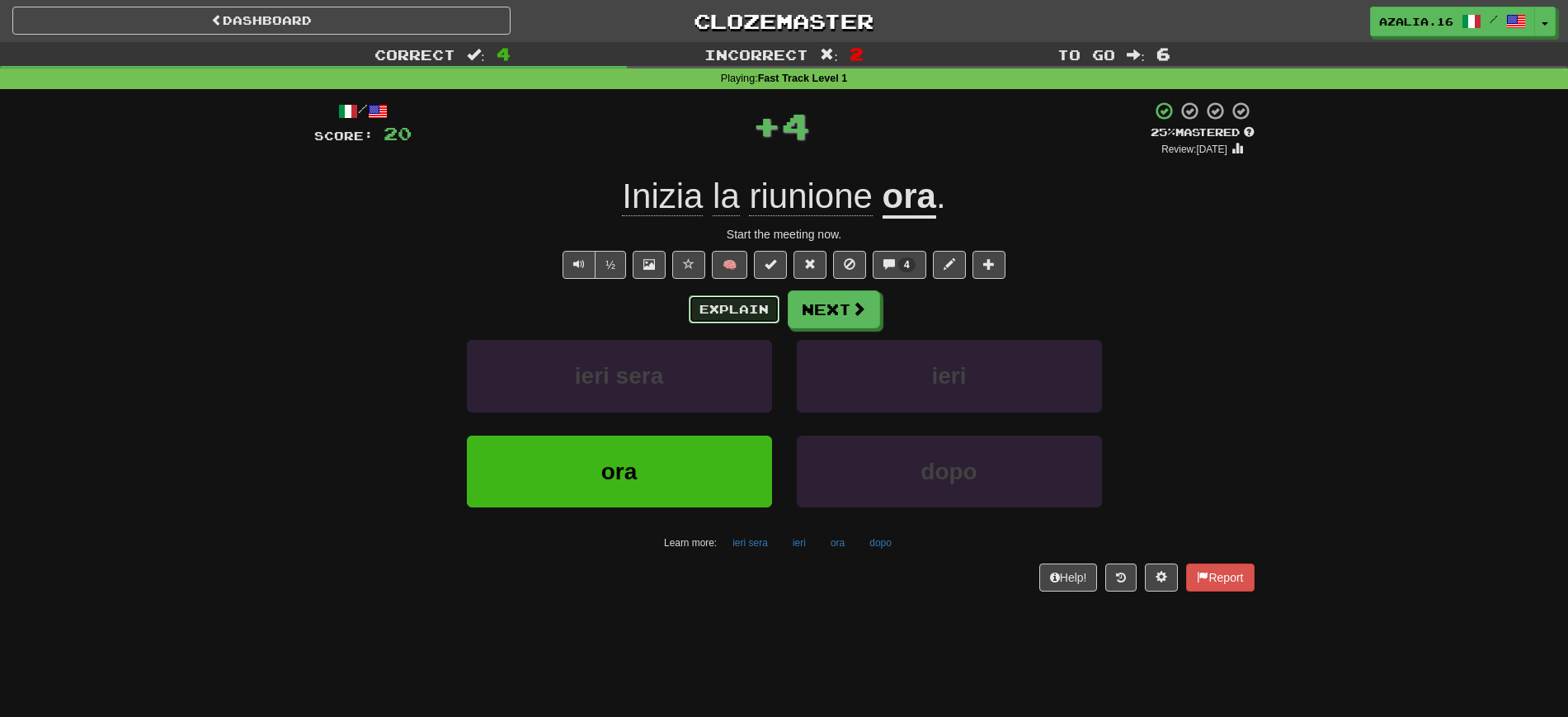
click at [750, 305] on button "Explain" at bounding box center [733, 309] width 91 height 28
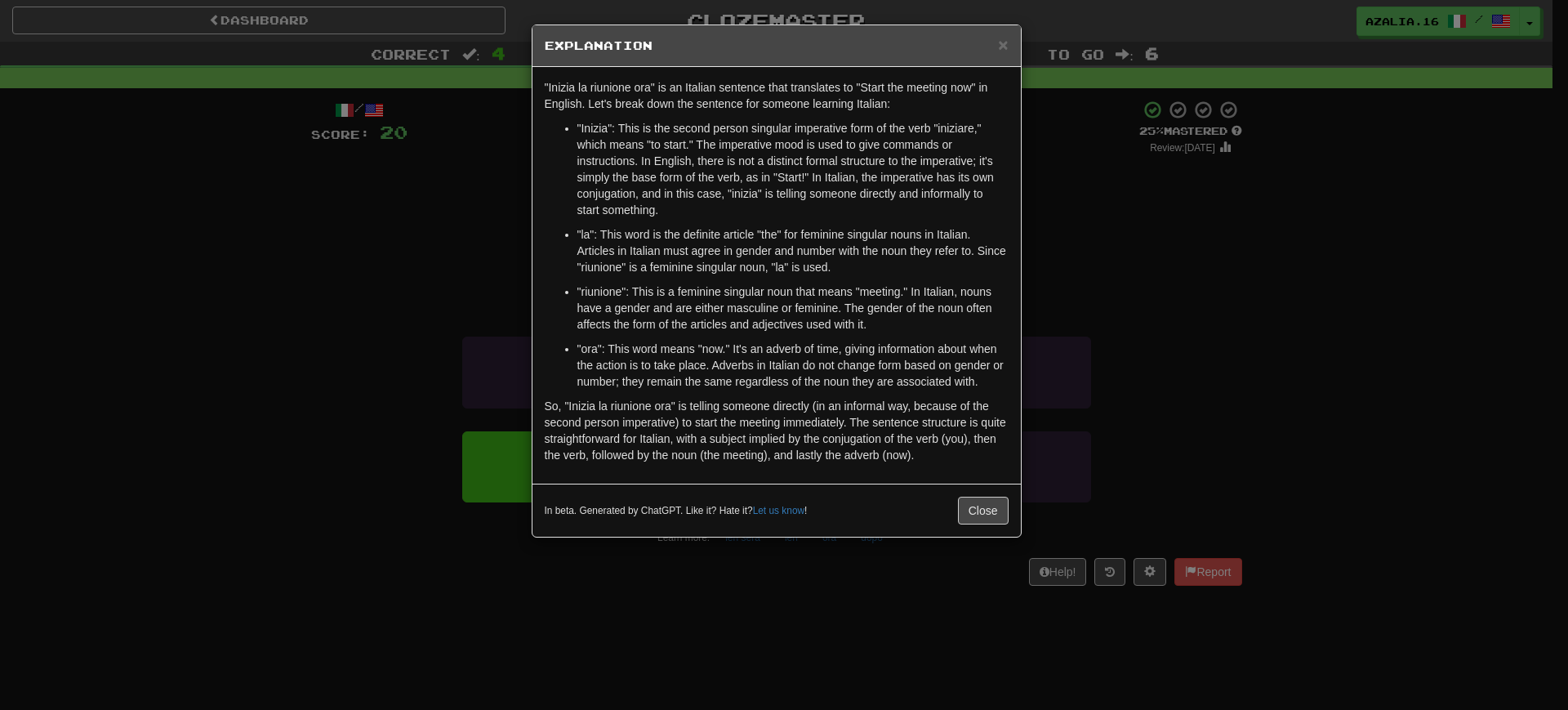
click at [567, 534] on div "In beta. Generated by ChatGPT. Like it? Hate it? Let us know ! Close" at bounding box center [776, 509] width 489 height 53
click at [760, 633] on div "× Explanation "Inizia la riunione ora" is an Italian sentence that translates t…" at bounding box center [784, 355] width 1568 height 710
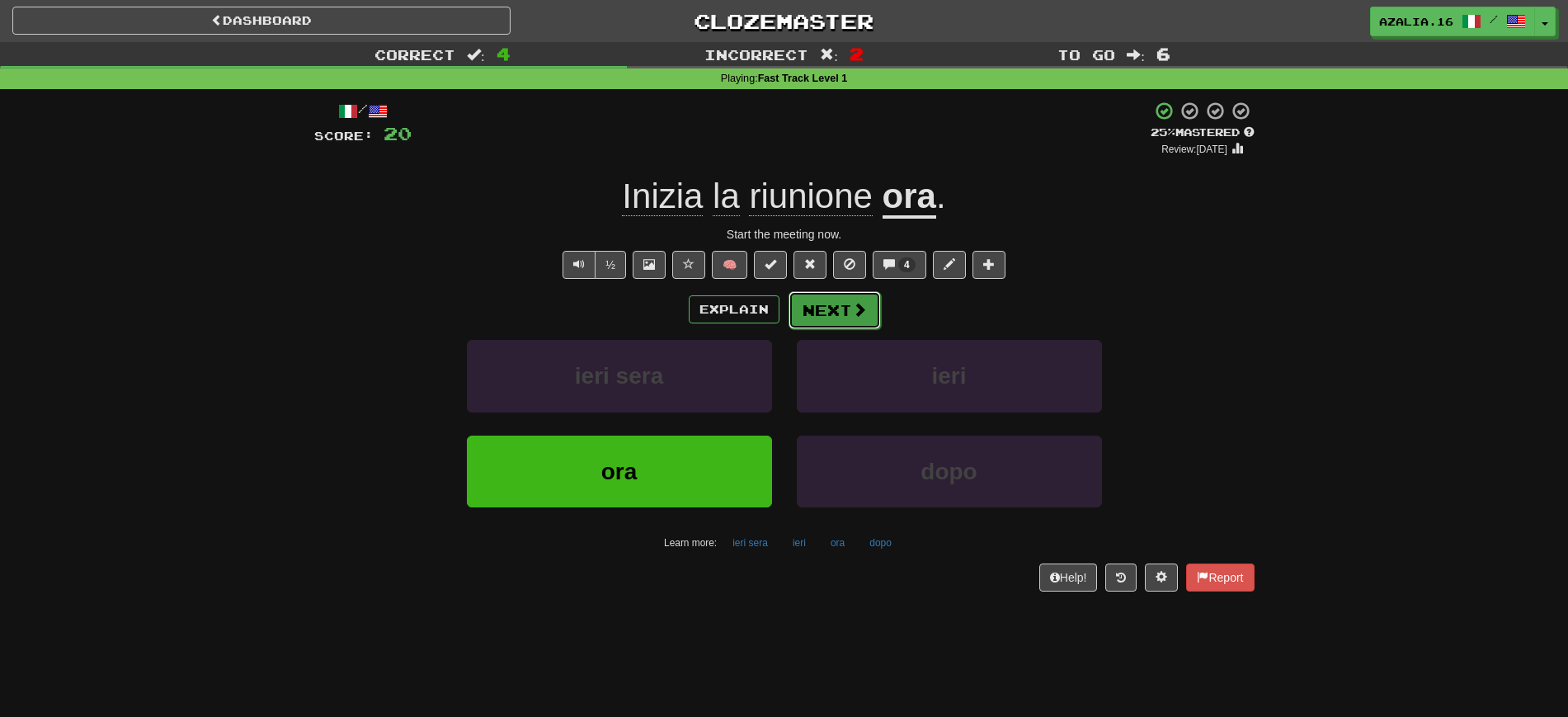
click at [829, 301] on button "Next" at bounding box center [835, 310] width 93 height 38
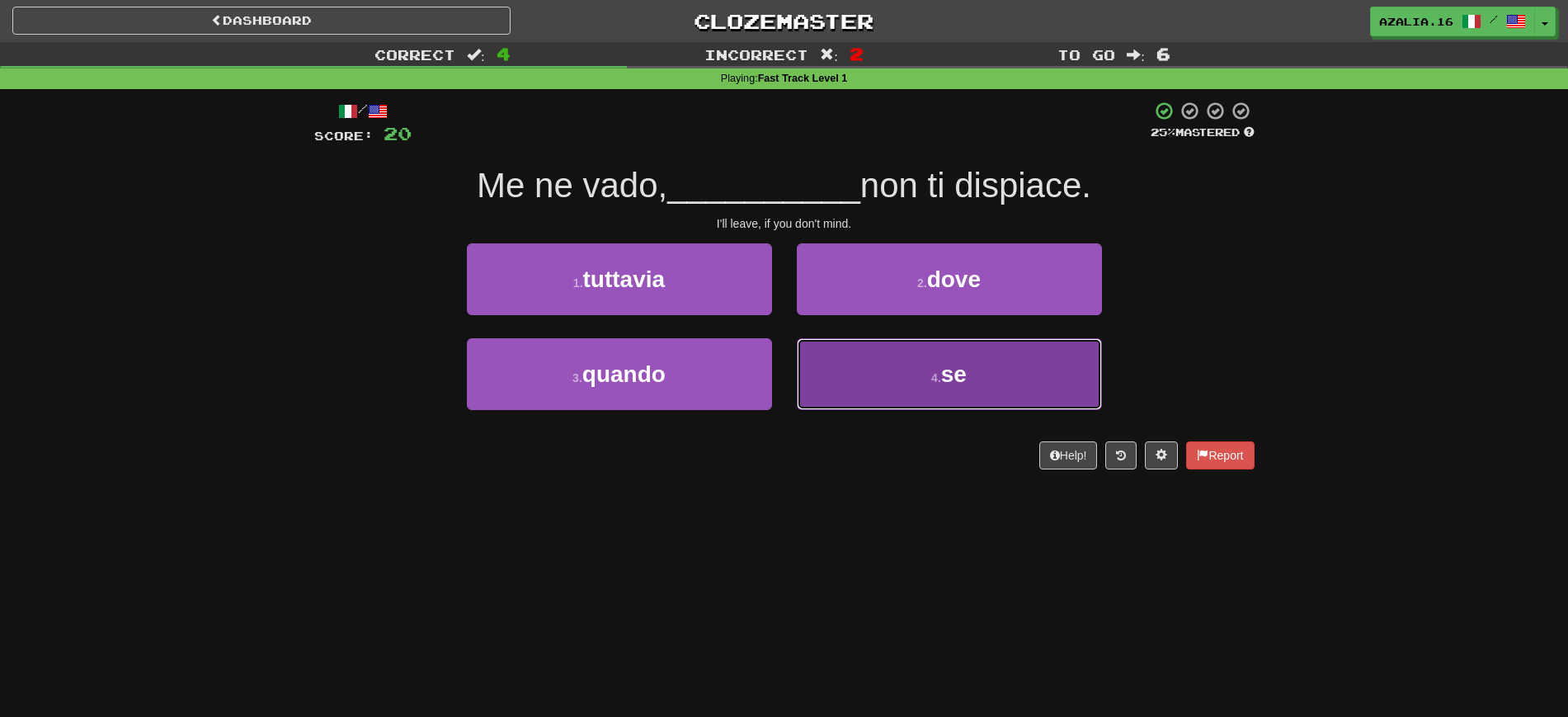
click at [1038, 358] on button "4 . se" at bounding box center [949, 374] width 305 height 72
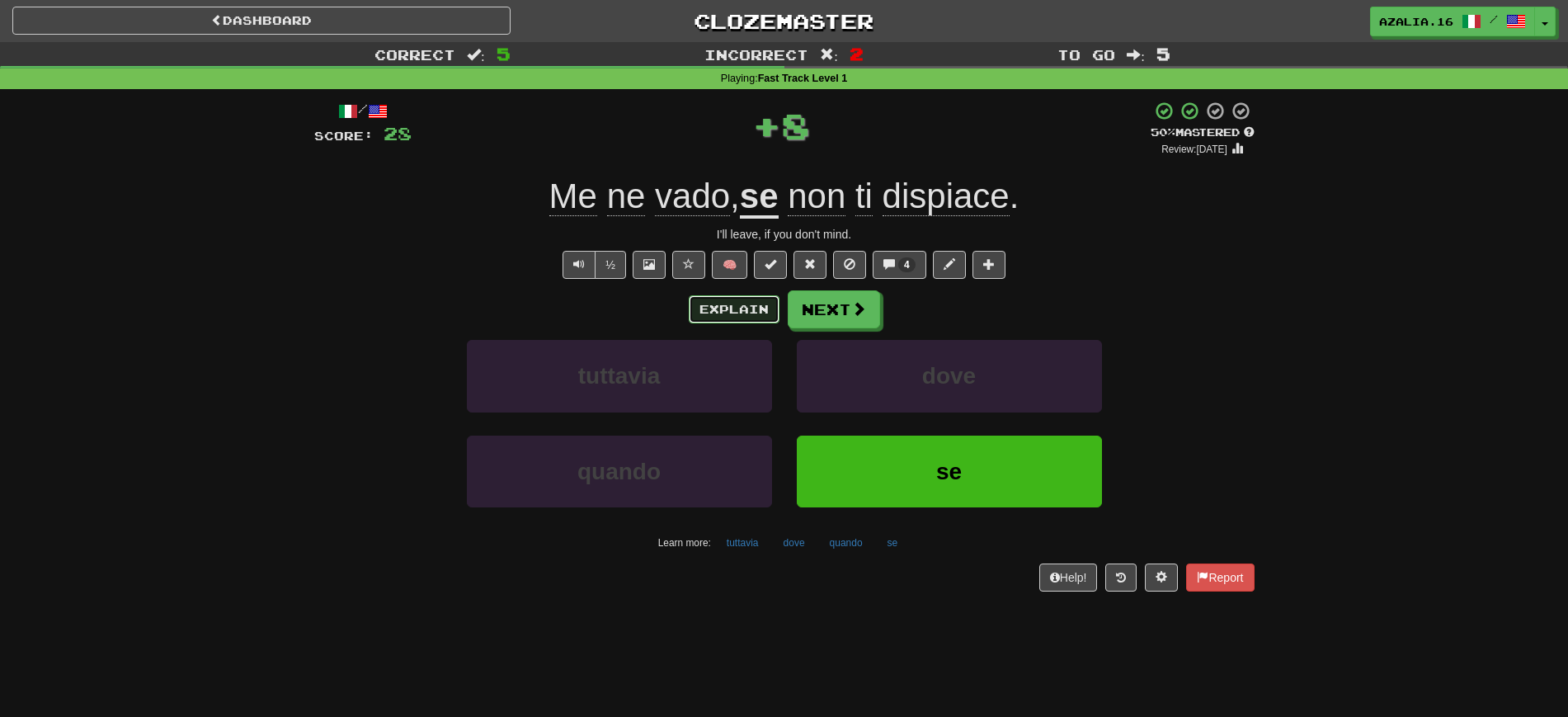
click at [747, 321] on button "Explain" at bounding box center [733, 309] width 91 height 28
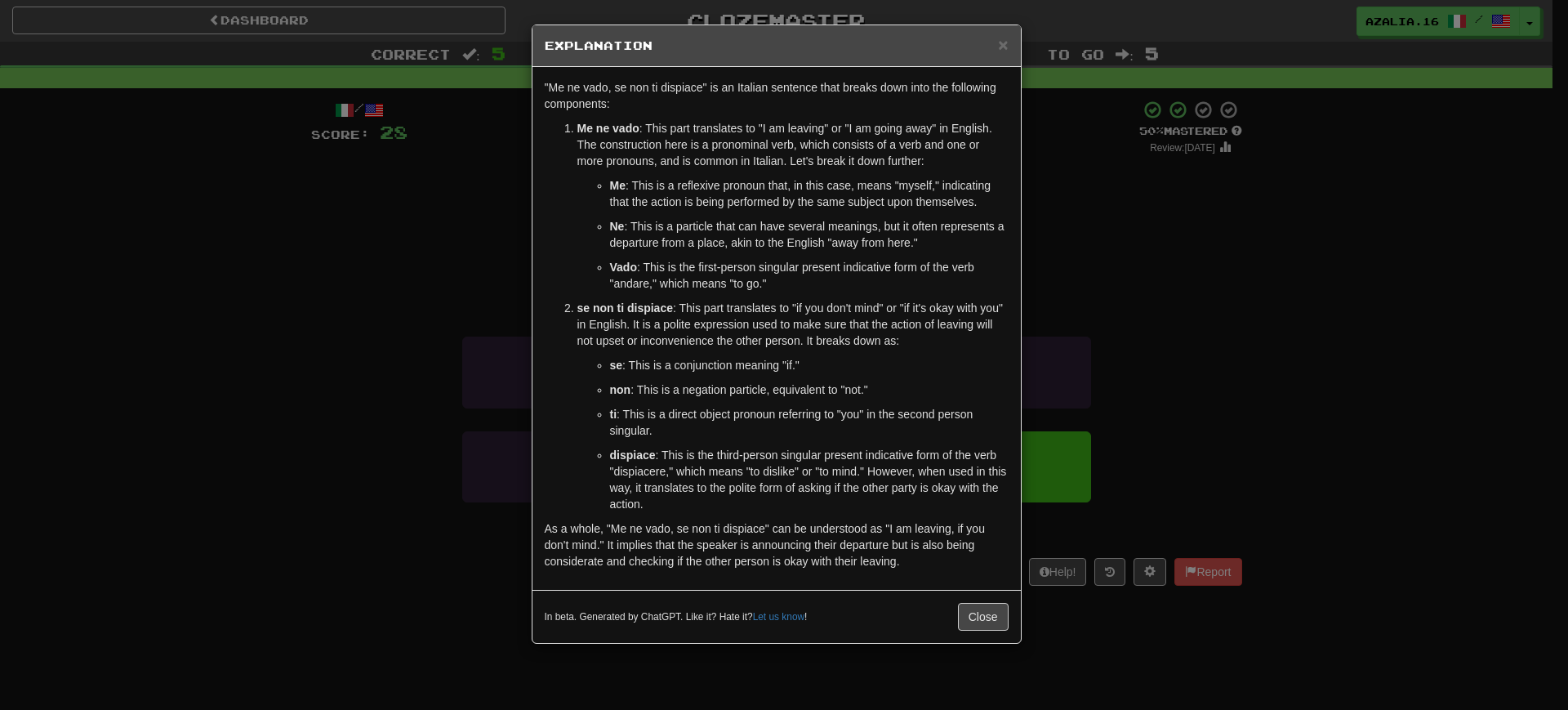
click at [1229, 403] on div "× Explanation "Me ne vado, se non ti dispiace" is an Italian sentence that brea…" at bounding box center [784, 355] width 1568 height 710
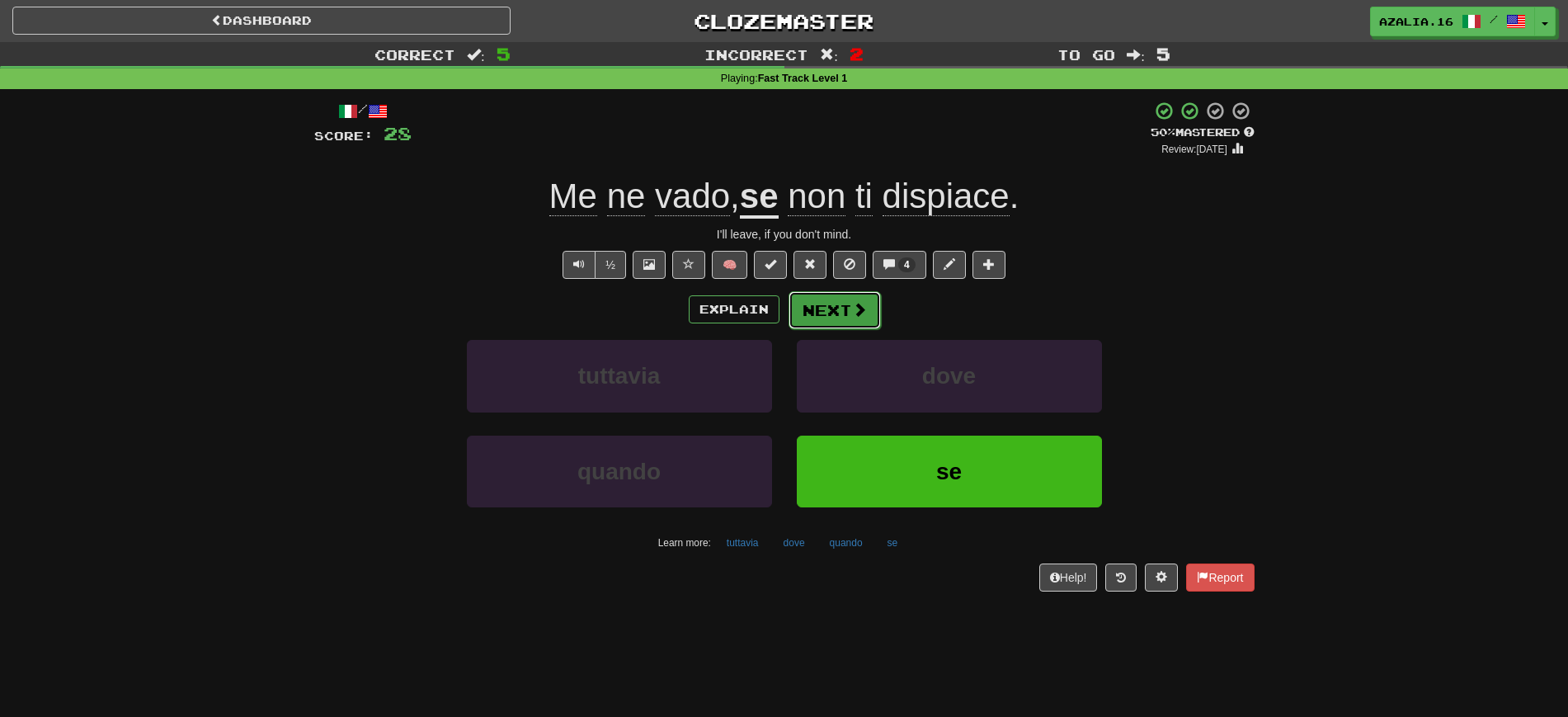
click at [863, 306] on span at bounding box center [859, 309] width 15 height 15
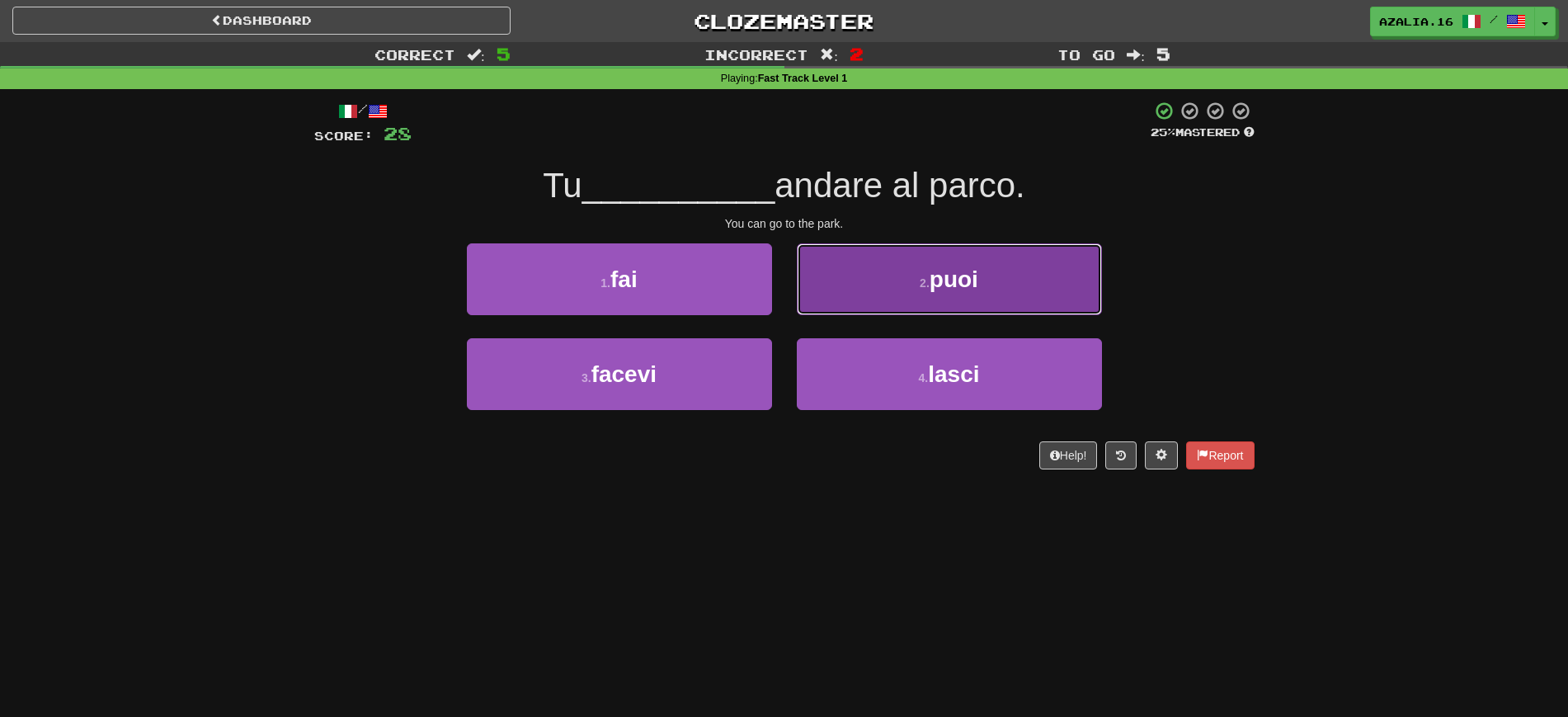
click at [840, 262] on button "2 . puoi" at bounding box center [949, 280] width 305 height 72
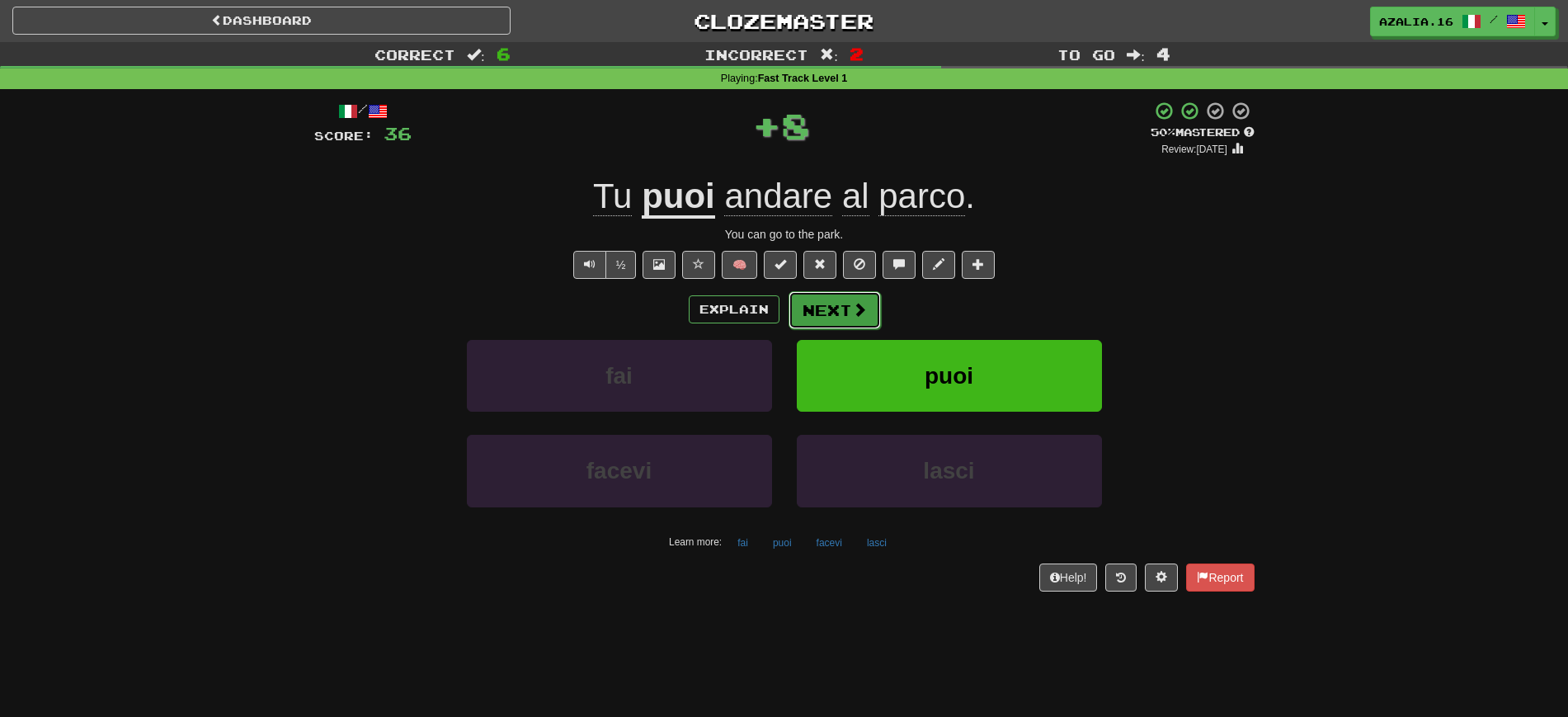
click at [850, 299] on button "Next" at bounding box center [835, 310] width 93 height 38
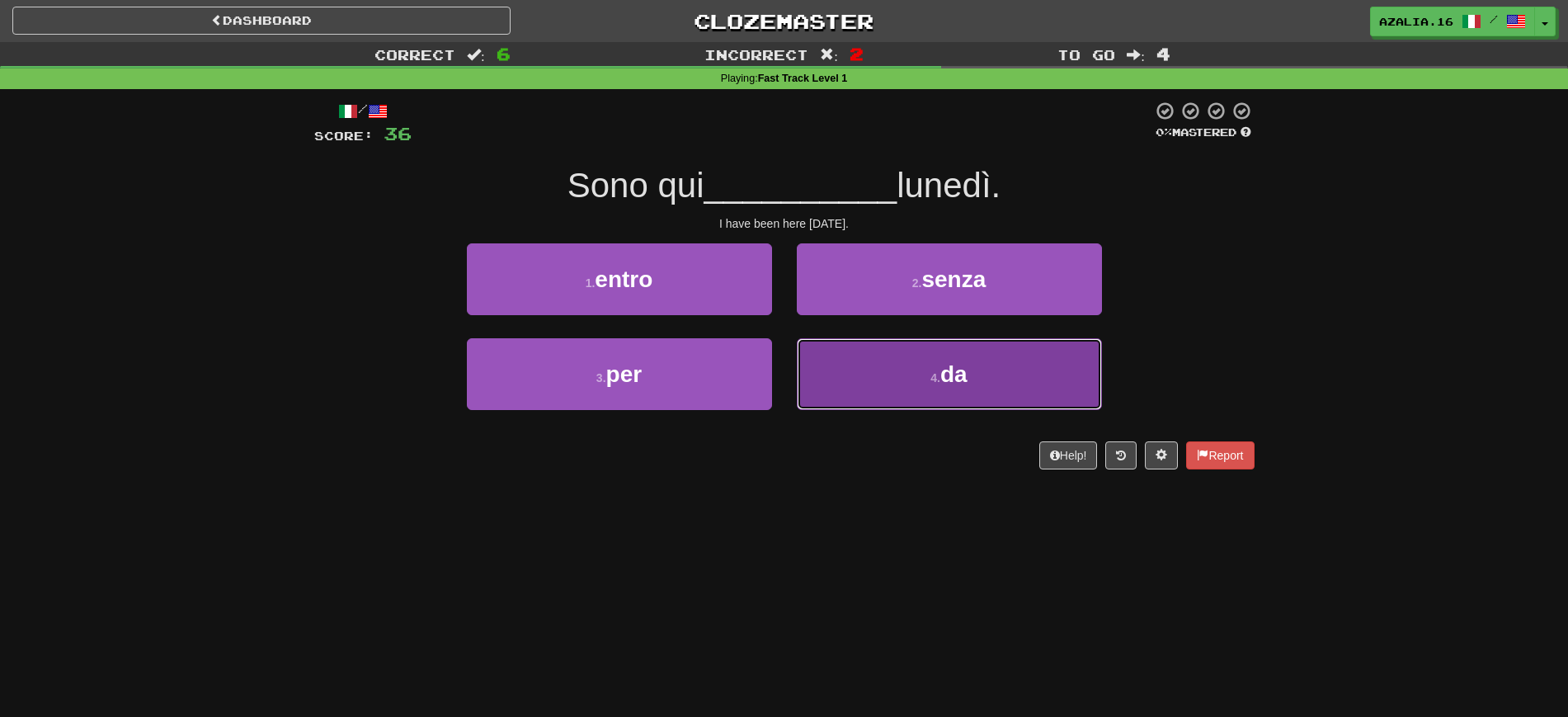
click at [823, 375] on button "4 . da" at bounding box center [949, 374] width 305 height 72
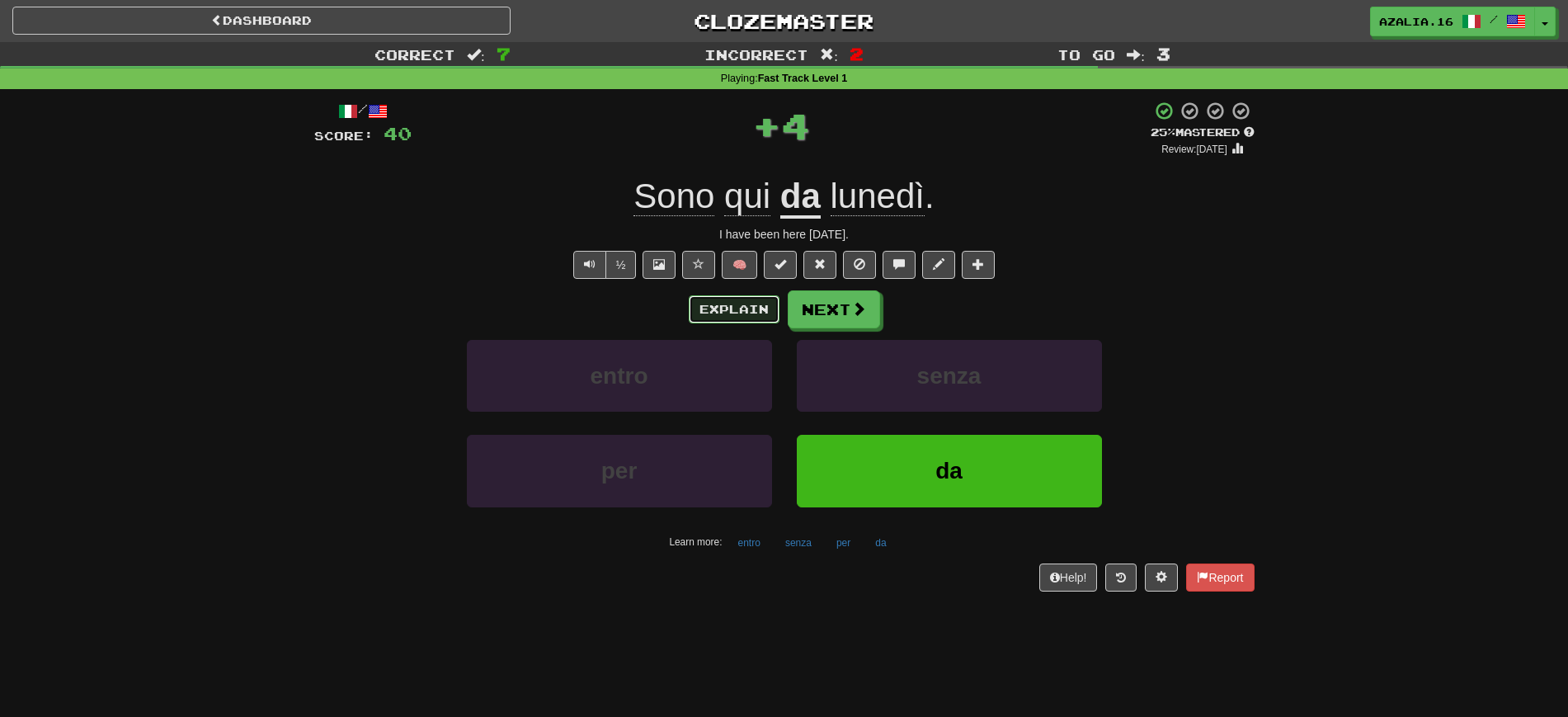
click at [725, 306] on button "Explain" at bounding box center [733, 309] width 91 height 28
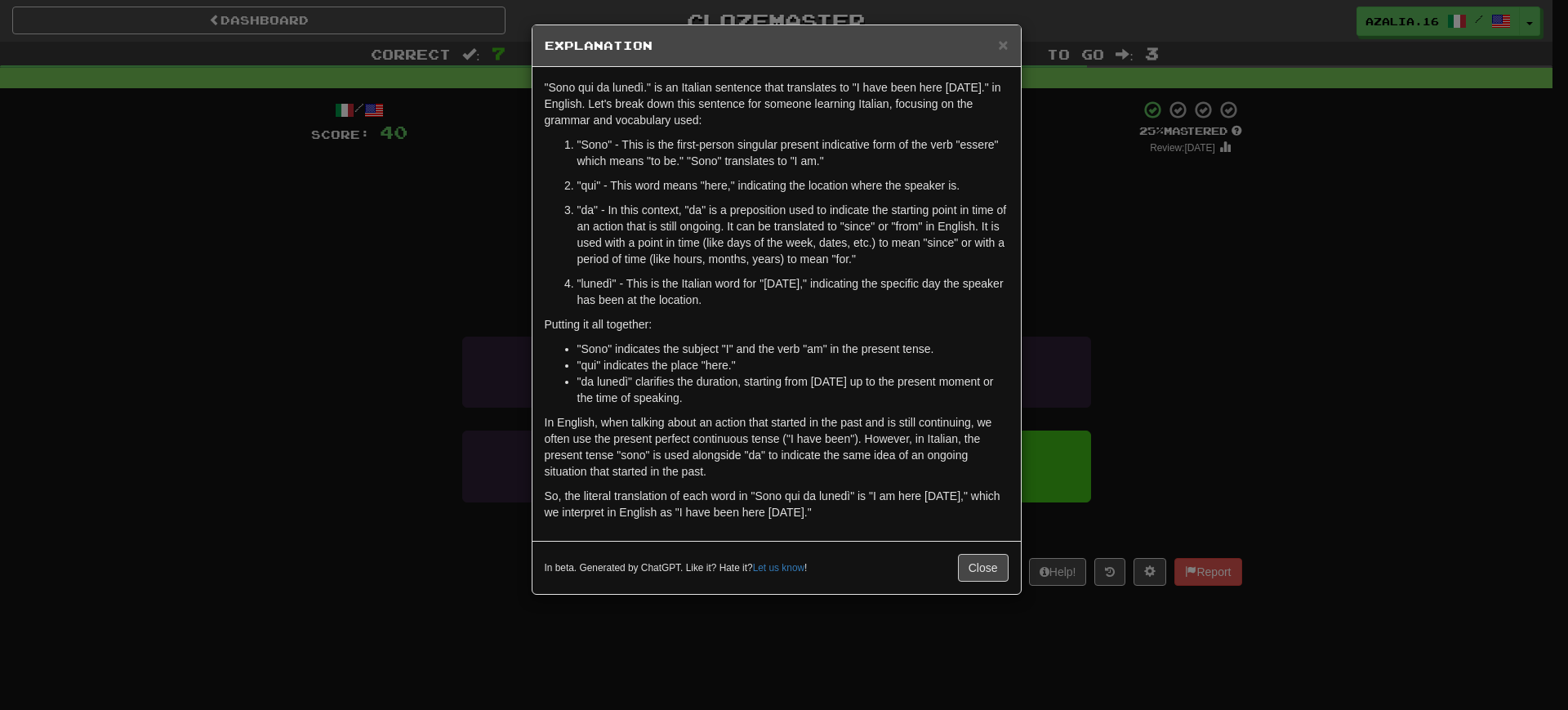
click at [486, 624] on div "× Explanation "Sono qui da lunedì." is an Italian sentence that translates to "…" at bounding box center [784, 355] width 1568 height 710
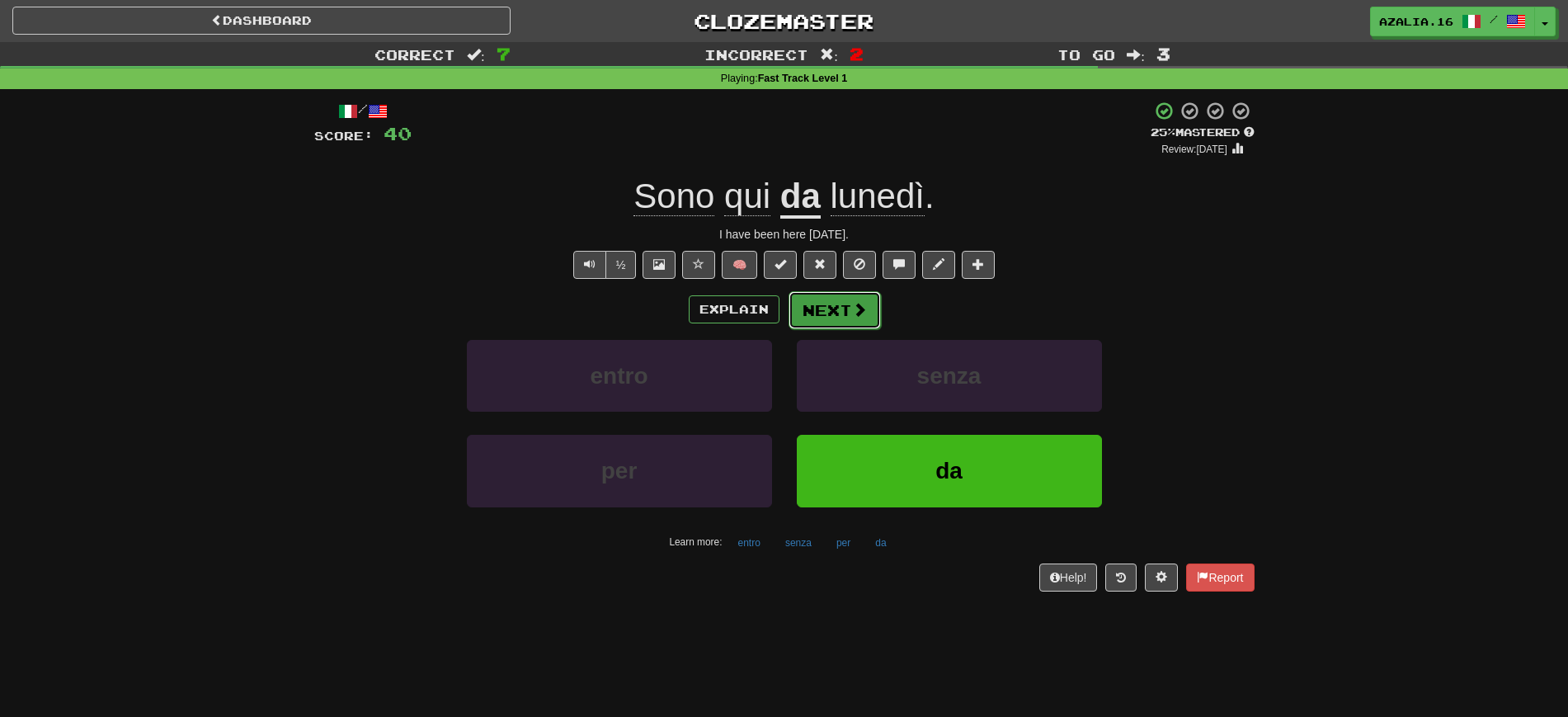
click at [854, 319] on button "Next" at bounding box center [835, 310] width 93 height 38
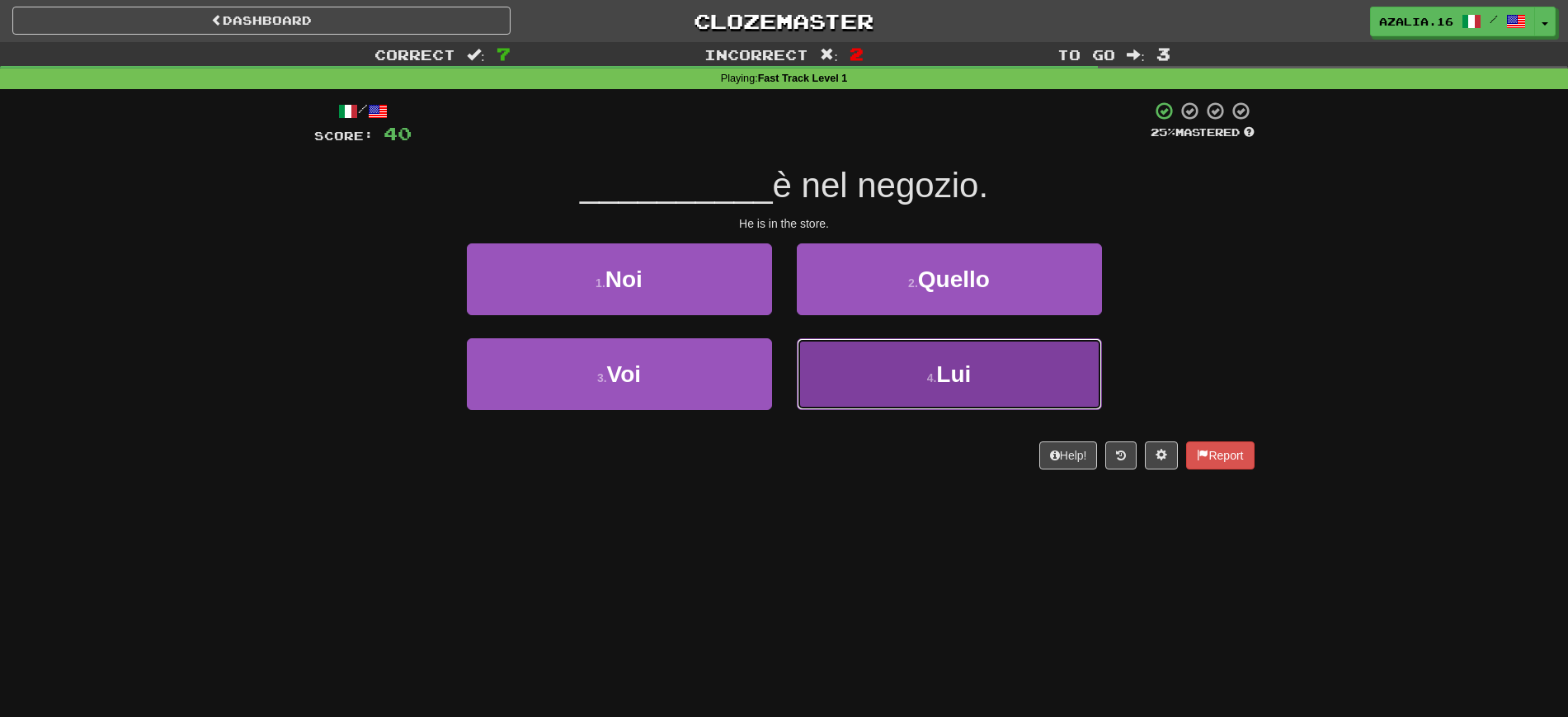
click at [841, 394] on button "4 . Lui" at bounding box center [949, 374] width 305 height 72
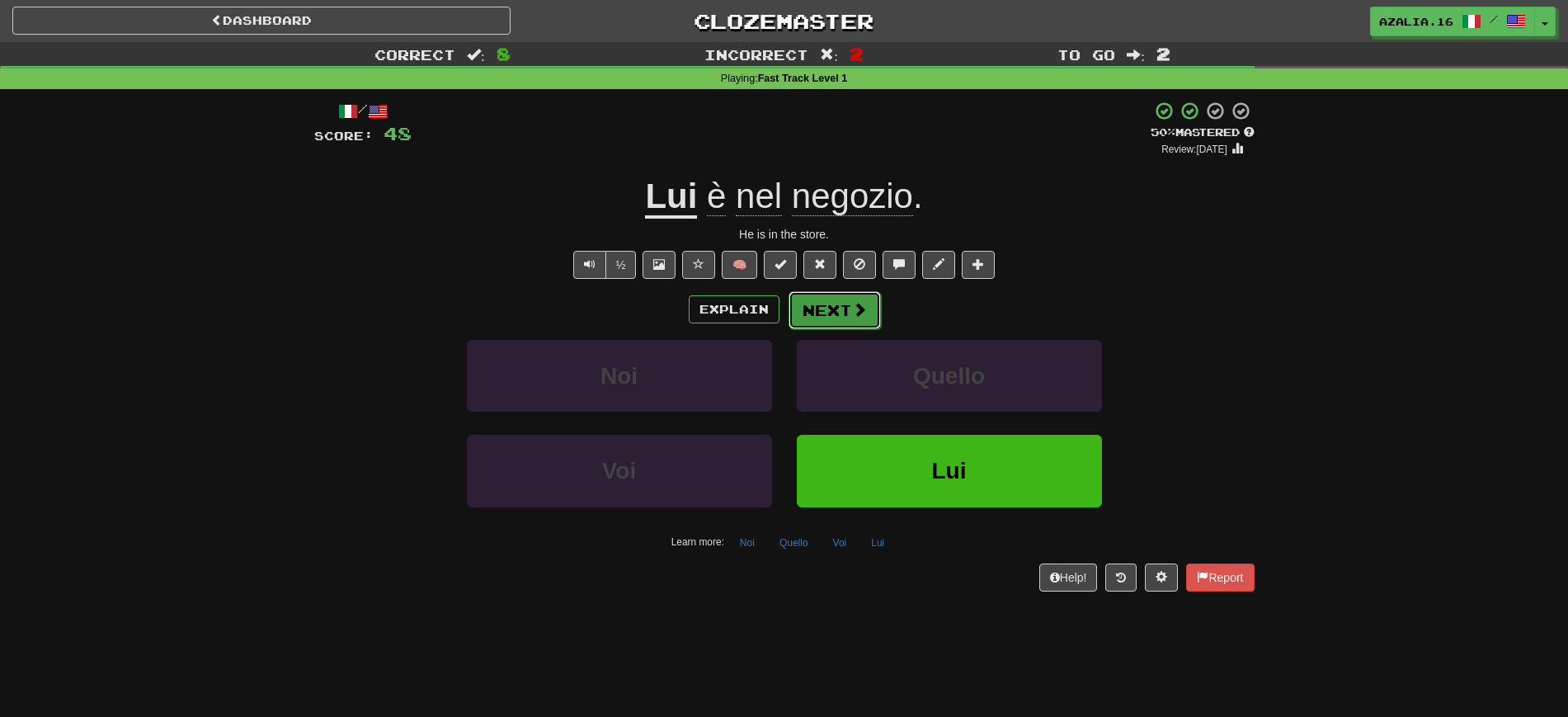
click at [804, 315] on button "Next" at bounding box center [835, 310] width 93 height 38
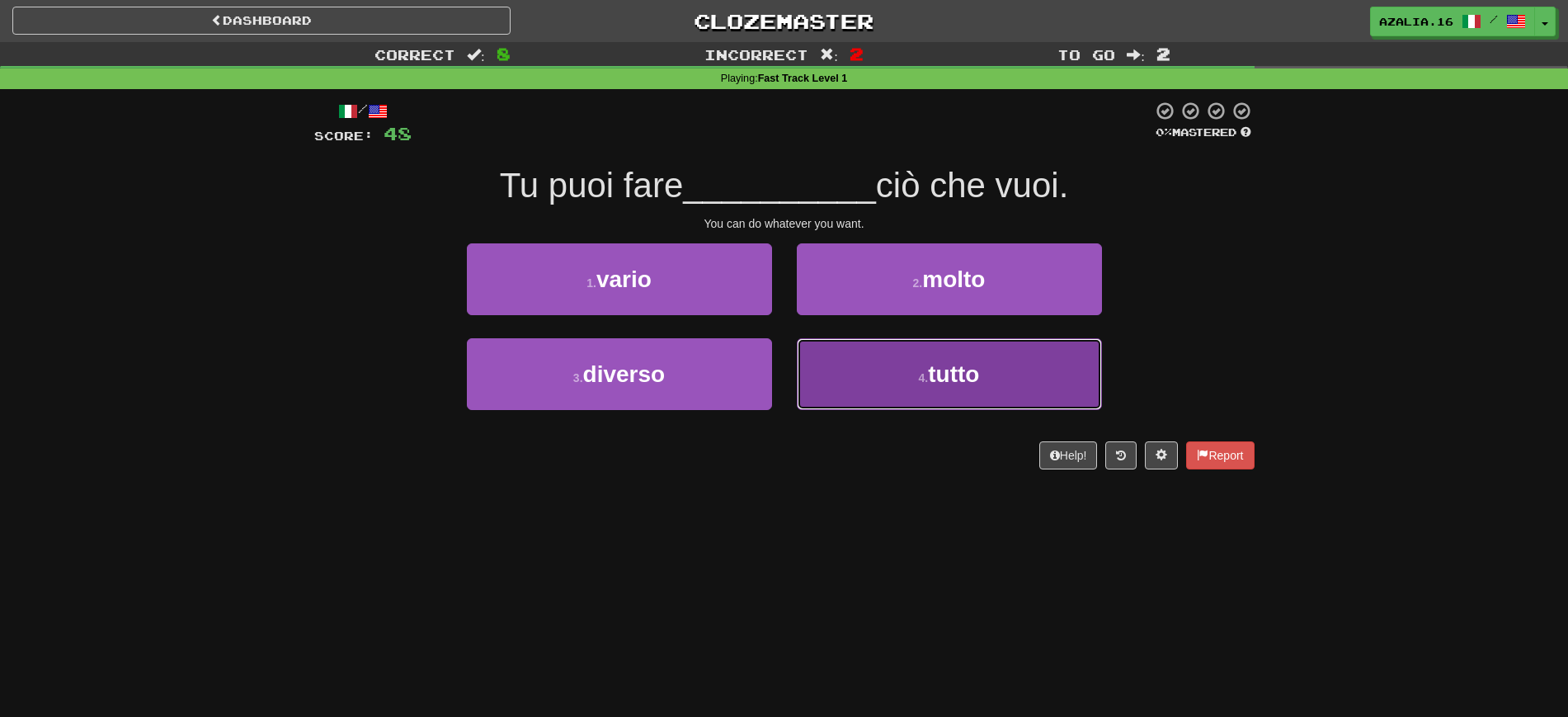
click at [915, 378] on button "4 . tutto" at bounding box center [949, 374] width 305 height 72
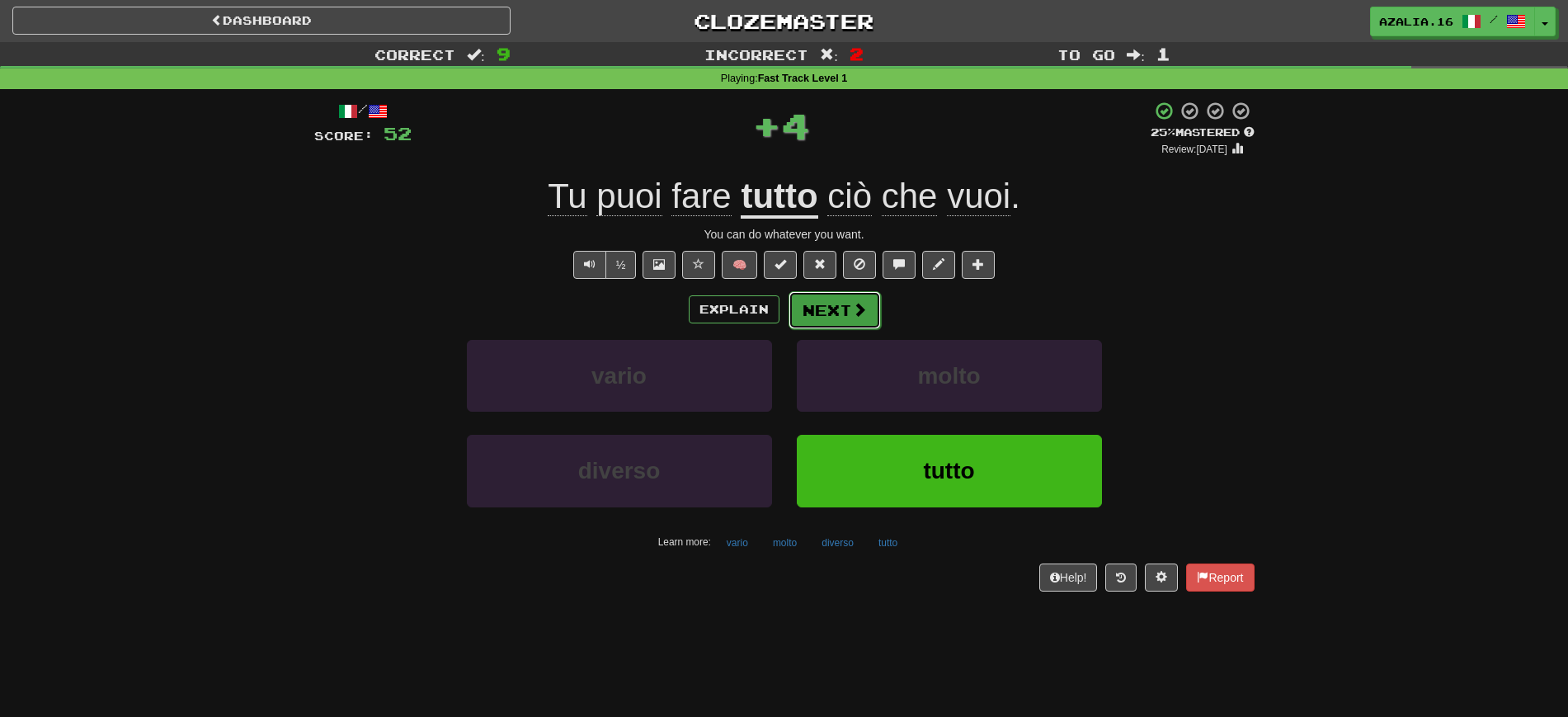
click at [853, 316] on span at bounding box center [859, 309] width 15 height 15
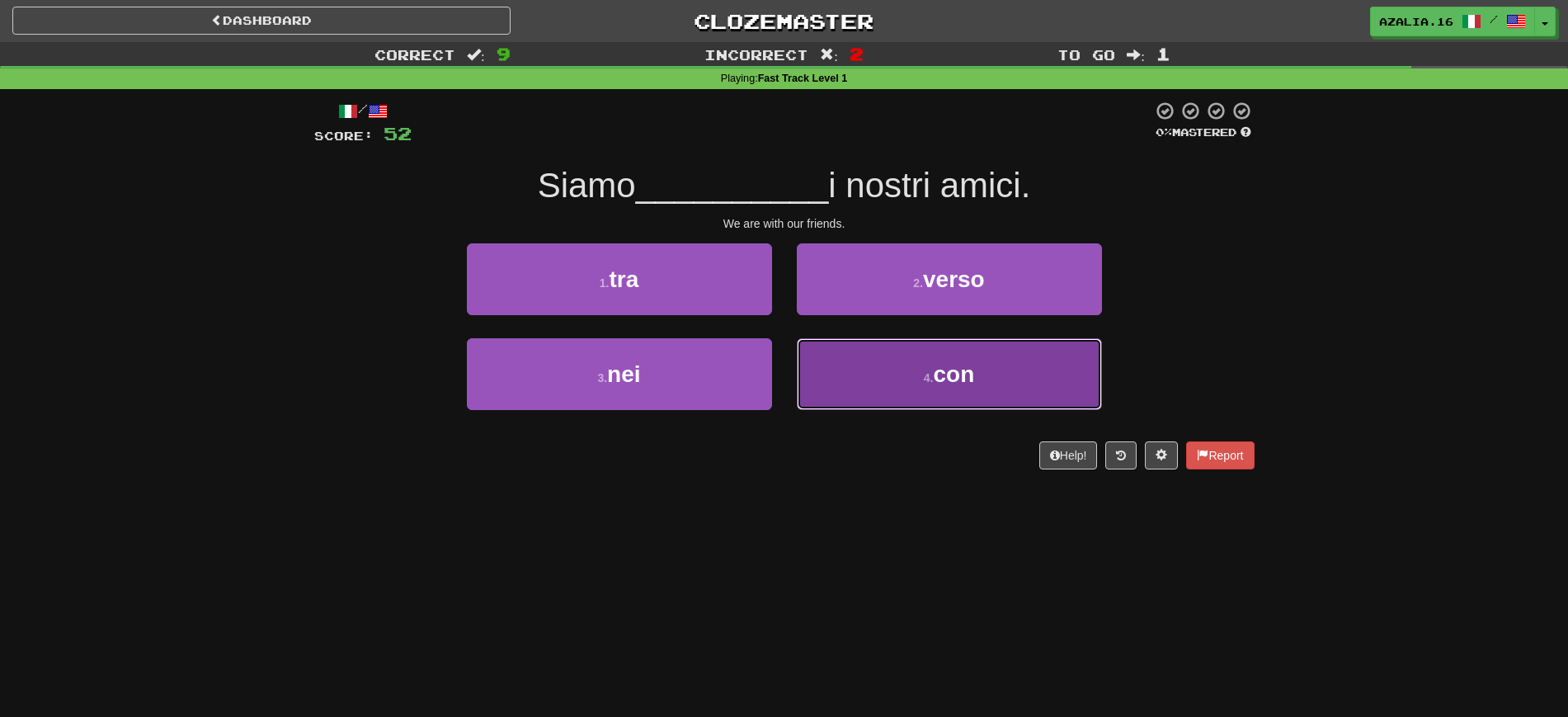
click at [1006, 374] on button "4 . con" at bounding box center [949, 374] width 305 height 72
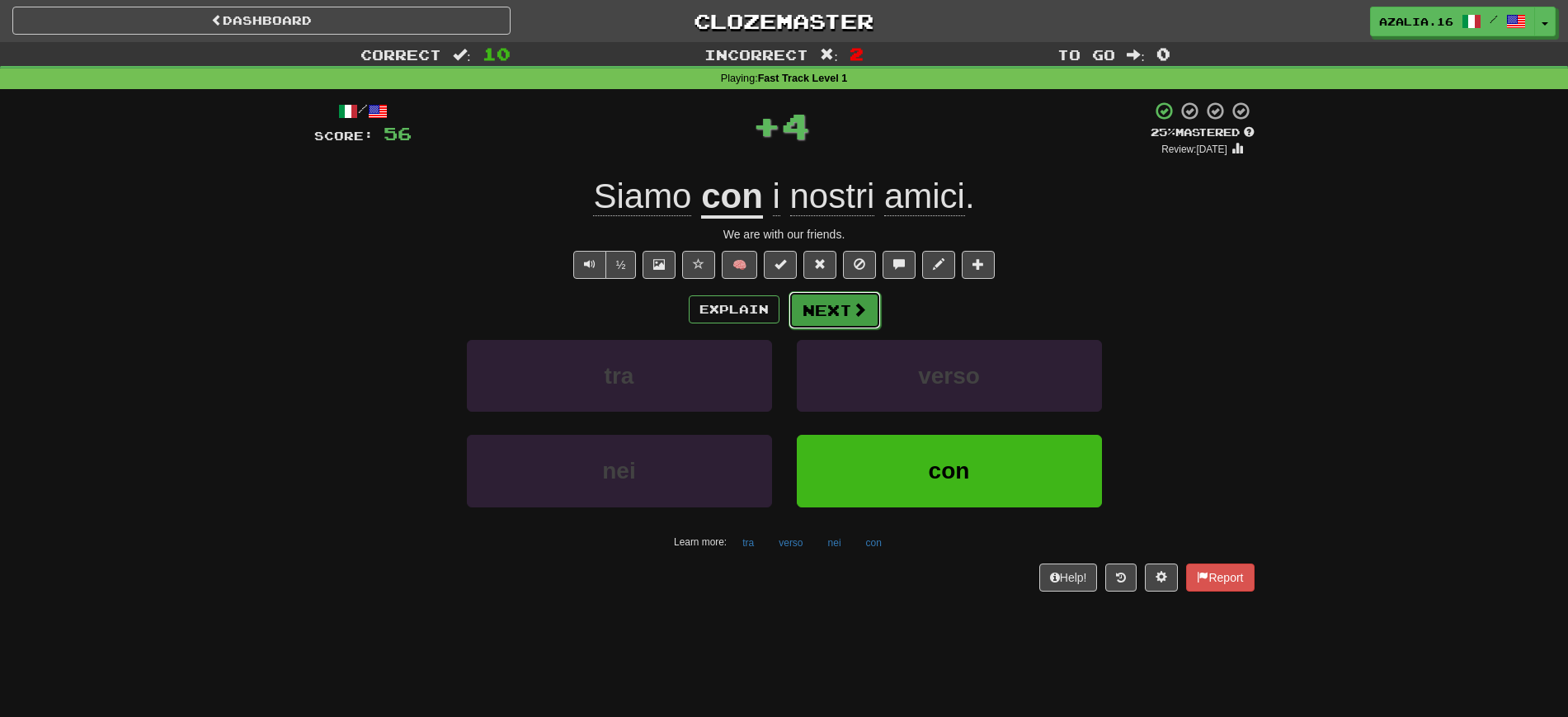
click at [834, 305] on button "Next" at bounding box center [835, 310] width 93 height 38
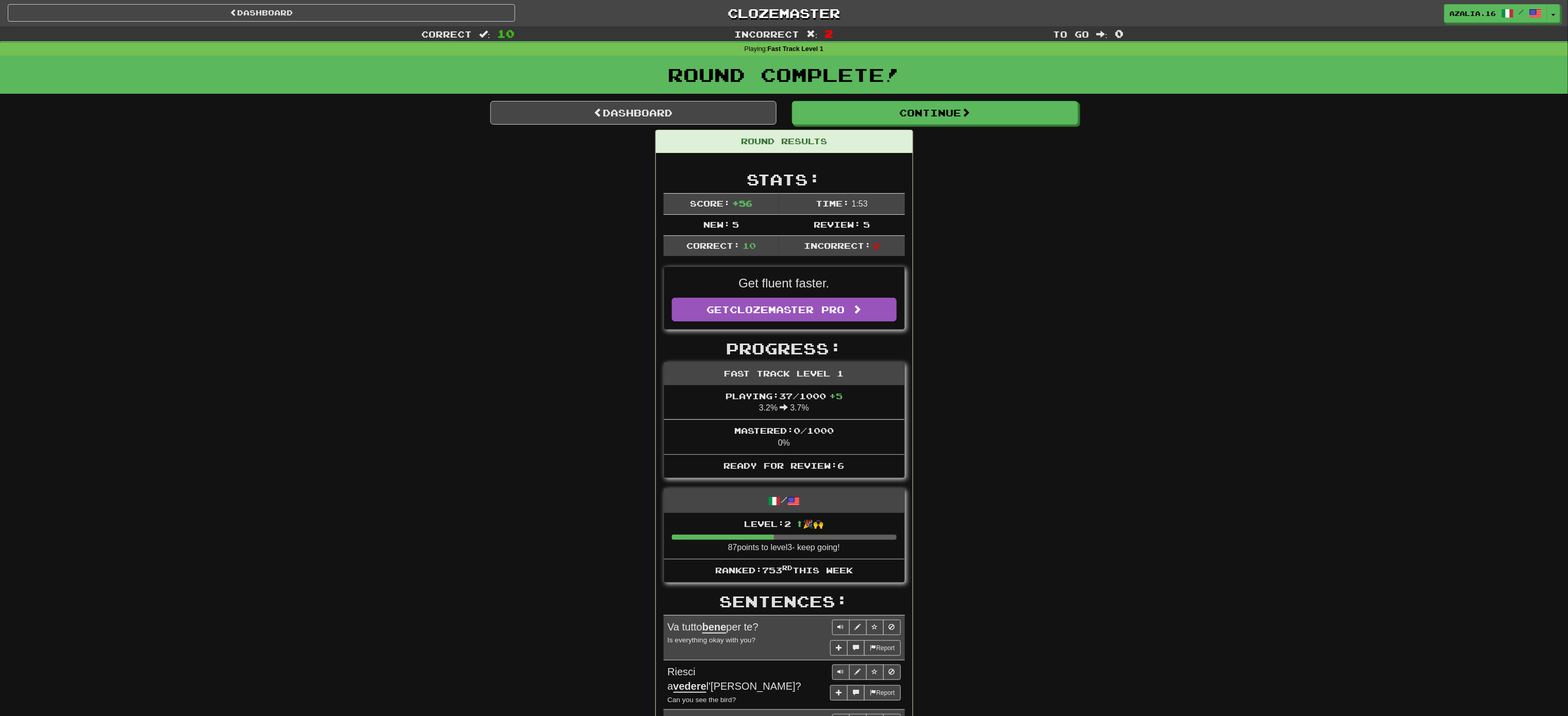
drag, startPoint x: 446, startPoint y: 609, endPoint x: 483, endPoint y: 576, distance: 49.6
click at [446, 477] on div "Correct : 10 Incorrect : 2 To go : 0 Playing : Fast Track Level 1 Round Complet…" at bounding box center [784, 570] width 1568 height 1088
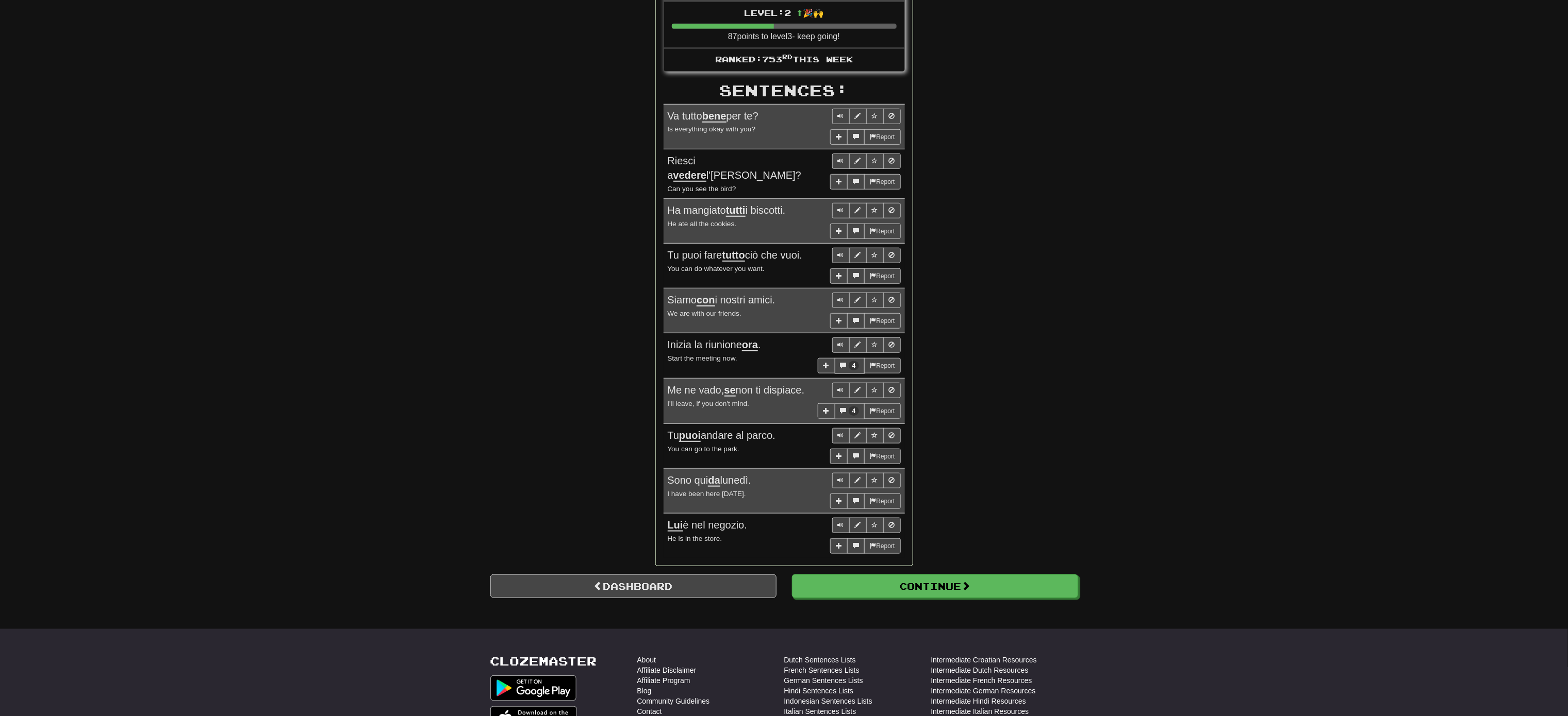
scroll to position [515, 0]
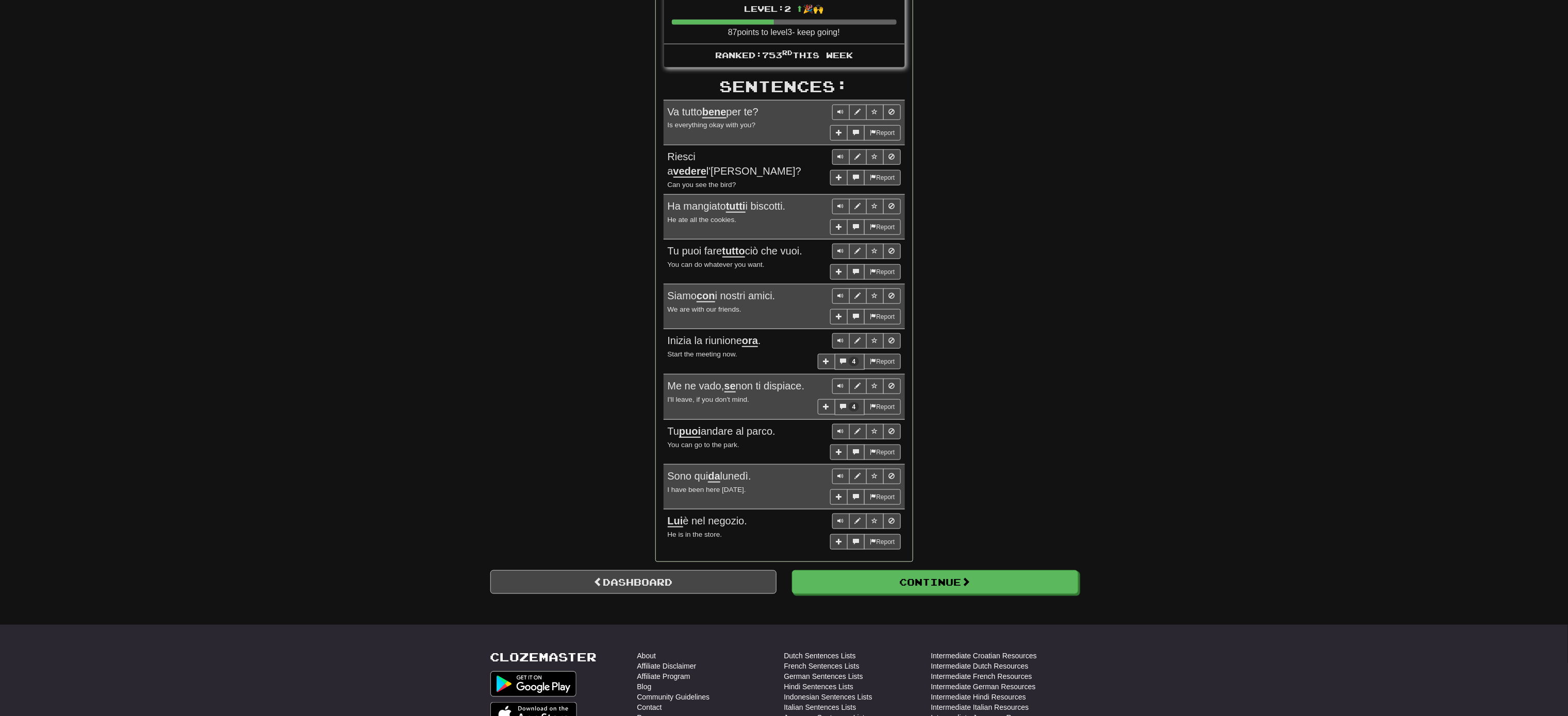
click at [1045, 477] on div "Correct : 10 Incorrect : 2 To go : 0 Playing : Fast Track Level 1 Round Complet…" at bounding box center [784, 55] width 1568 height 1088
click at [970, 477] on button "Continue" at bounding box center [936, 583] width 286 height 24
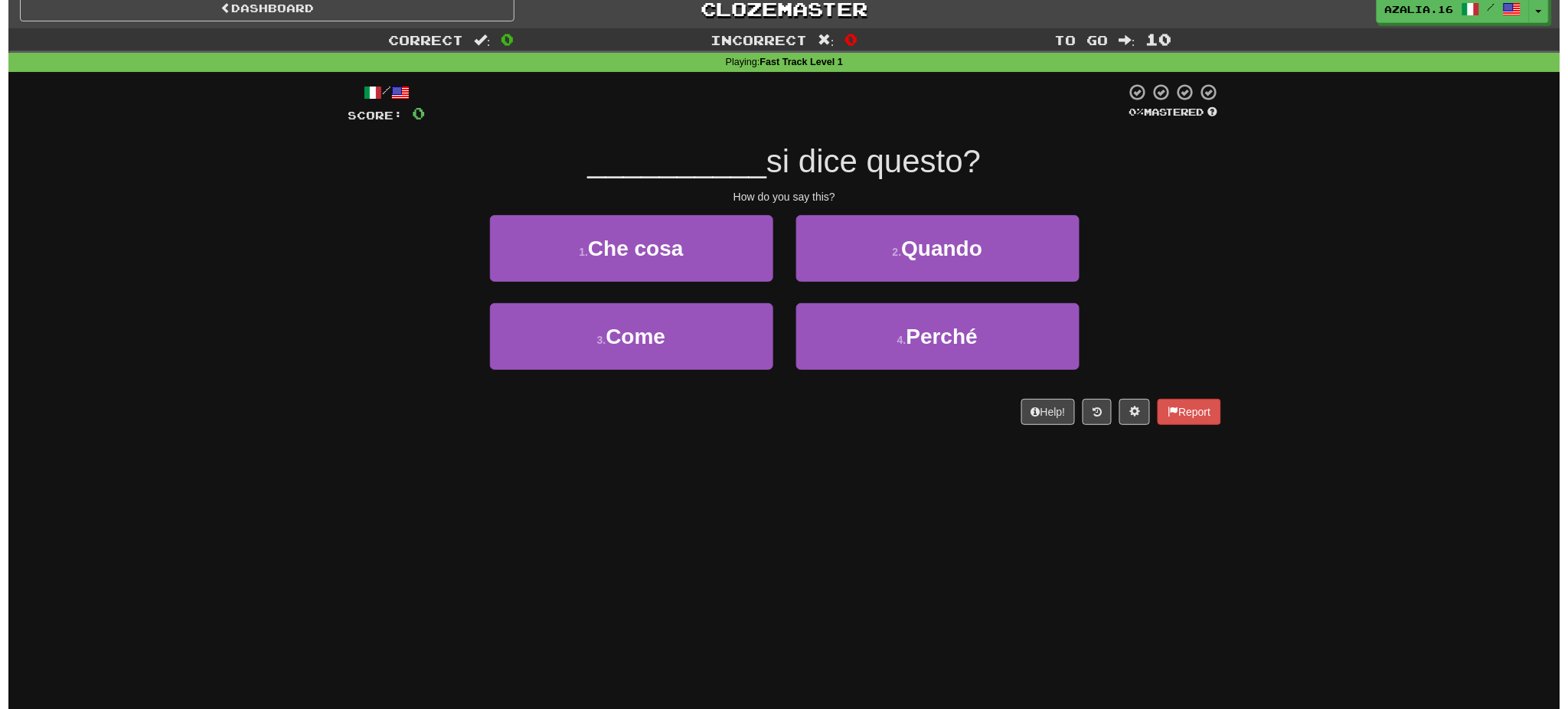
scroll to position [0, 0]
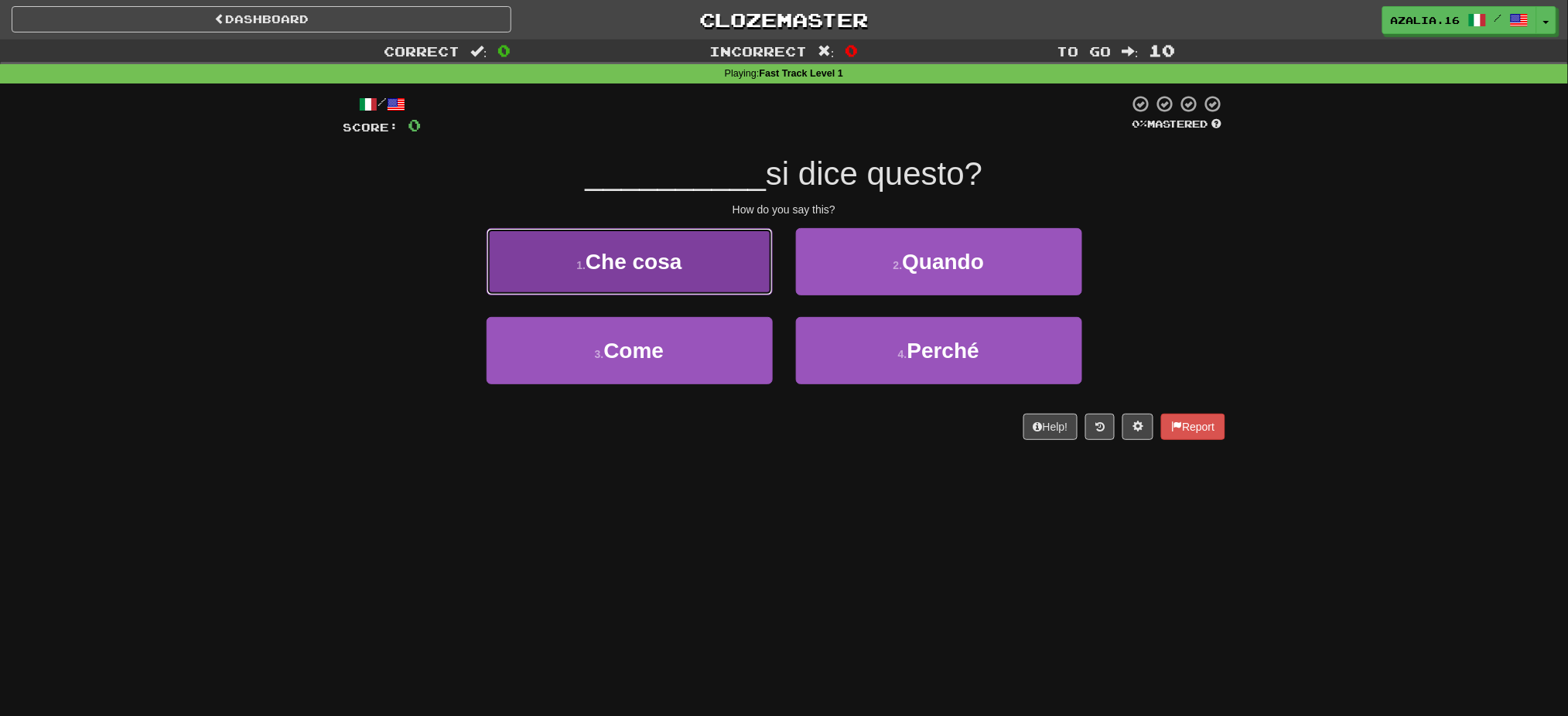
click at [726, 271] on button "1 . Che cosa" at bounding box center [629, 262] width 286 height 68
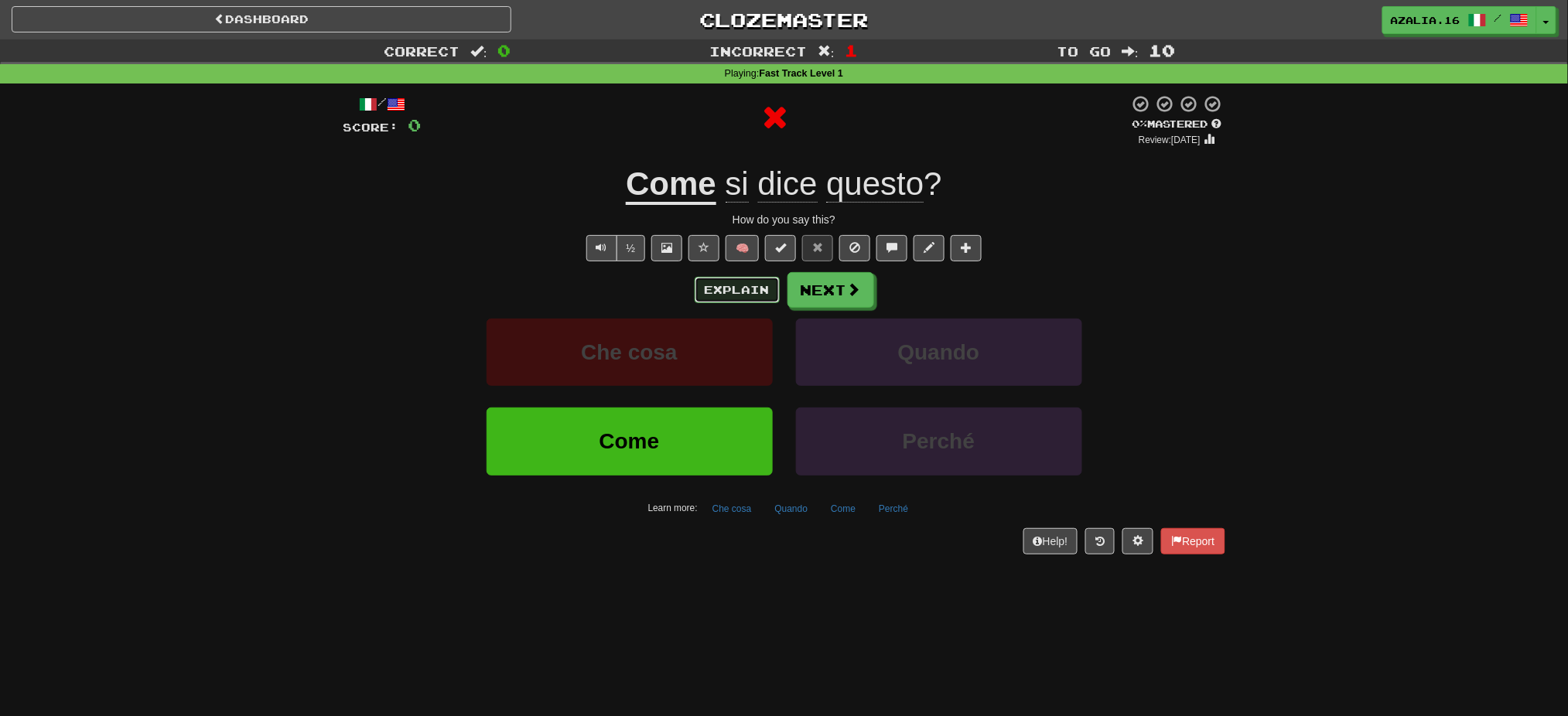
click at [732, 288] on button "Explain" at bounding box center [737, 290] width 85 height 26
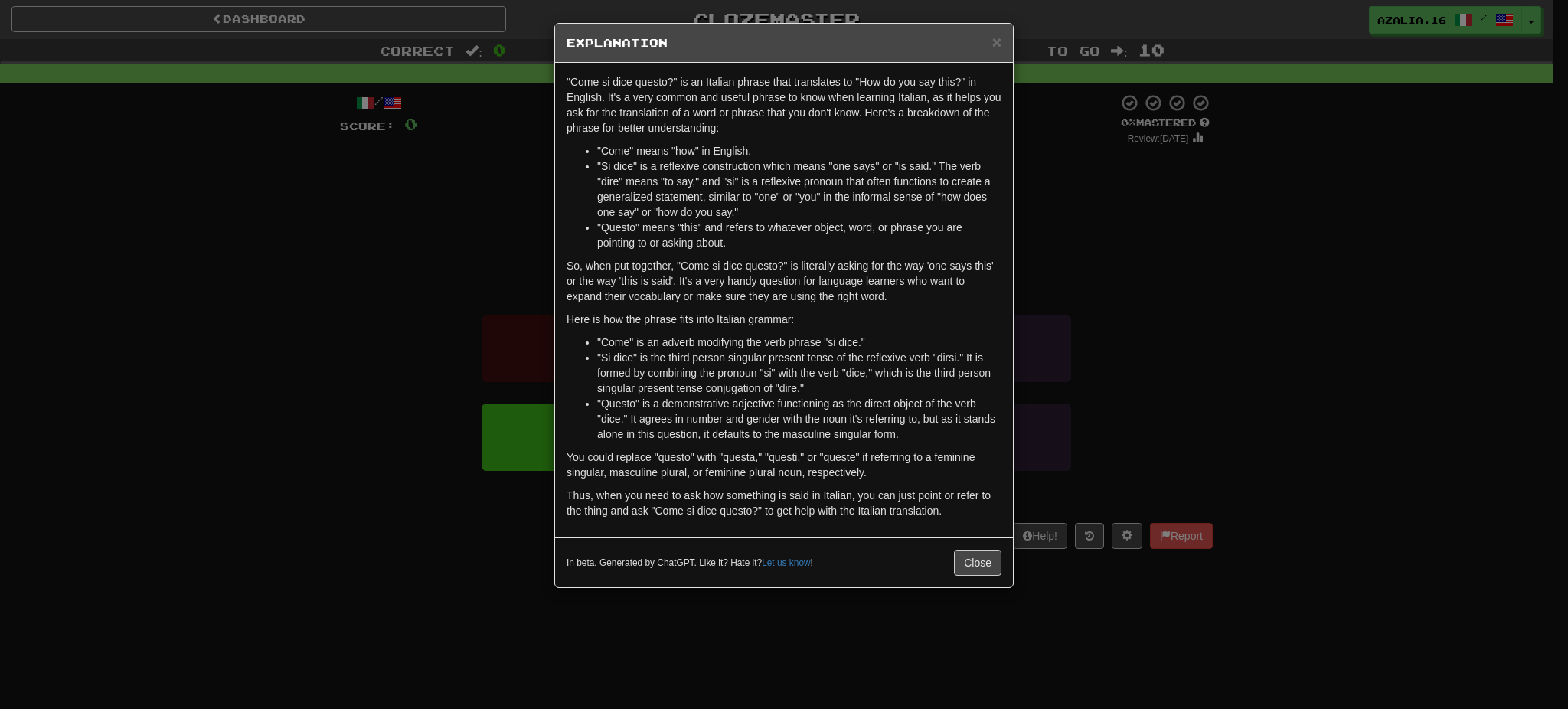
click at [1403, 285] on div "× Explanation "Come si dice questo?" is an Italian phrase that translates to "H…" at bounding box center [784, 354] width 1568 height 709
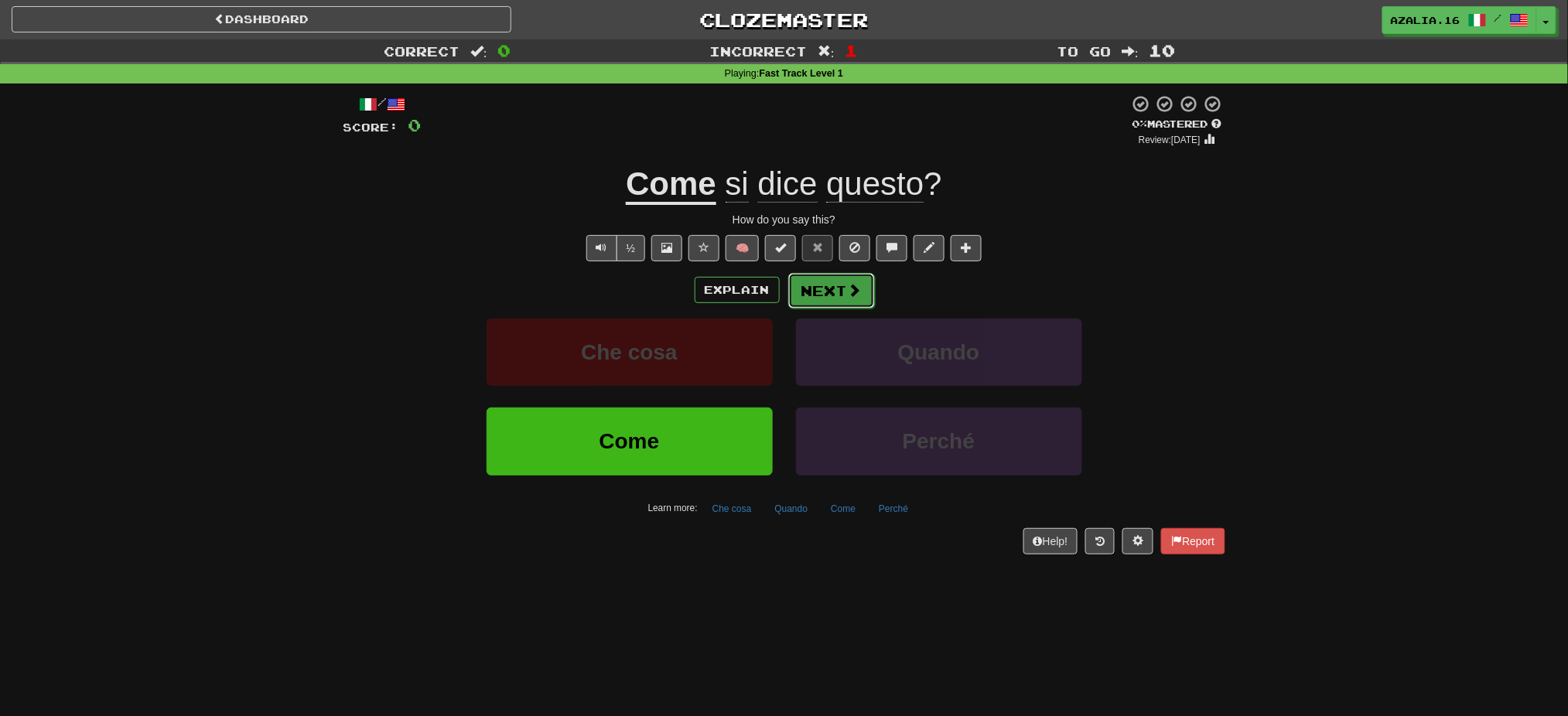
click at [826, 298] on button "Next" at bounding box center [831, 290] width 87 height 36
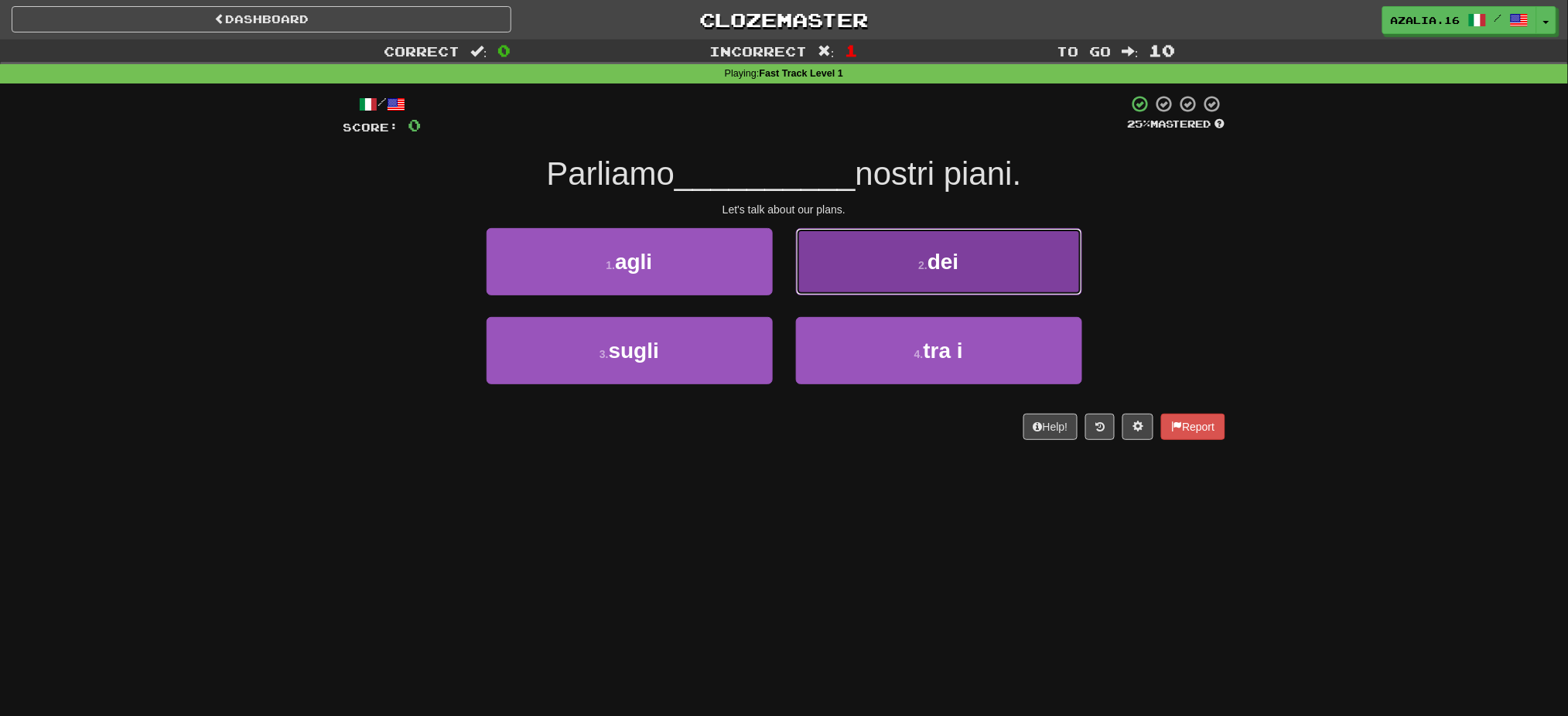
click at [864, 266] on button "2 . dei" at bounding box center [939, 262] width 286 height 68
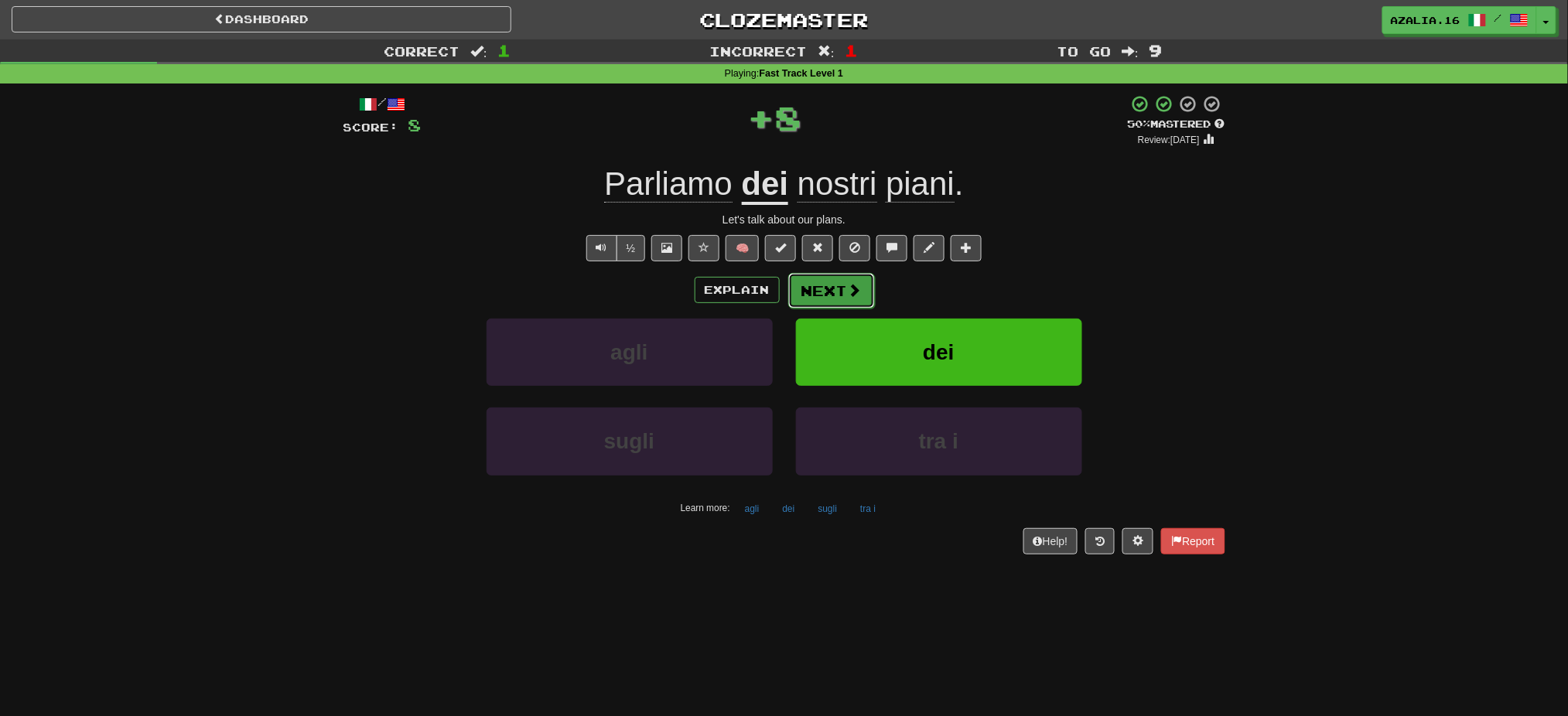
click at [835, 286] on button "Next" at bounding box center [831, 290] width 87 height 36
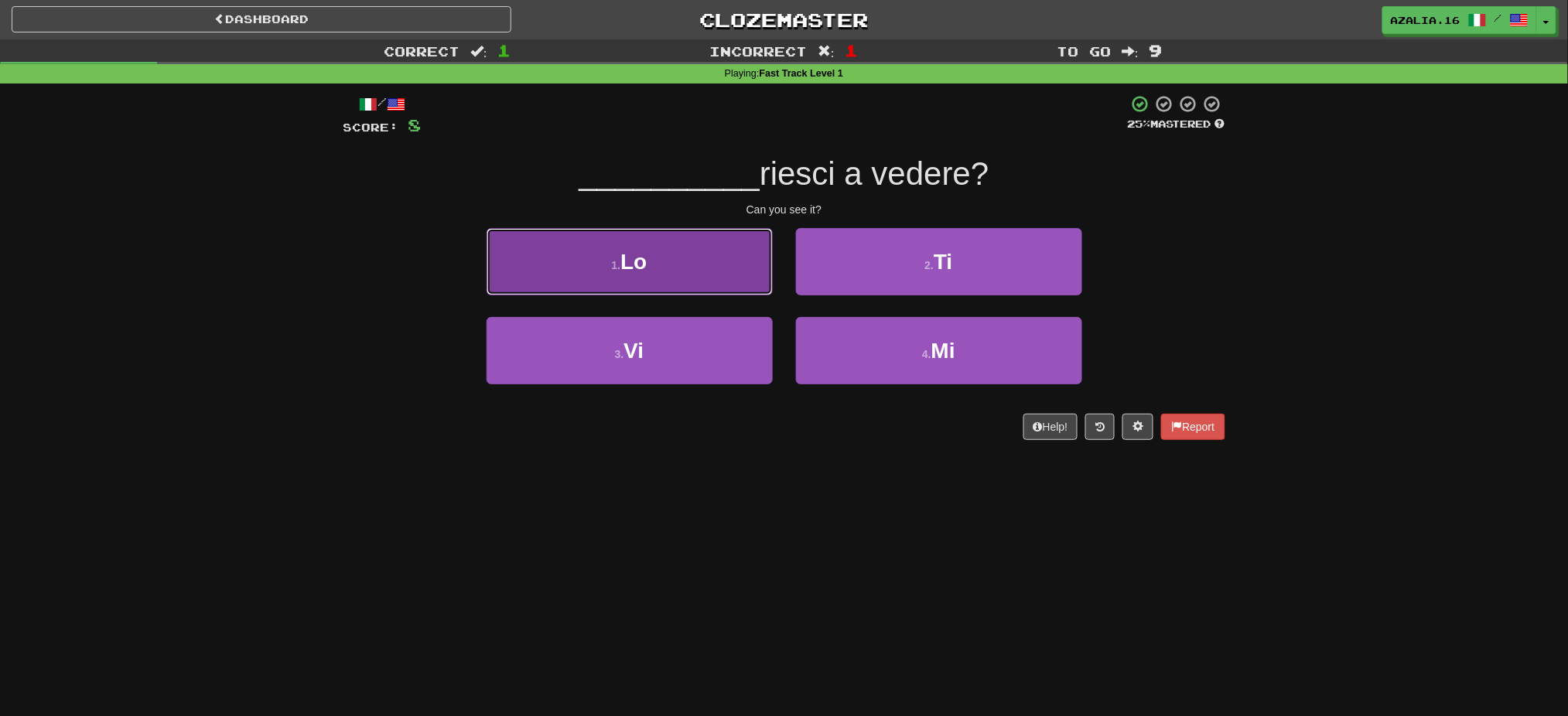
click at [655, 256] on button "1 . Lo" at bounding box center [629, 262] width 286 height 68
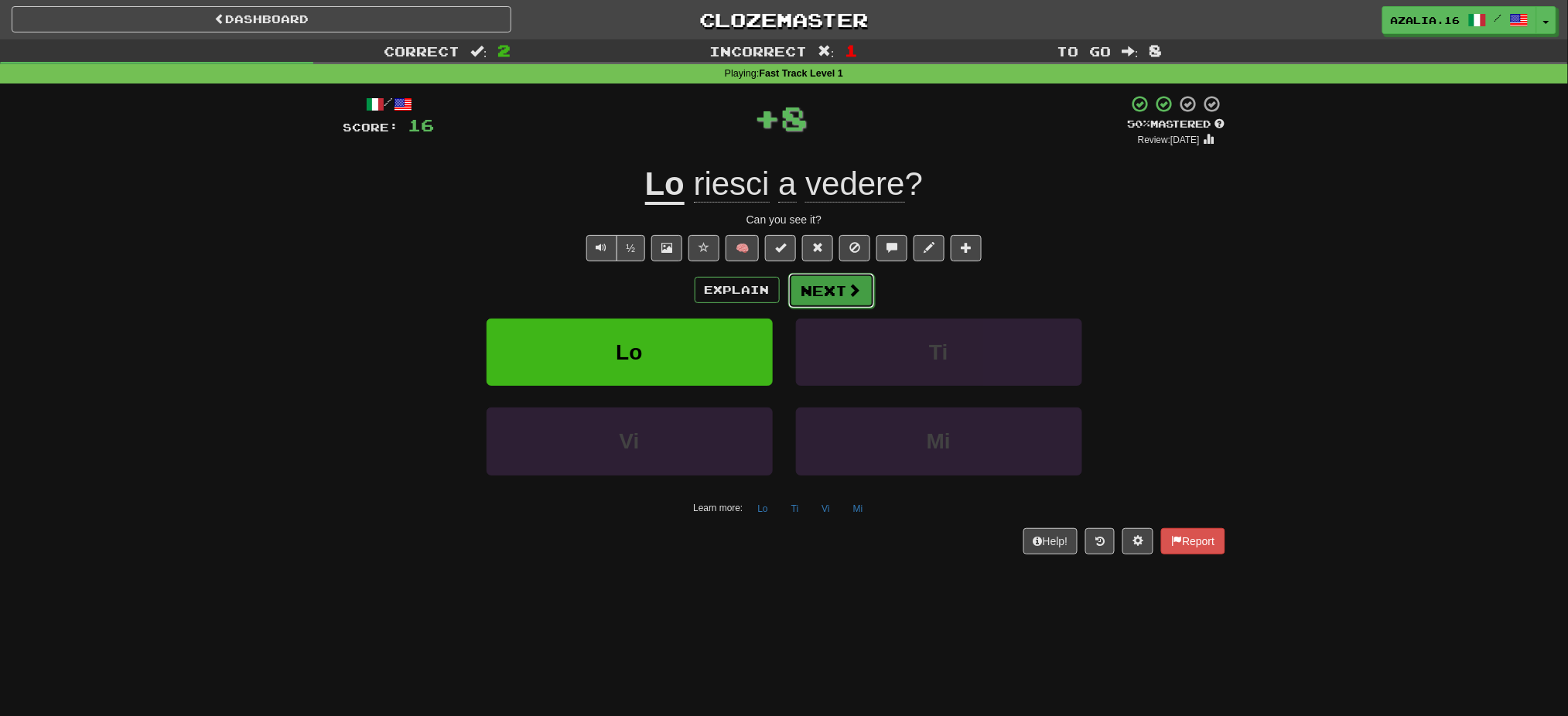
click at [843, 290] on button "Next" at bounding box center [831, 290] width 87 height 36
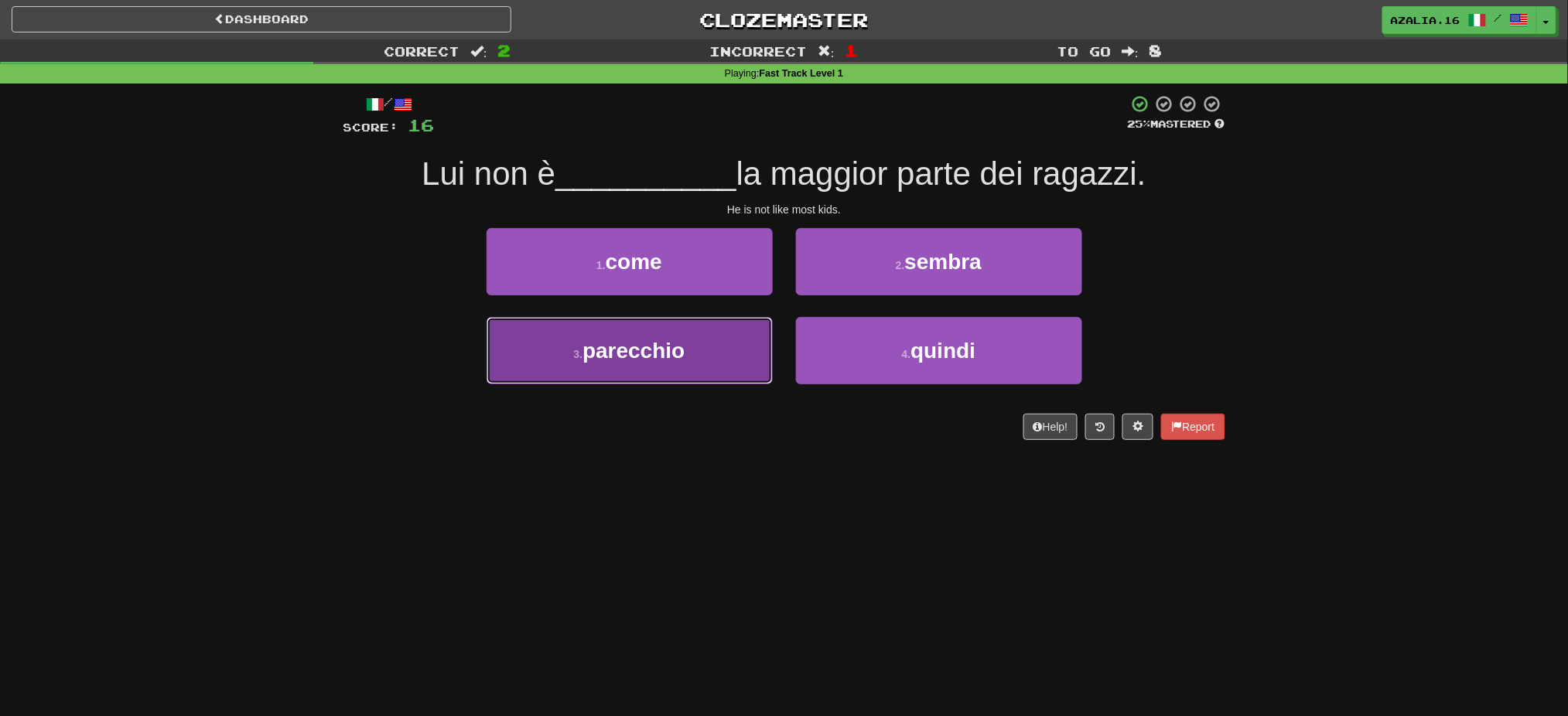
click at [630, 352] on span "parecchio" at bounding box center [634, 351] width 102 height 24
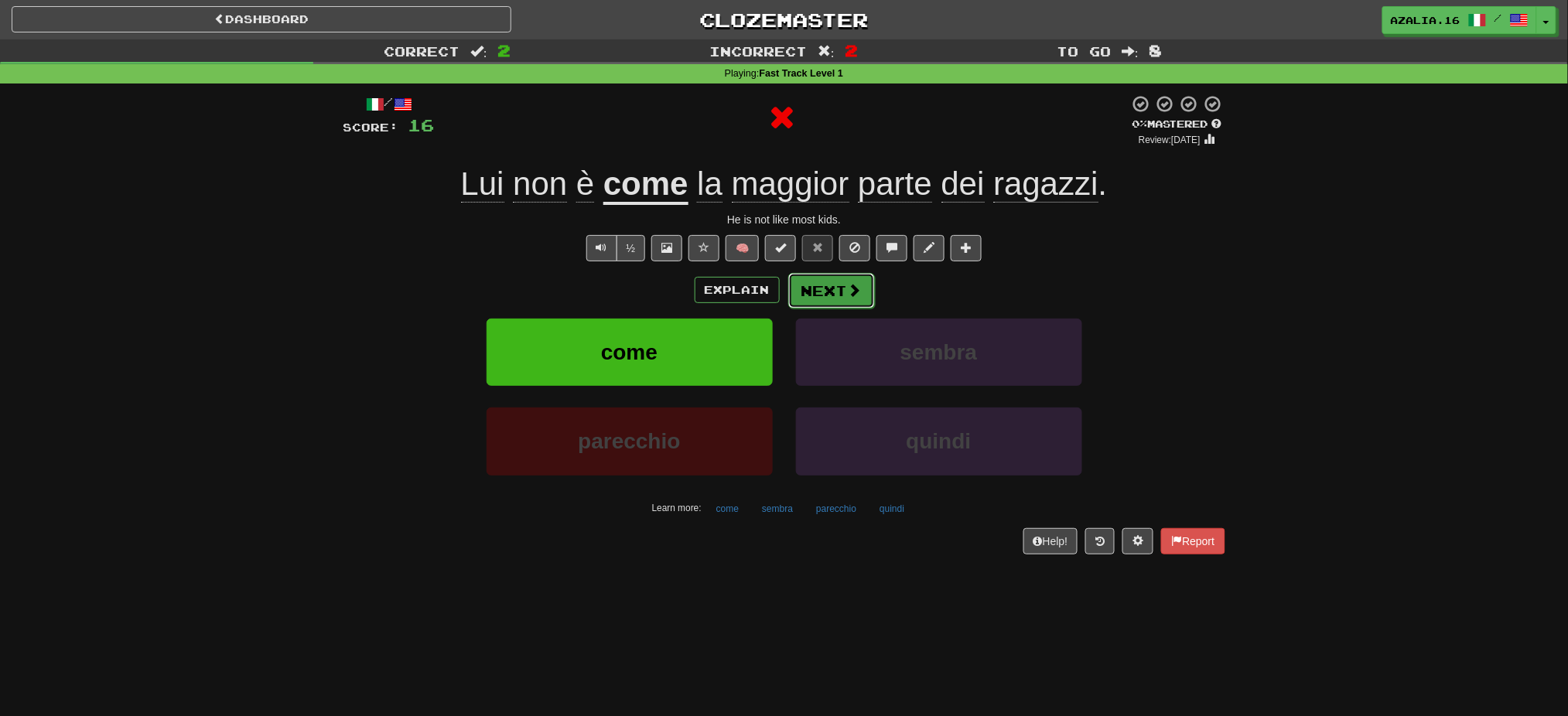
click at [820, 286] on button "Next" at bounding box center [831, 290] width 87 height 36
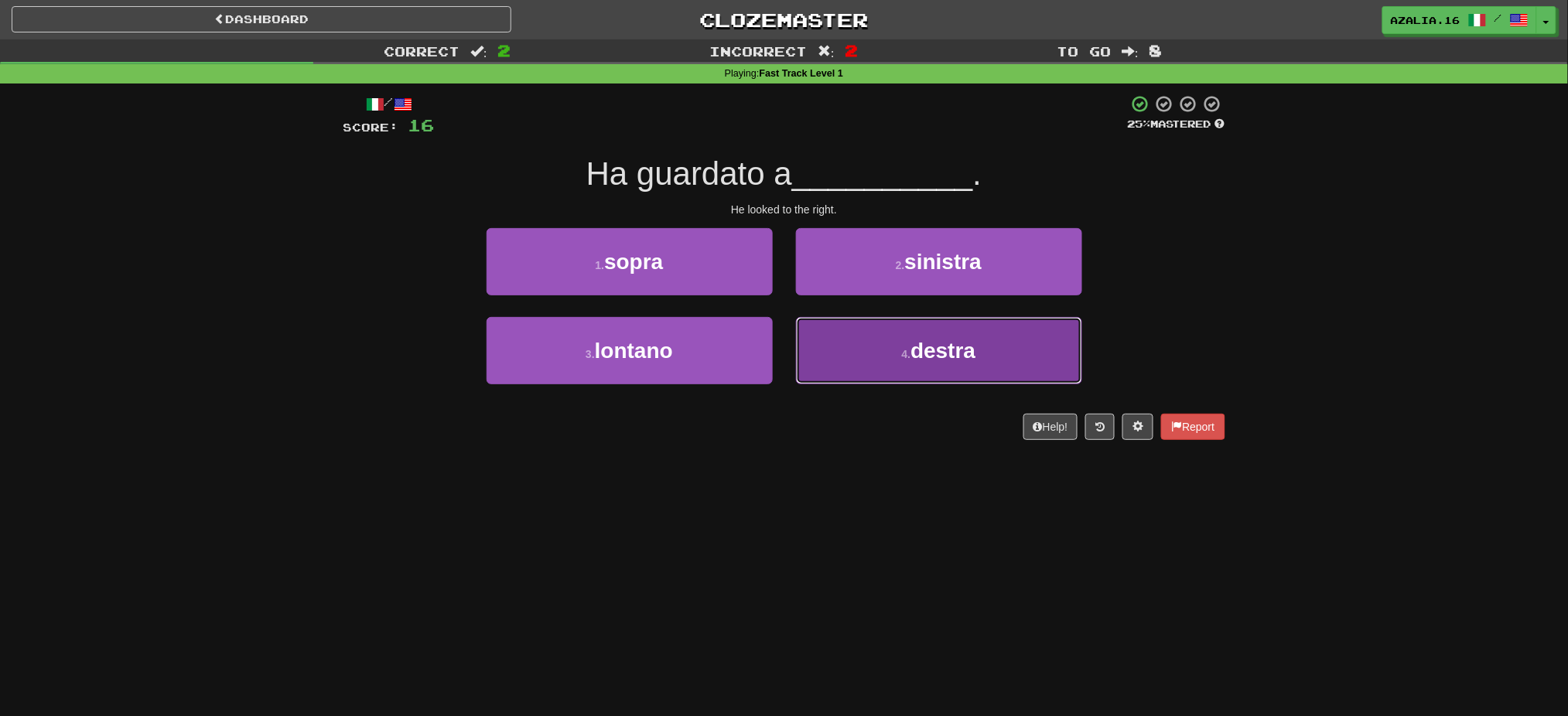
click at [899, 363] on button "4 . destra" at bounding box center [939, 351] width 286 height 68
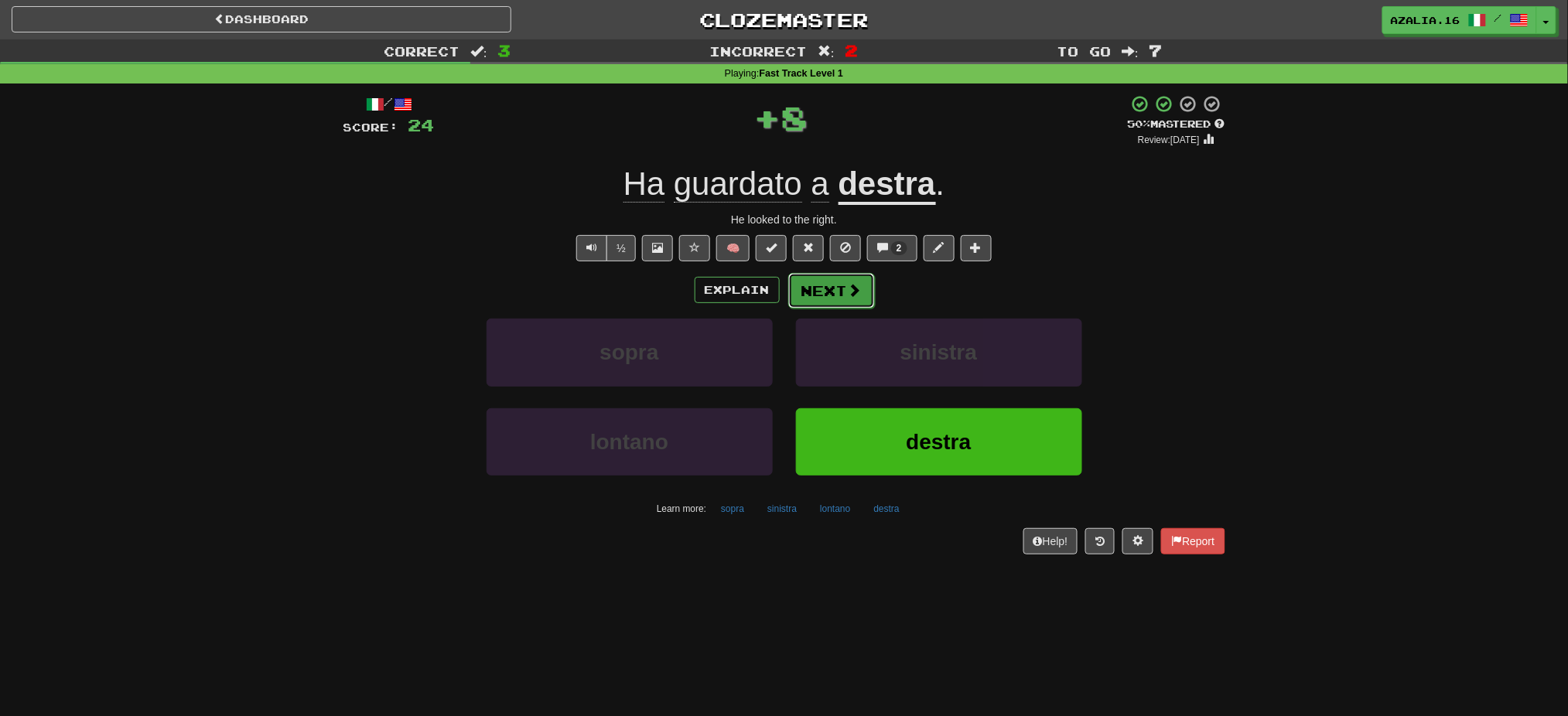
click at [845, 294] on button "Next" at bounding box center [831, 290] width 87 height 36
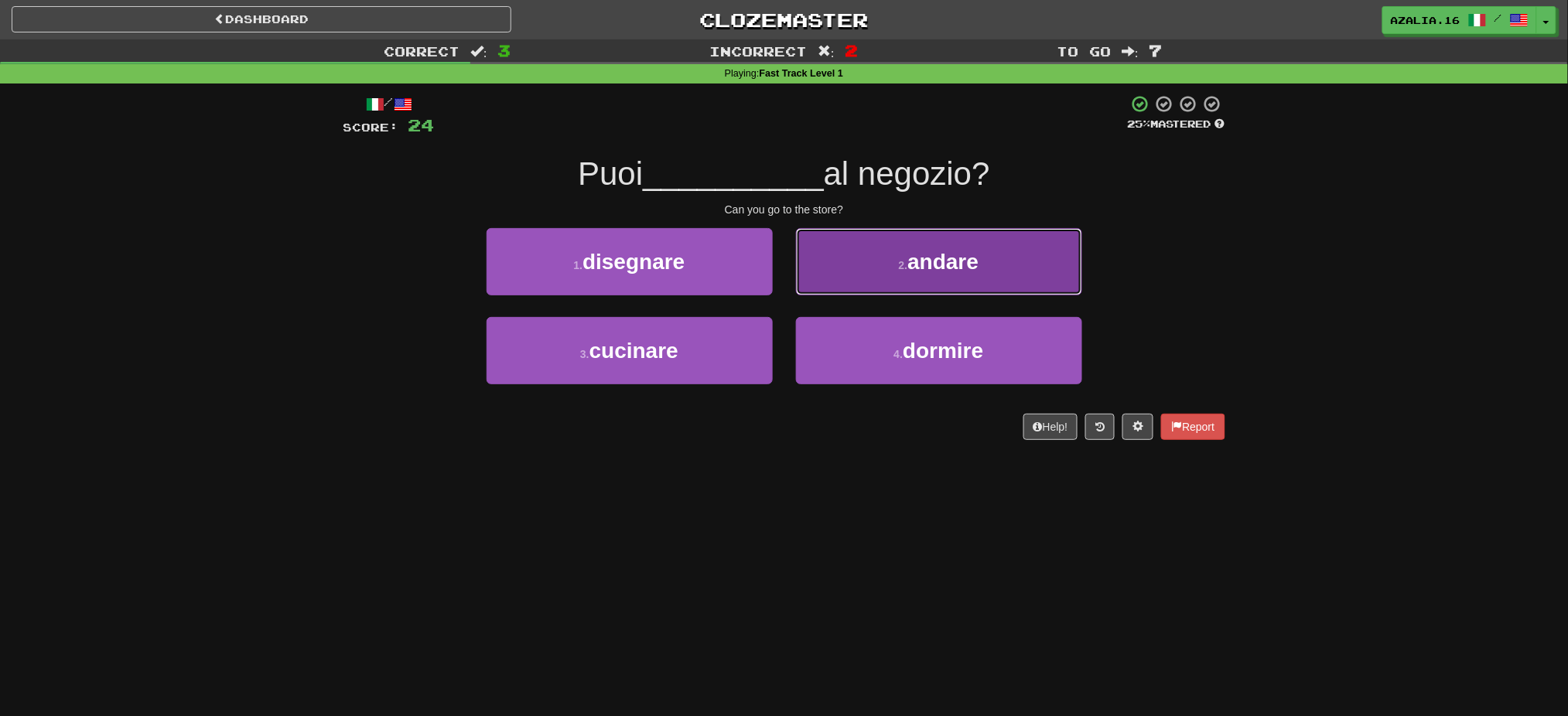
click at [851, 290] on button "2 . andare" at bounding box center [939, 262] width 286 height 68
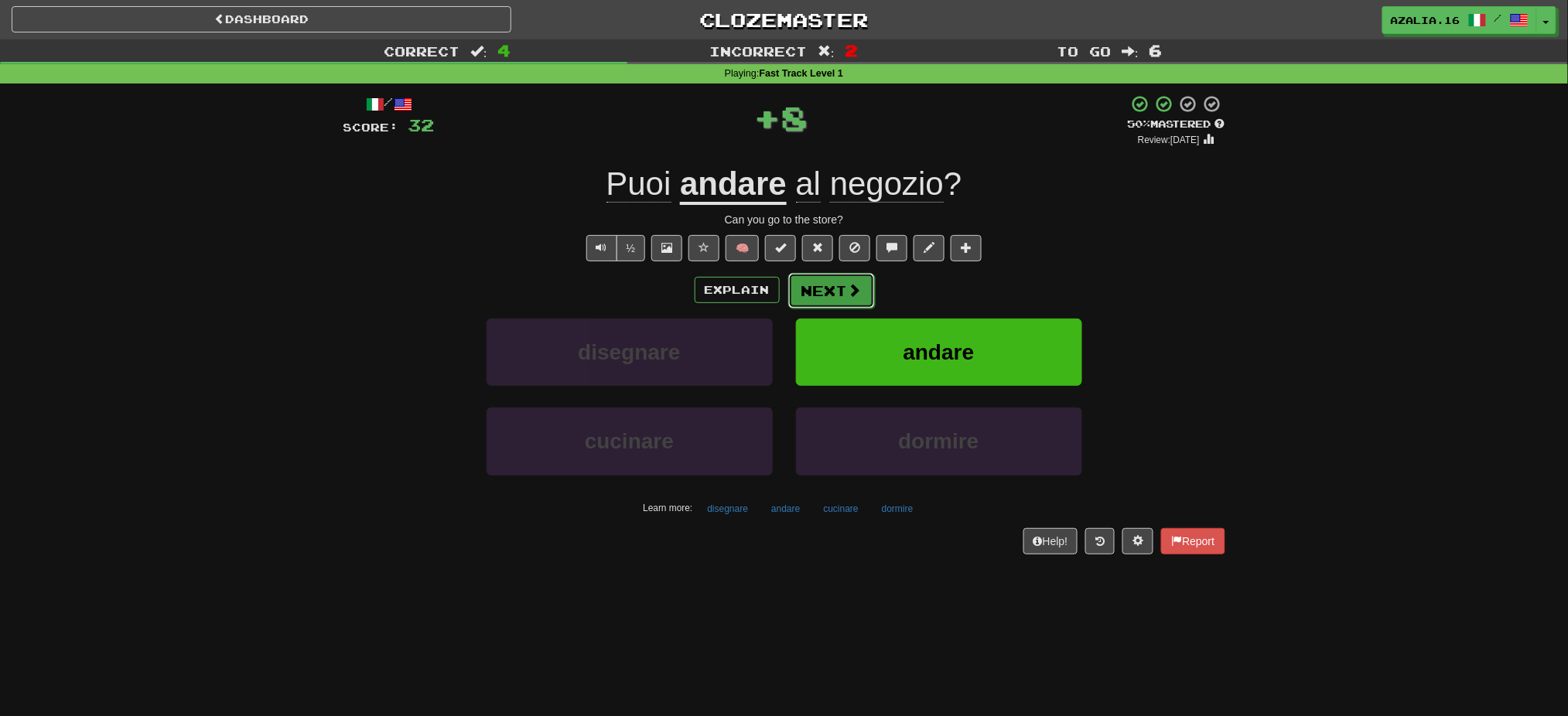
click at [840, 295] on button "Next" at bounding box center [831, 290] width 87 height 36
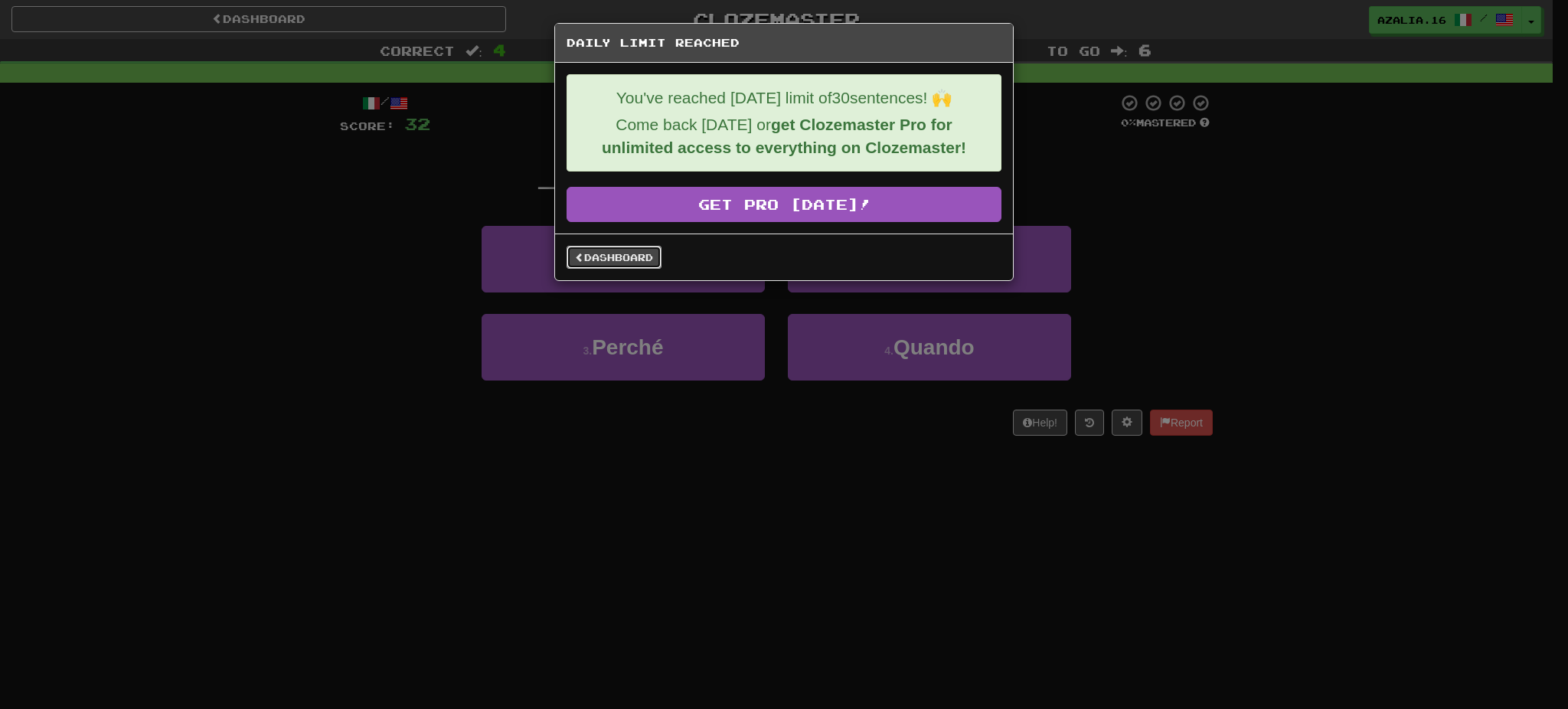
click at [643, 263] on link "Dashboard" at bounding box center [614, 257] width 95 height 23
